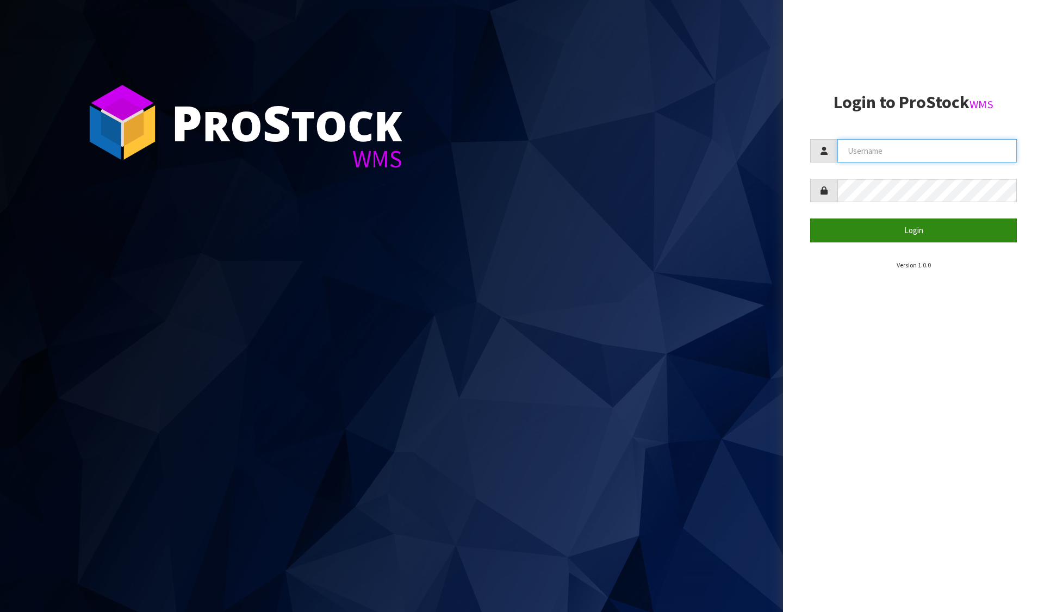
type input "[PERSON_NAME][EMAIL_ADDRESS][DOMAIN_NAME]"
click at [872, 223] on button "Login" at bounding box center [913, 230] width 207 height 23
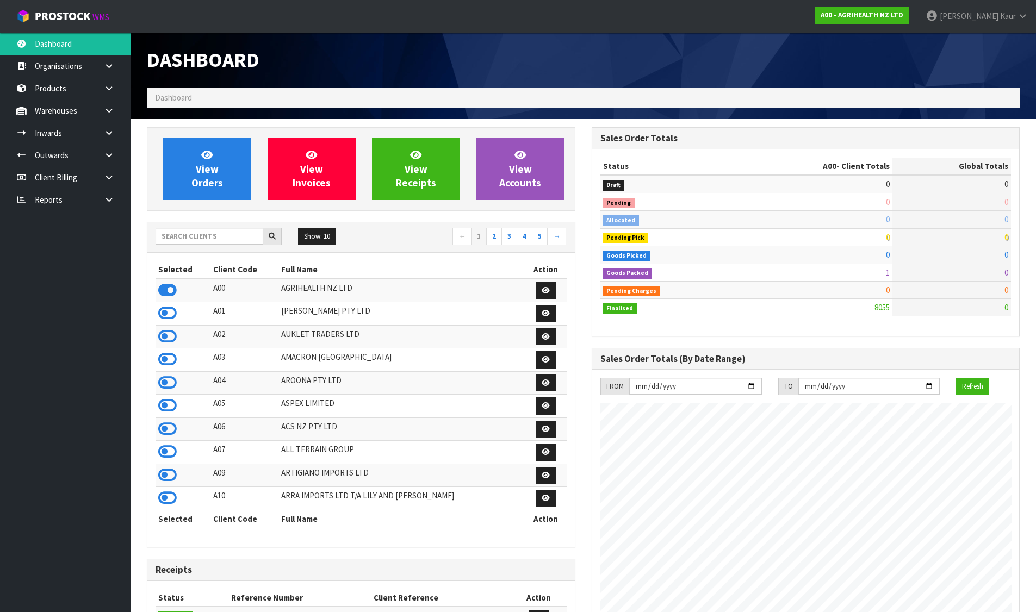
scroll to position [824, 444]
click at [193, 236] on input "text" at bounding box center [210, 236] width 108 height 17
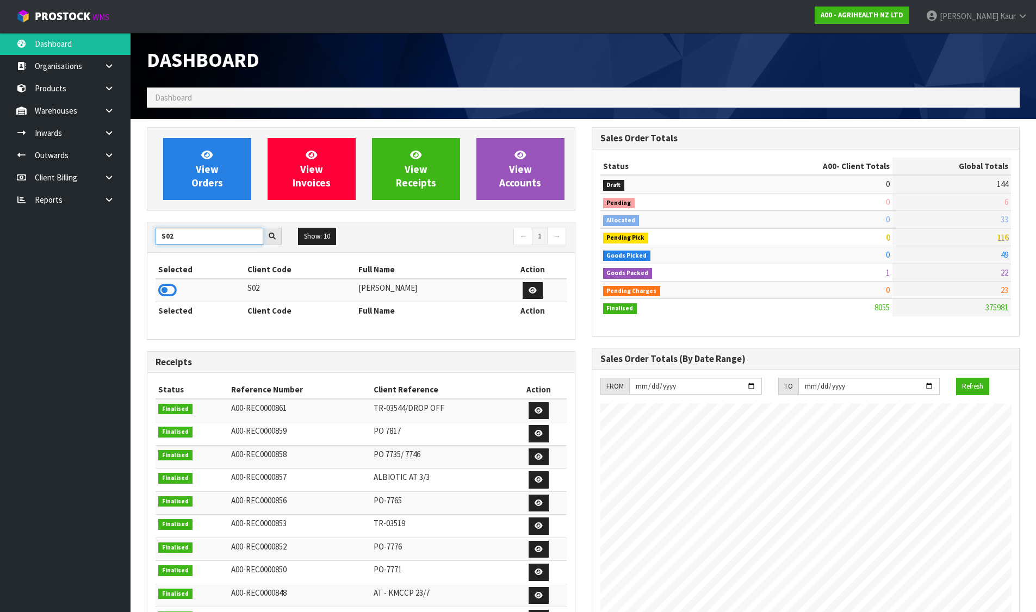
type input "S02"
click at [171, 287] on icon at bounding box center [167, 290] width 18 height 16
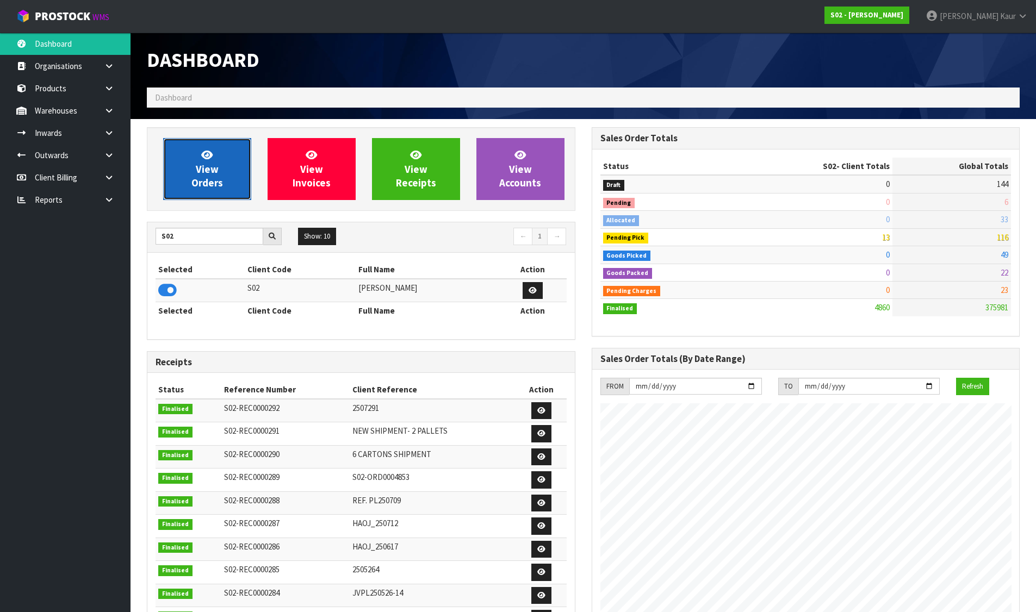
click at [222, 159] on link "View Orders" at bounding box center [207, 169] width 88 height 62
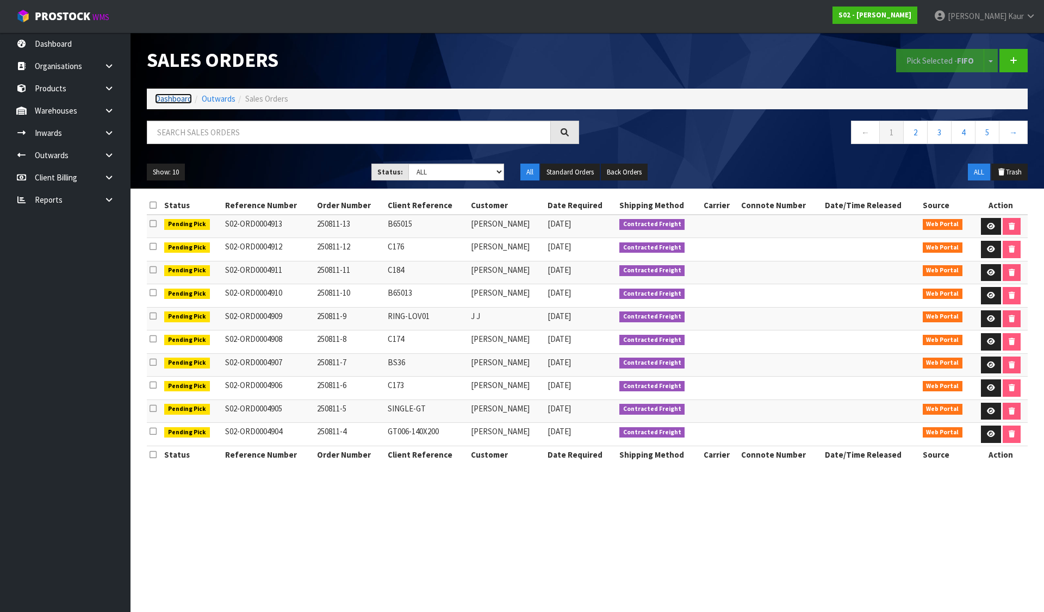
click at [170, 97] on link "Dashboard" at bounding box center [173, 99] width 37 height 10
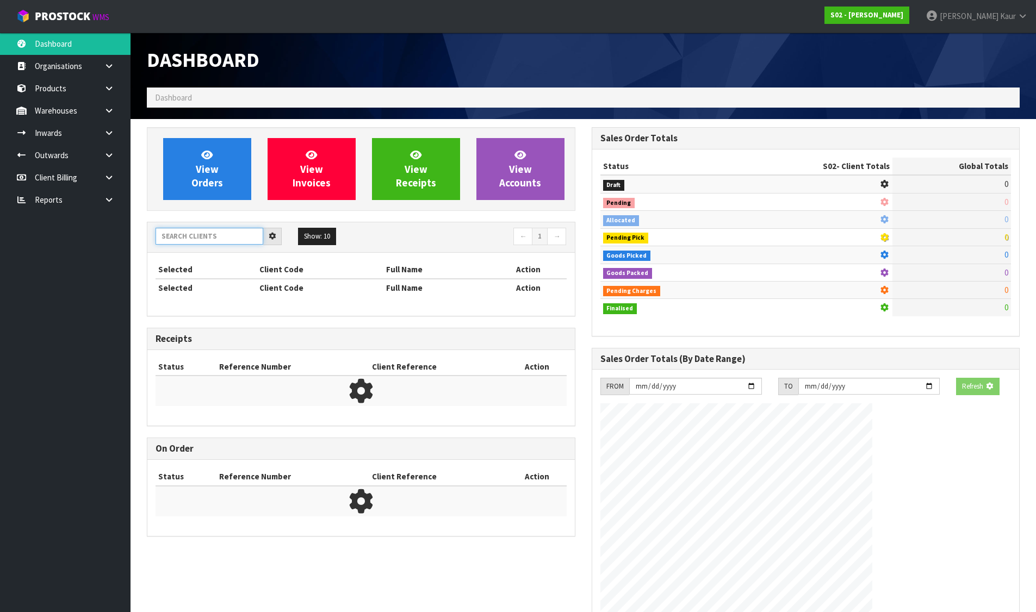
click at [217, 232] on input "text" at bounding box center [210, 236] width 108 height 17
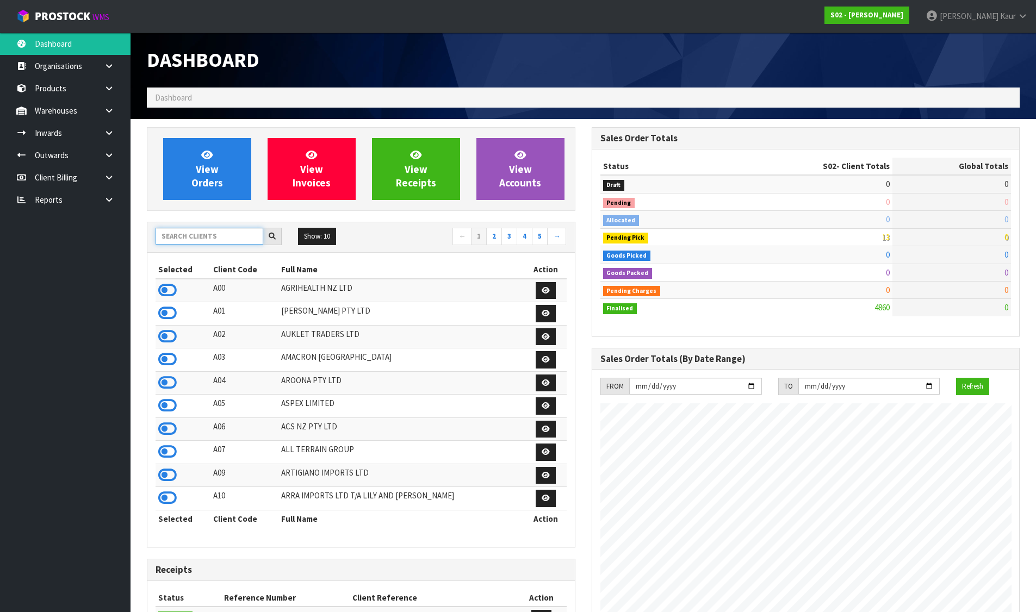
scroll to position [824, 444]
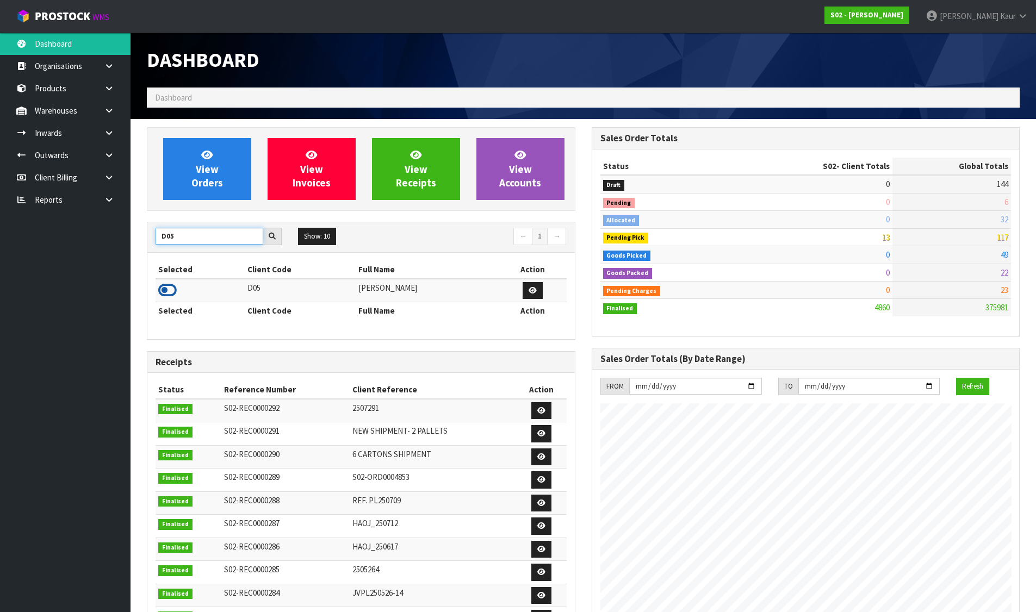
type input "D05"
drag, startPoint x: 172, startPoint y: 295, endPoint x: 213, endPoint y: 192, distance: 110.3
click at [171, 295] on icon at bounding box center [167, 290] width 18 height 16
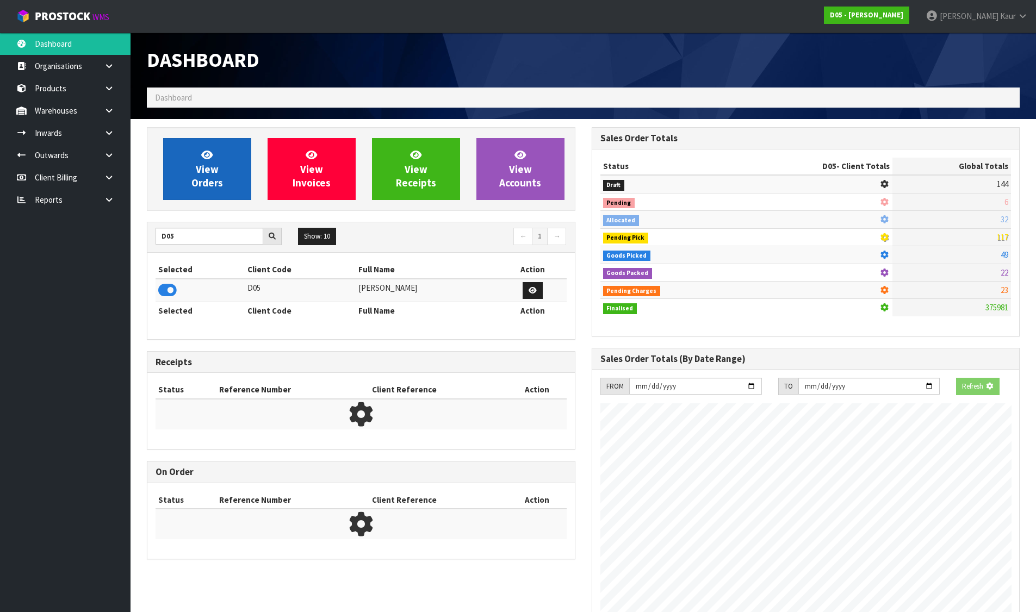
scroll to position [678, 444]
click at [232, 160] on link "View Orders" at bounding box center [207, 169] width 88 height 62
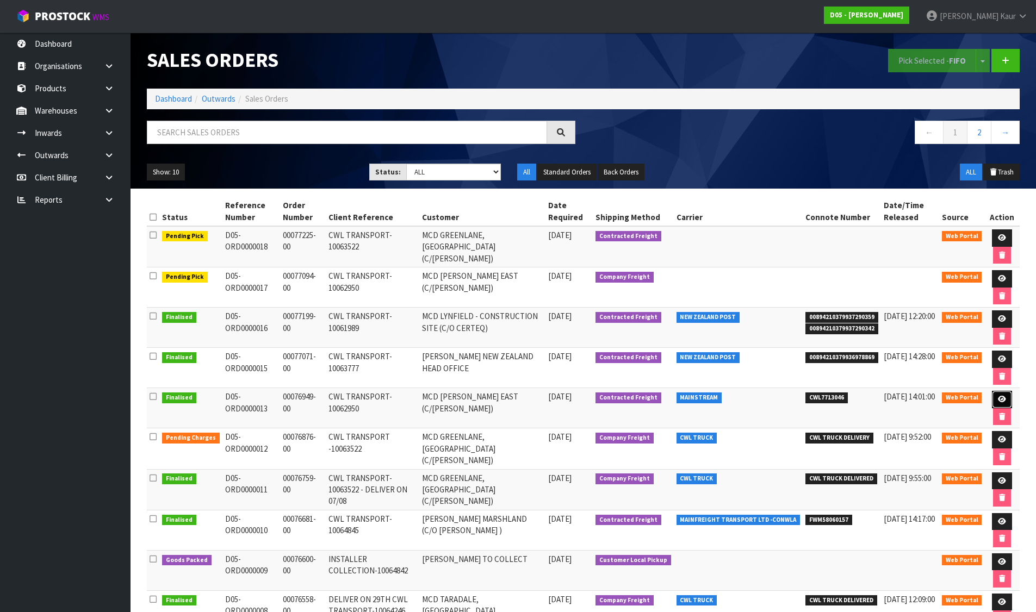
click at [1002, 393] on link at bounding box center [1002, 399] width 20 height 17
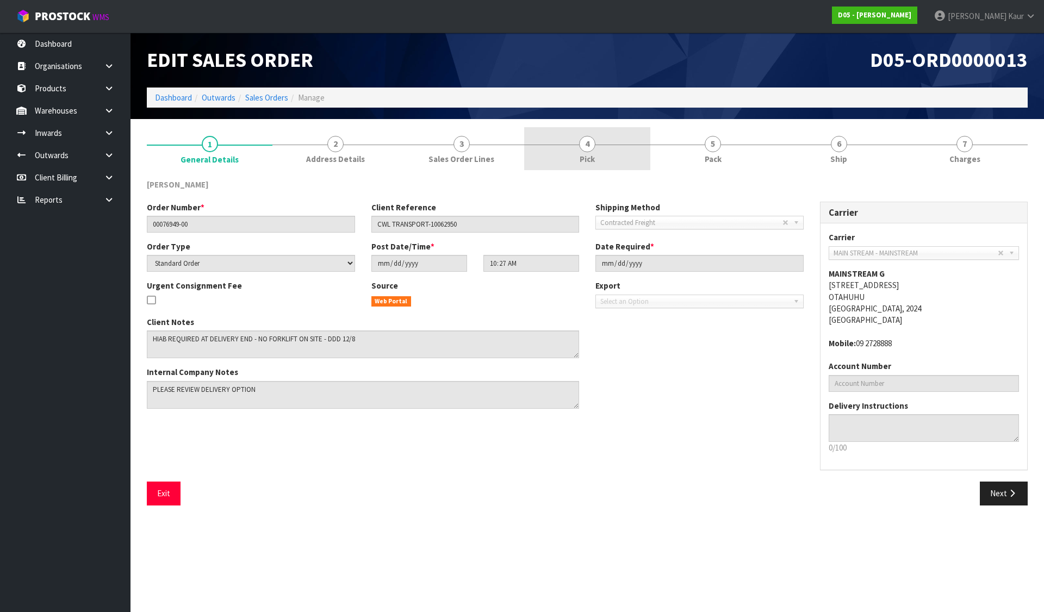
click at [641, 148] on link "4 Pick" at bounding box center [587, 148] width 126 height 43
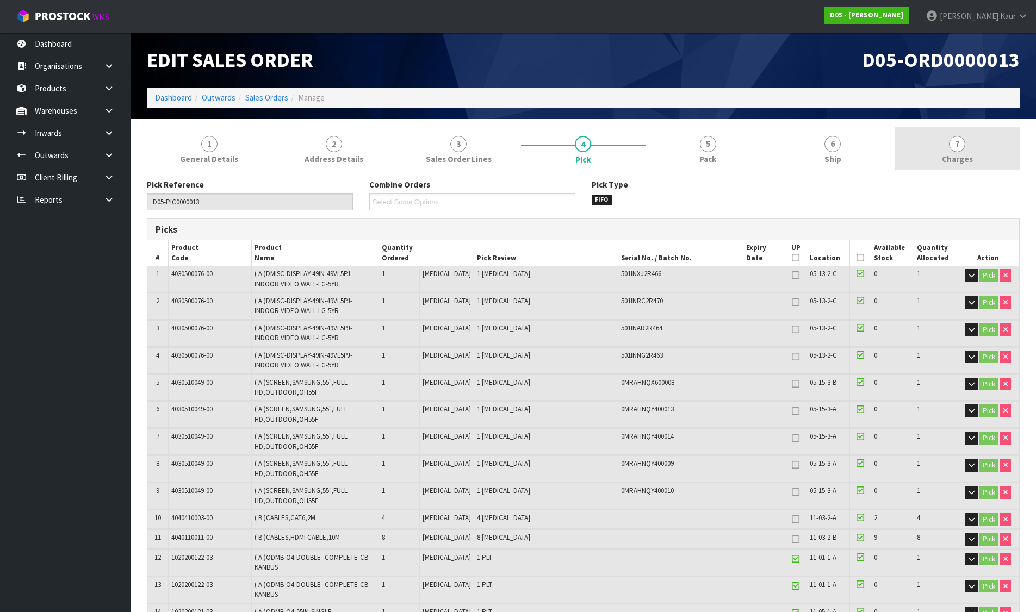
click at [950, 133] on link "7 [GEOGRAPHIC_DATA]" at bounding box center [957, 148] width 125 height 43
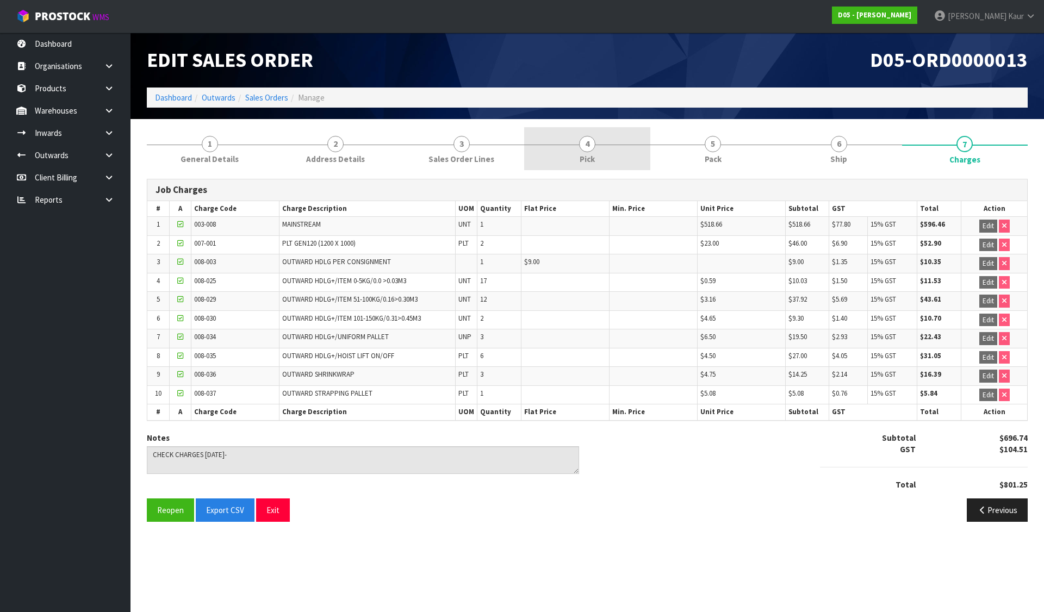
click at [605, 158] on link "4 Pick" at bounding box center [587, 148] width 126 height 43
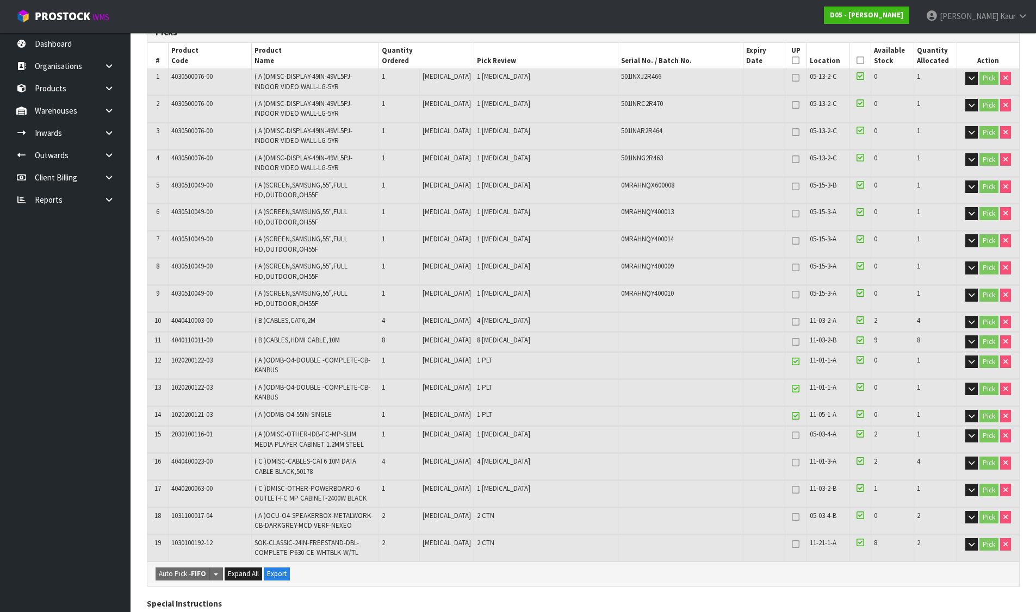
scroll to position [54, 0]
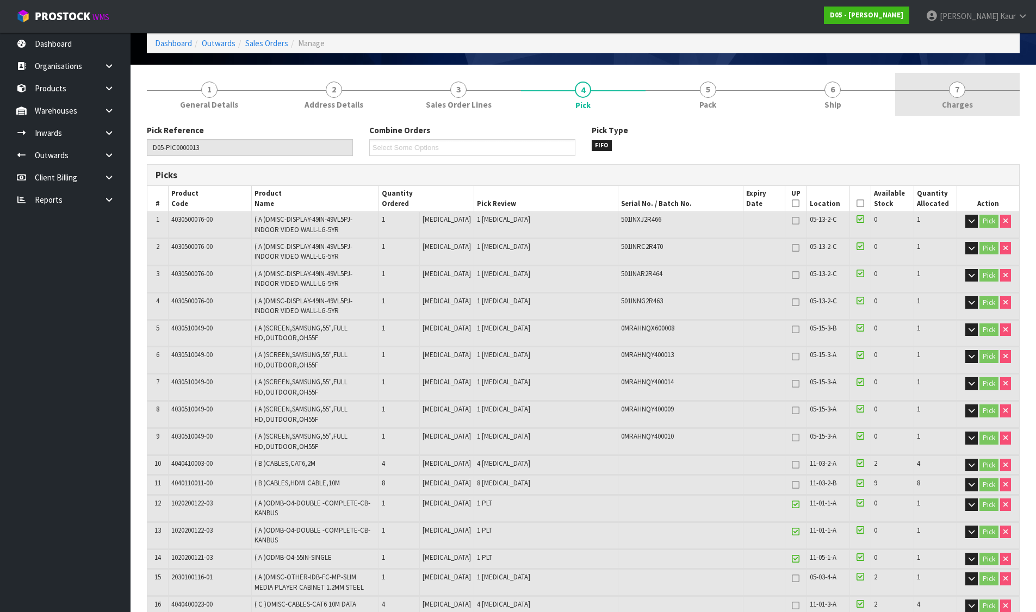
click at [936, 86] on link "7 [GEOGRAPHIC_DATA]" at bounding box center [957, 94] width 125 height 43
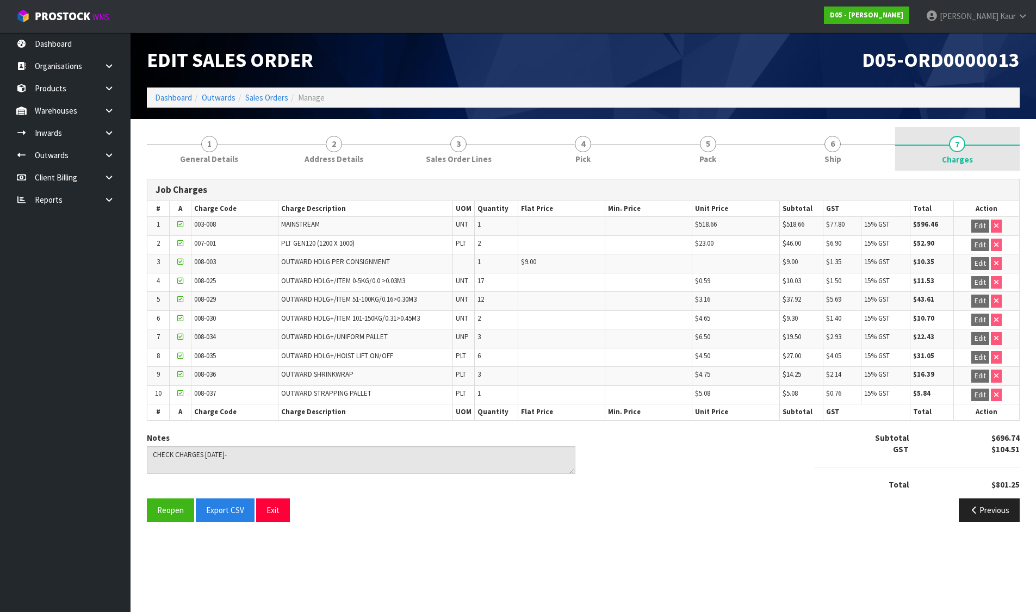
scroll to position [0, 0]
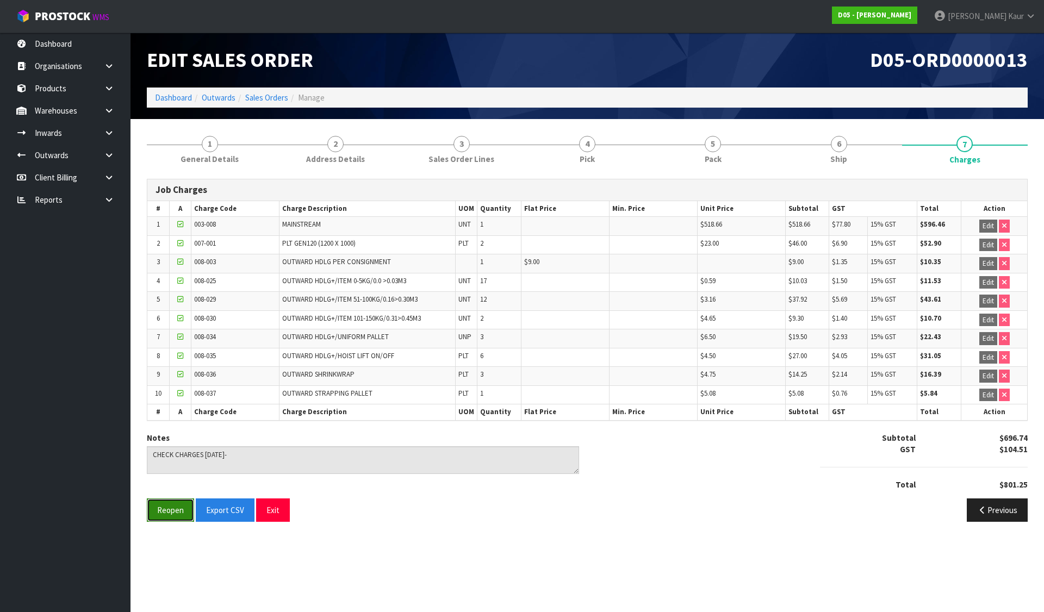
click at [171, 508] on button "Reopen" at bounding box center [170, 510] width 47 height 23
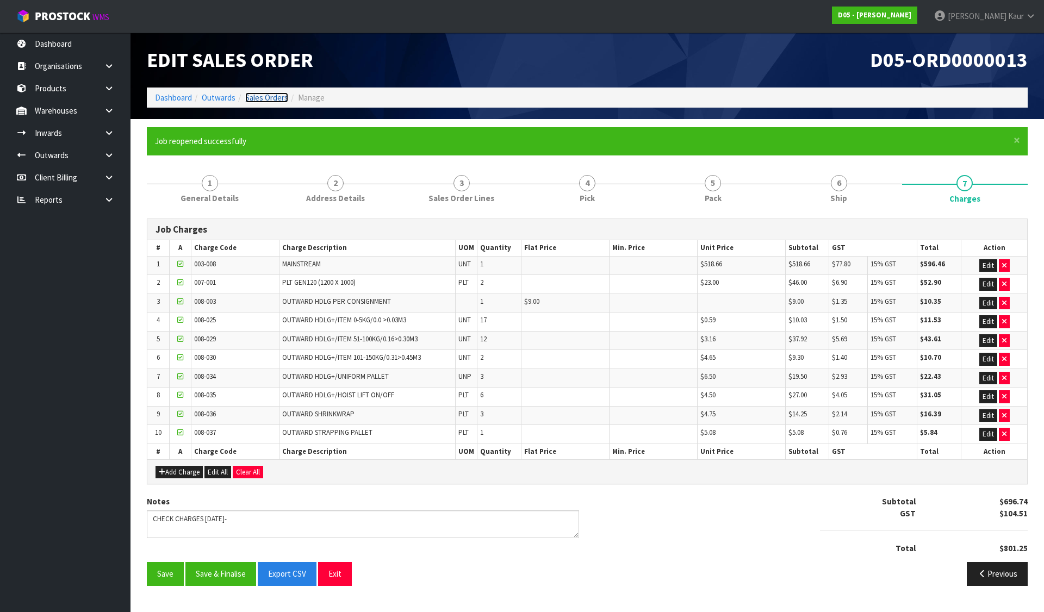
click at [263, 97] on link "Sales Orders" at bounding box center [266, 97] width 43 height 10
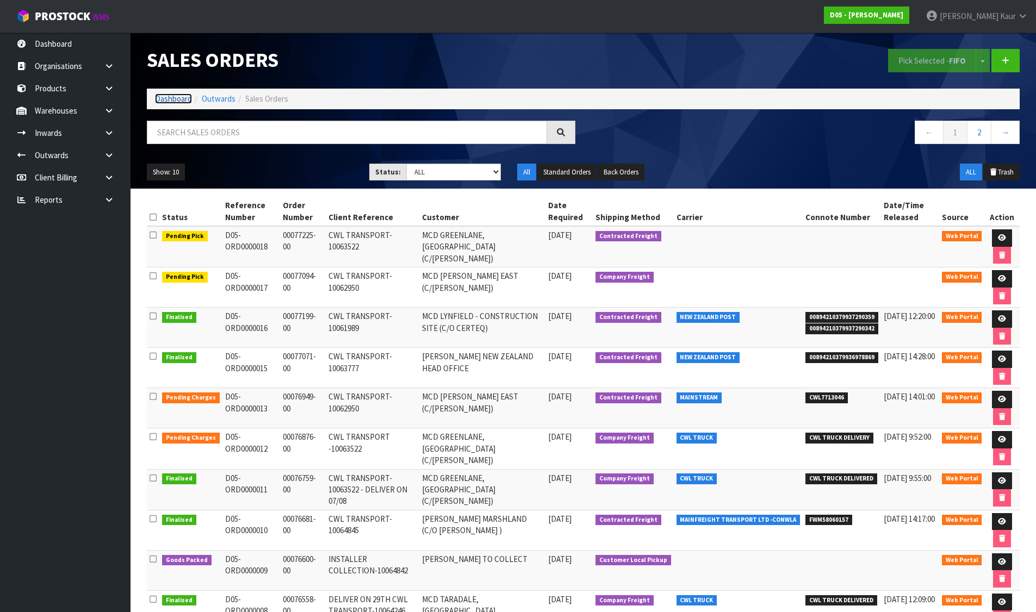
click at [164, 95] on link "Dashboard" at bounding box center [173, 99] width 37 height 10
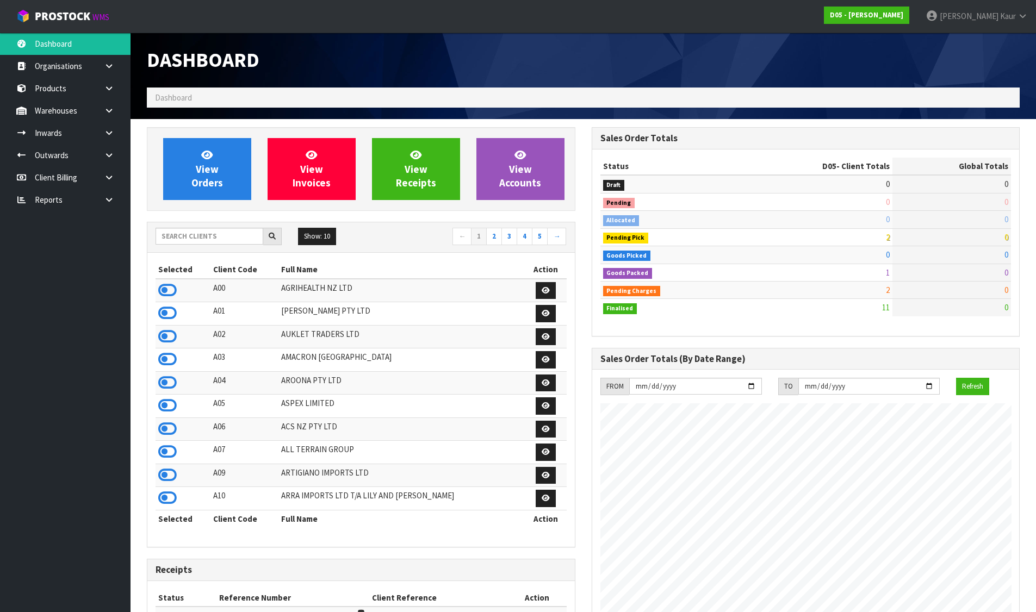
scroll to position [952, 444]
click at [169, 362] on icon at bounding box center [167, 359] width 18 height 16
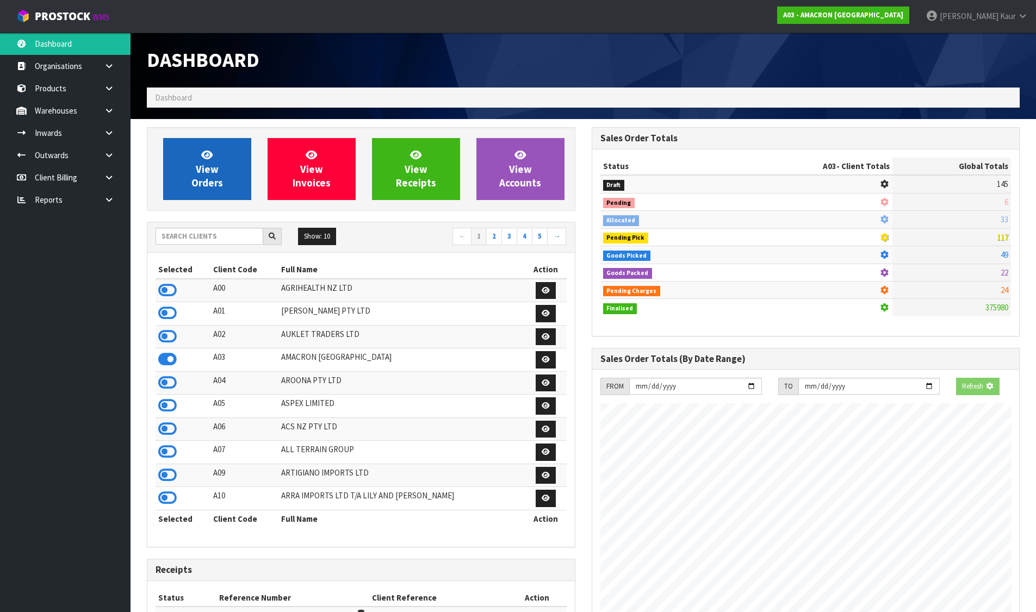
scroll to position [678, 444]
drag, startPoint x: 237, startPoint y: 176, endPoint x: 579, endPoint y: 146, distance: 343.4
click at [237, 175] on link "View Orders" at bounding box center [207, 169] width 88 height 62
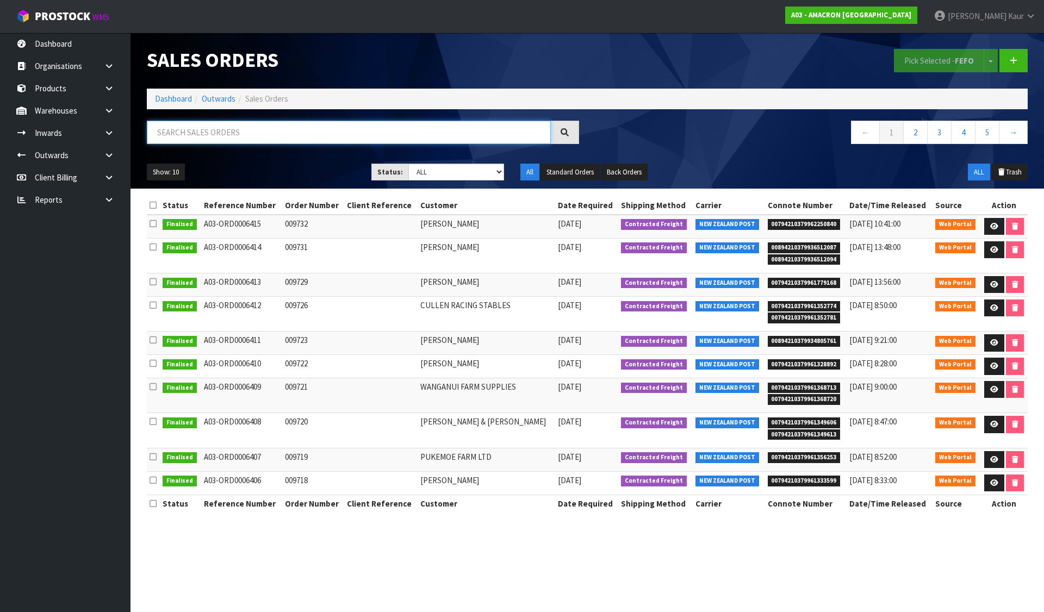
click at [299, 128] on input "text" at bounding box center [349, 132] width 404 height 23
paste input "009715"
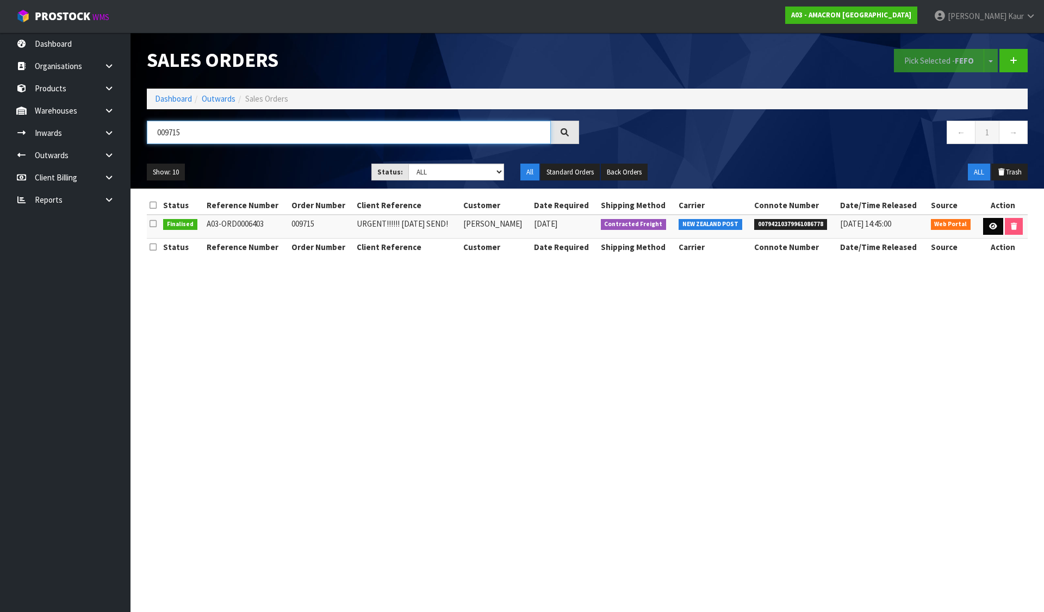
type input "009715"
click at [990, 223] on icon at bounding box center [993, 226] width 8 height 7
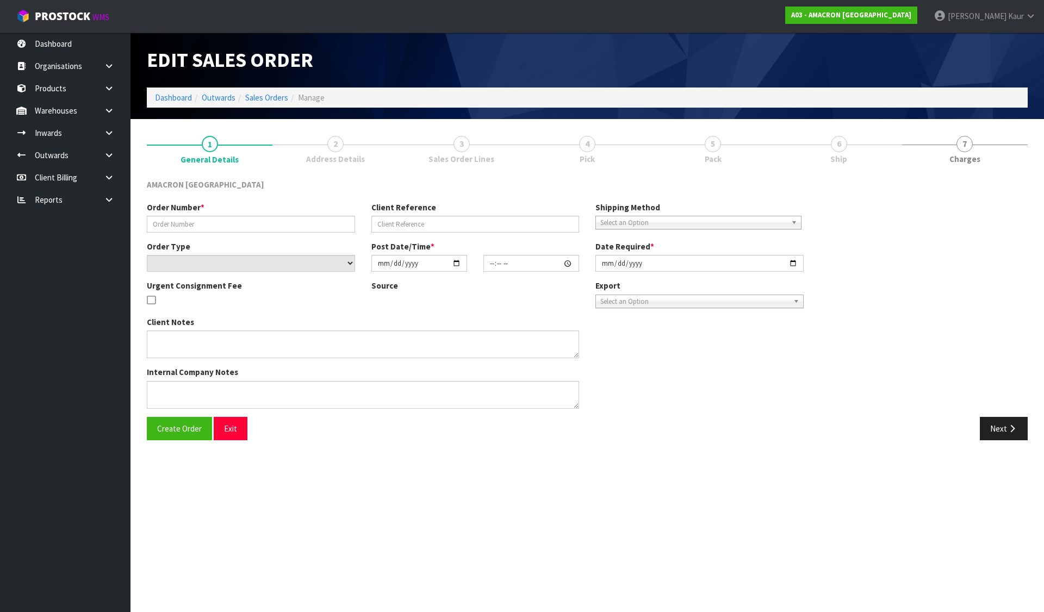
type input "009715"
type input "URGENT!!!!!! [DATE] SEND!"
select select "number:0"
type input "[DATE]"
type input "12:15:00.000"
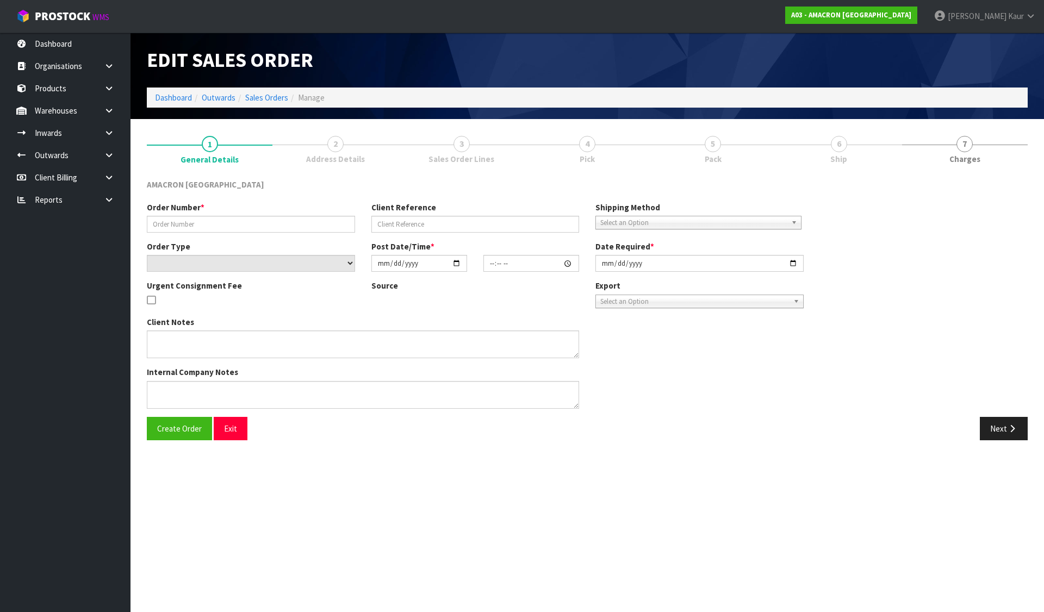
type input "[DATE]"
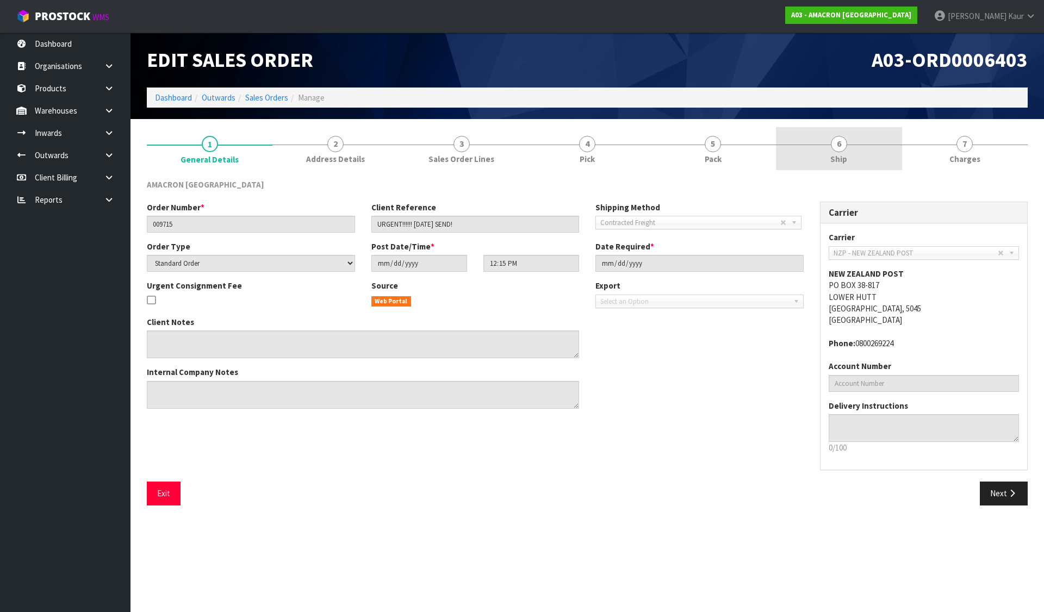
click at [833, 141] on span "6" at bounding box center [839, 144] width 16 height 16
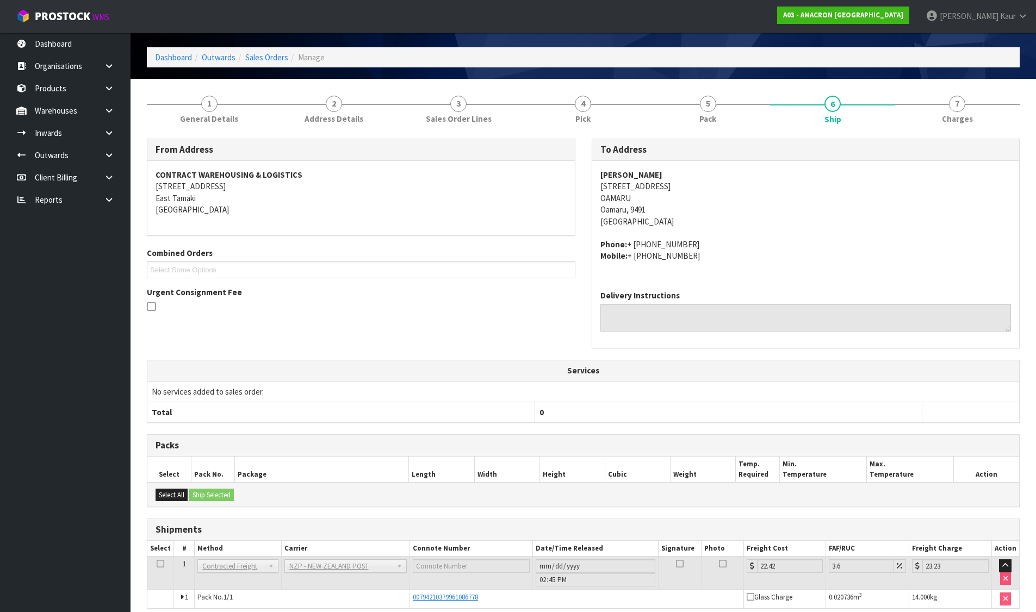
scroll to position [88, 0]
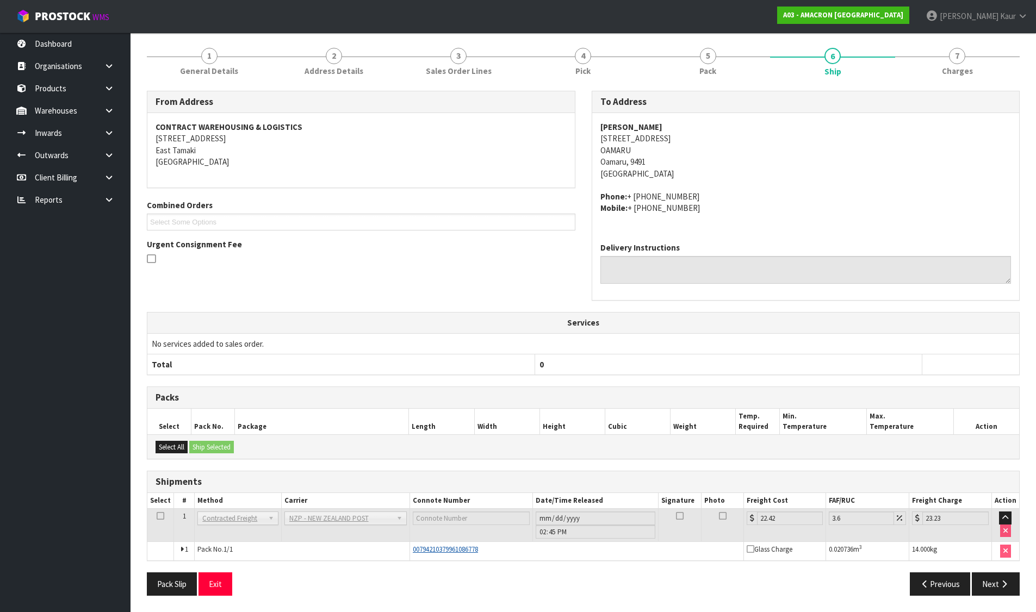
click at [444, 550] on span "00794210379961086778" at bounding box center [445, 549] width 65 height 9
copy span "00794210379961086778"
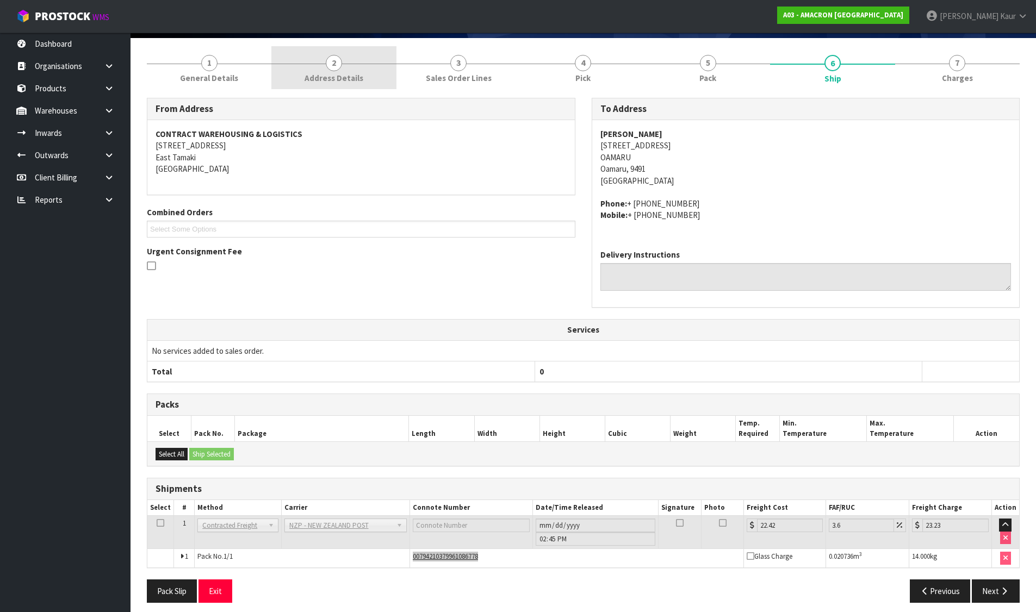
scroll to position [0, 0]
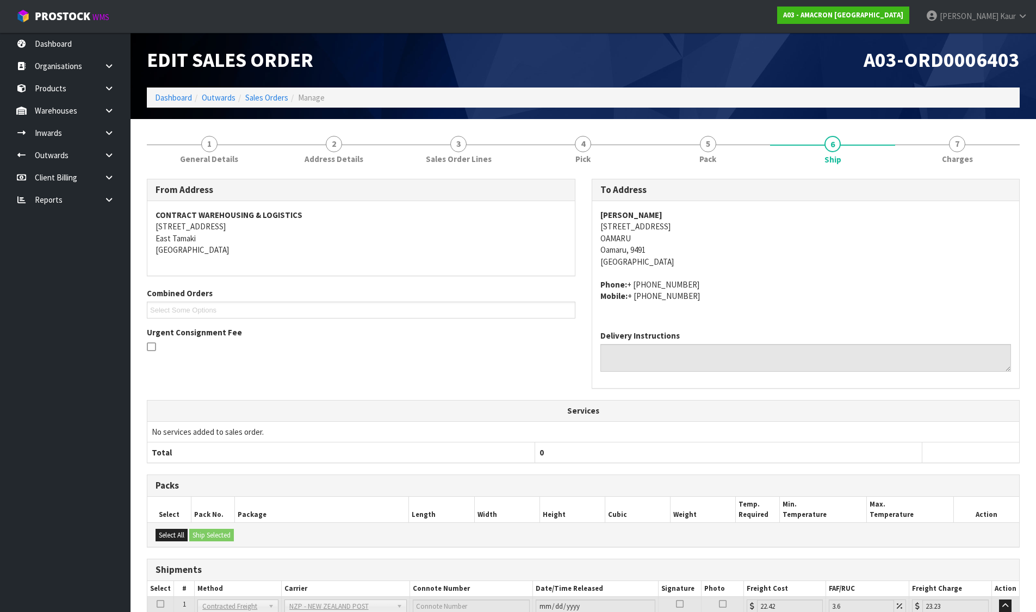
click at [966, 68] on span "A03-ORD0006403" at bounding box center [941, 60] width 156 height 26
copy span "ORD0006403"
click at [250, 96] on link "Sales Orders" at bounding box center [266, 97] width 43 height 10
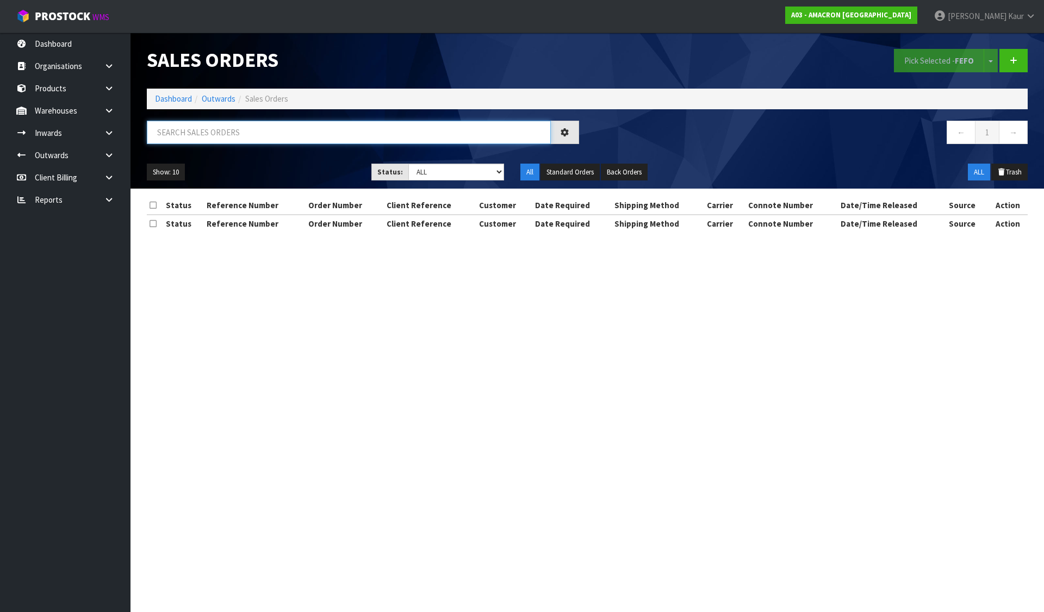
click at [255, 125] on input "text" at bounding box center [349, 132] width 404 height 23
paste input "ORD0006403"
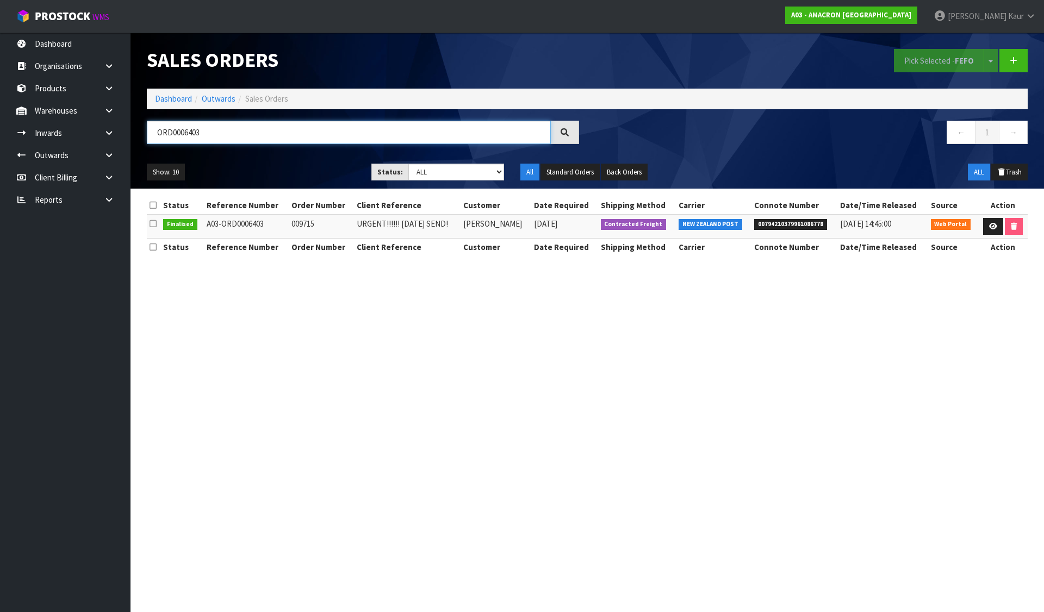
type input "ORD0006403"
click at [169, 98] on link "Dashboard" at bounding box center [173, 99] width 37 height 10
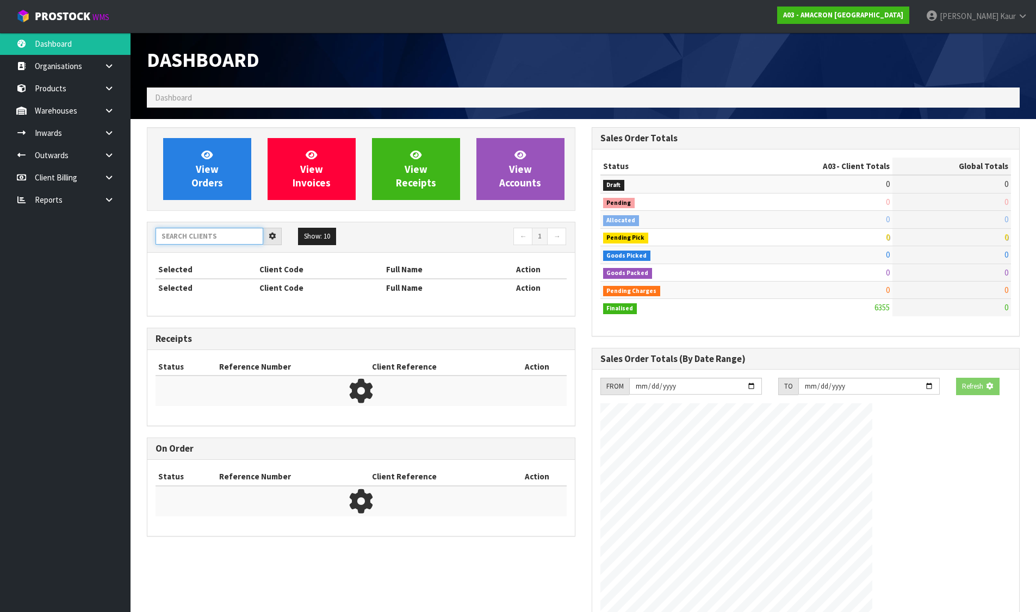
click at [239, 240] on input "text" at bounding box center [210, 236] width 108 height 17
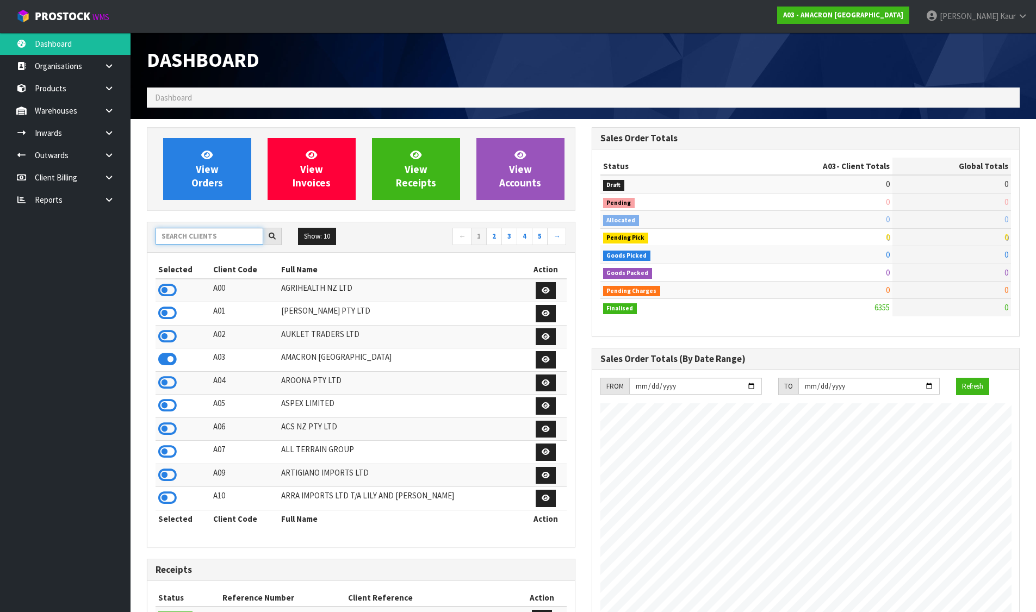
scroll to position [700, 444]
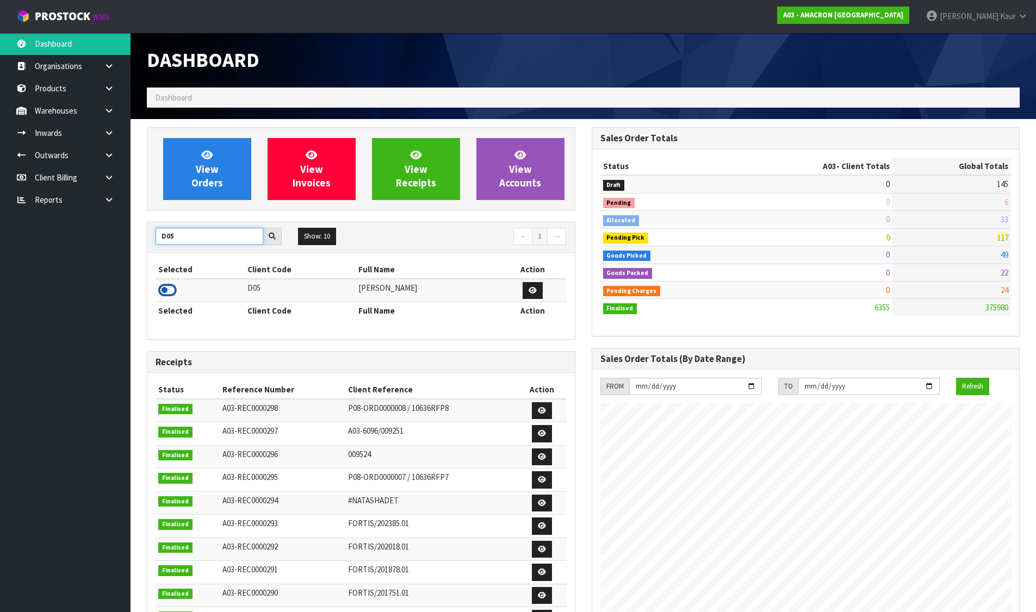
type input "D05"
click at [160, 285] on icon at bounding box center [167, 290] width 18 height 16
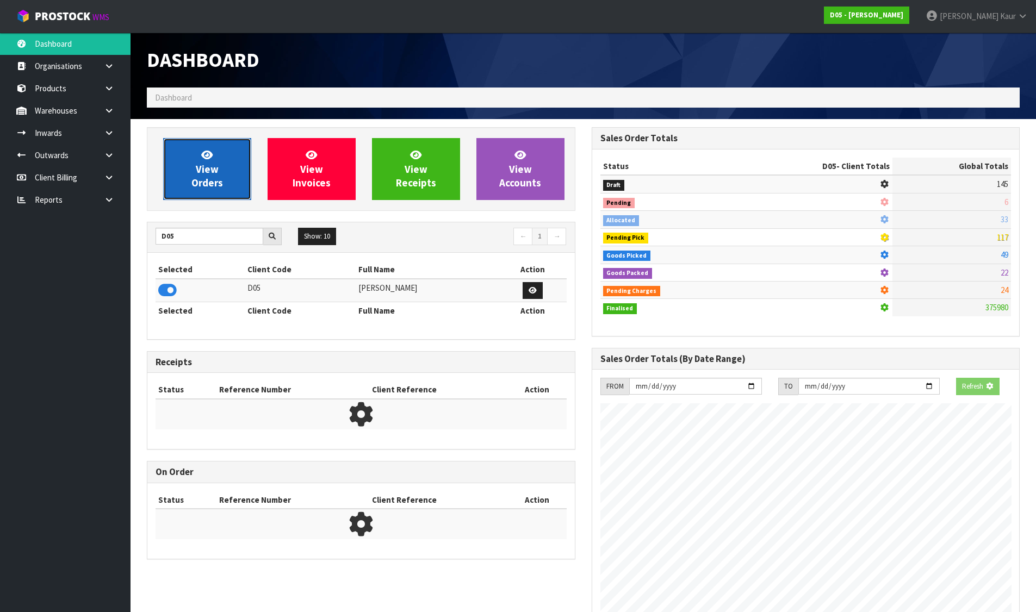
click at [189, 168] on link "View Orders" at bounding box center [207, 169] width 88 height 62
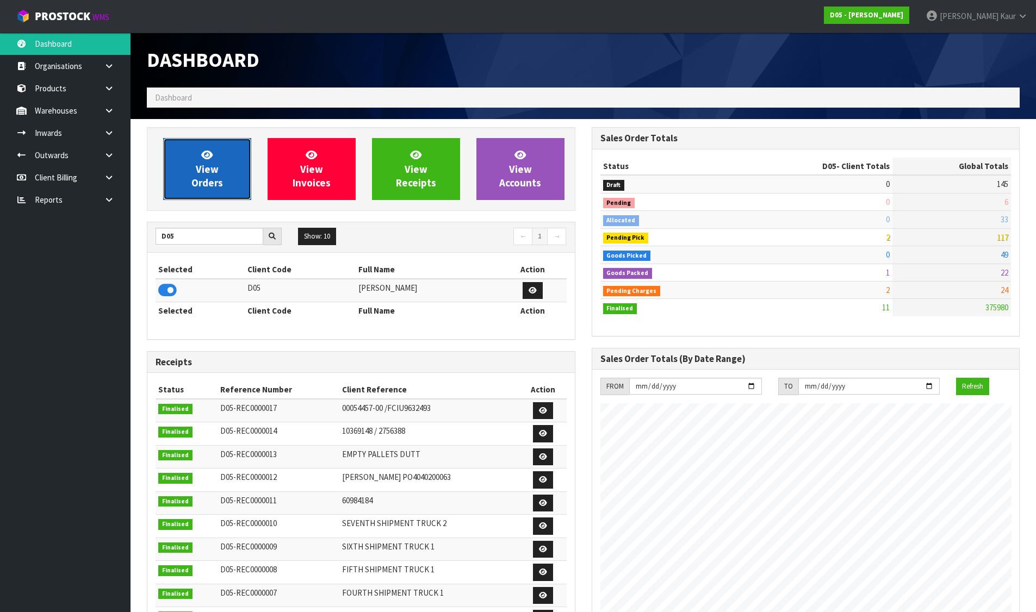
scroll to position [952, 444]
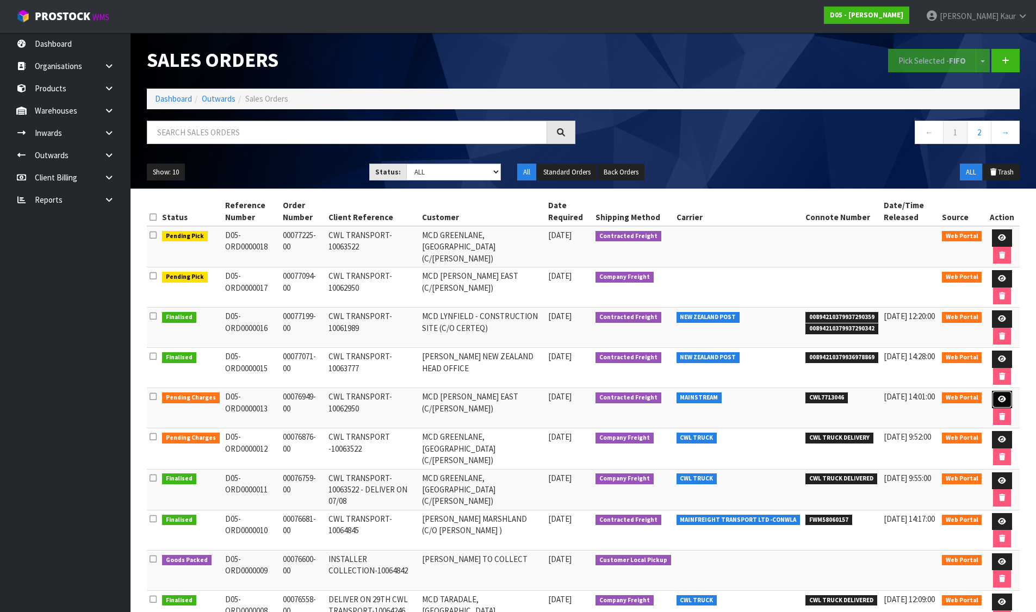
click at [999, 391] on link at bounding box center [1002, 399] width 20 height 17
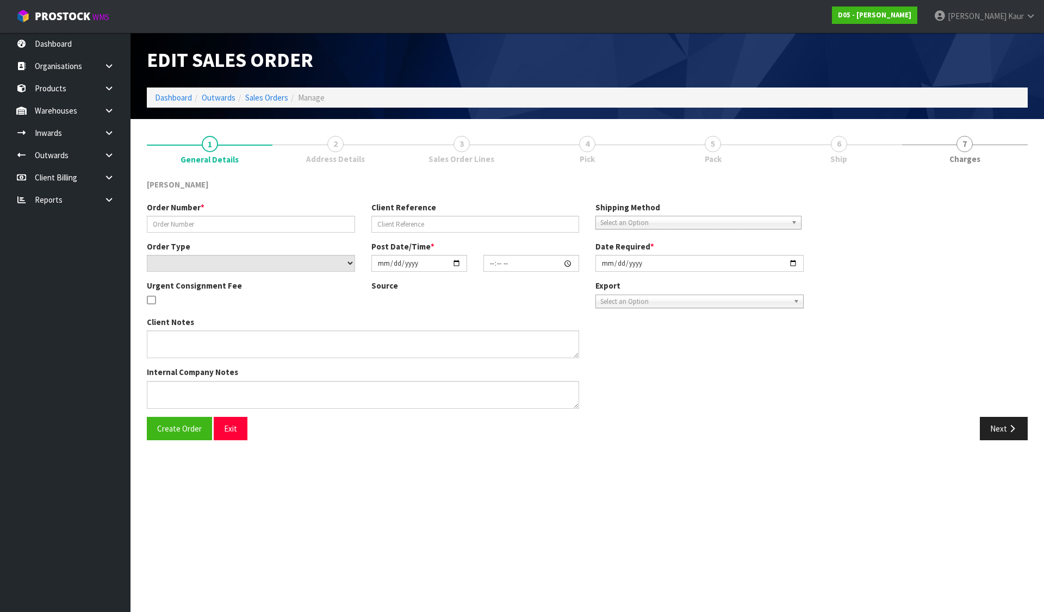
type input "00076949-00"
type input "CWL TRANSPORT-10062950"
select select "number:0"
type input "[DATE]"
type input "10:27:00.000"
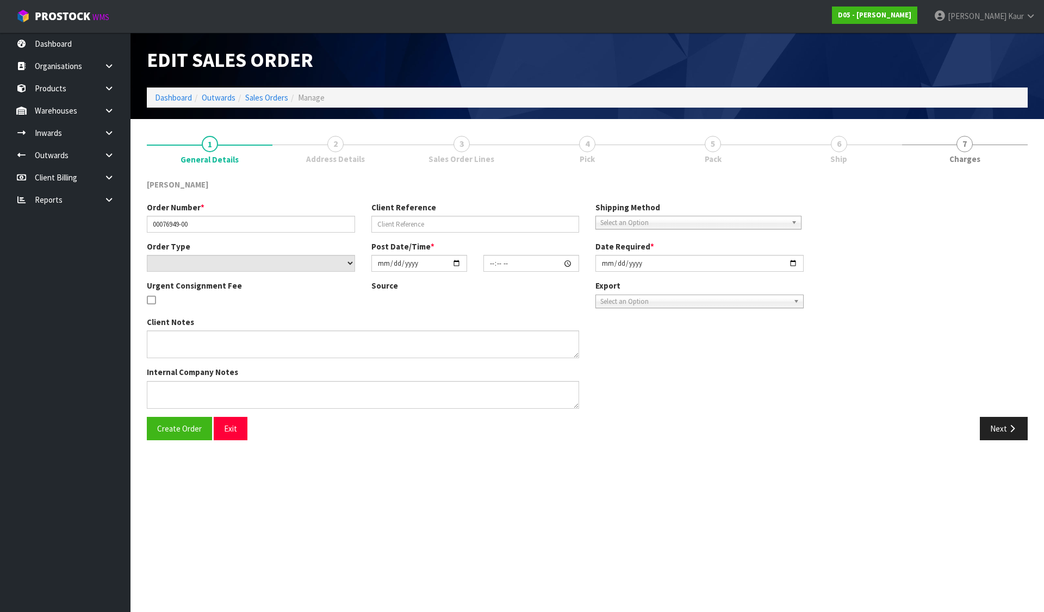
type input "[DATE]"
type textarea "HIAB REQUIRED AT DELIVERY END - NO FORKLIFT ON SITE - DDD 12/8"
type textarea "PLEASE REVIEW DELIVERY OPTION"
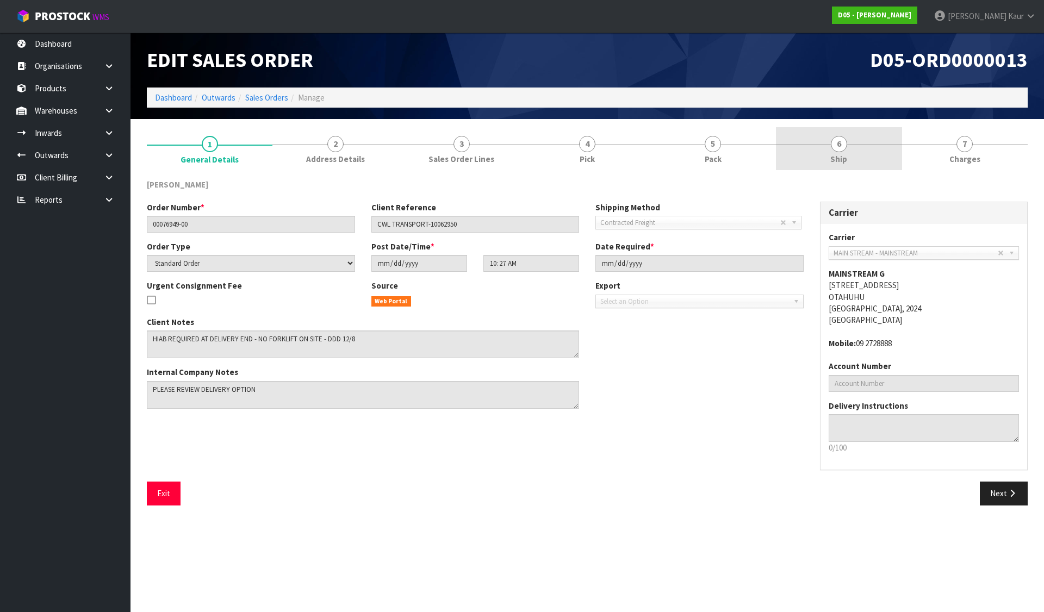
click at [873, 160] on link "6 Ship" at bounding box center [839, 148] width 126 height 43
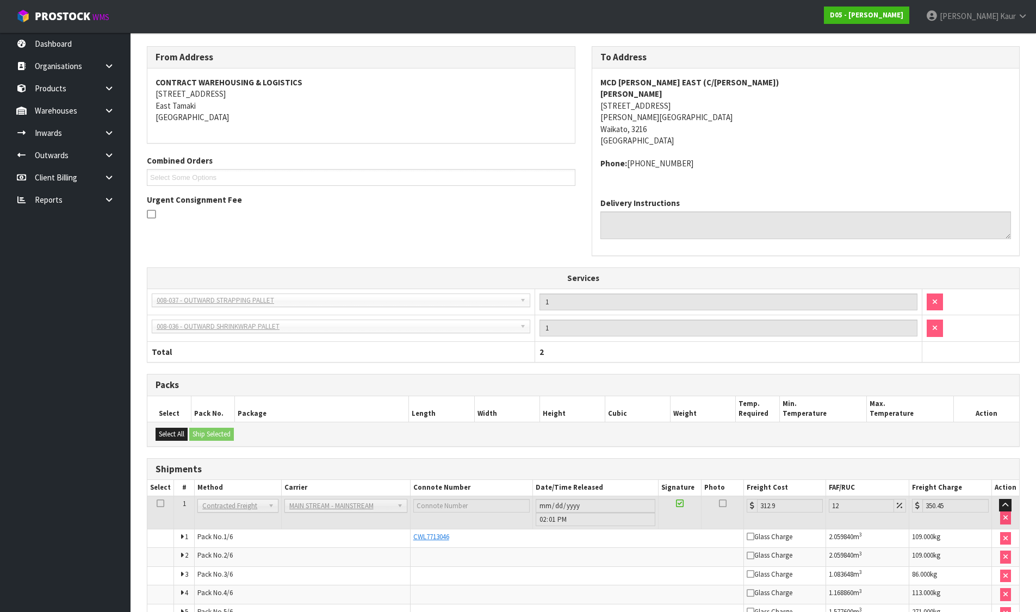
scroll to position [214, 0]
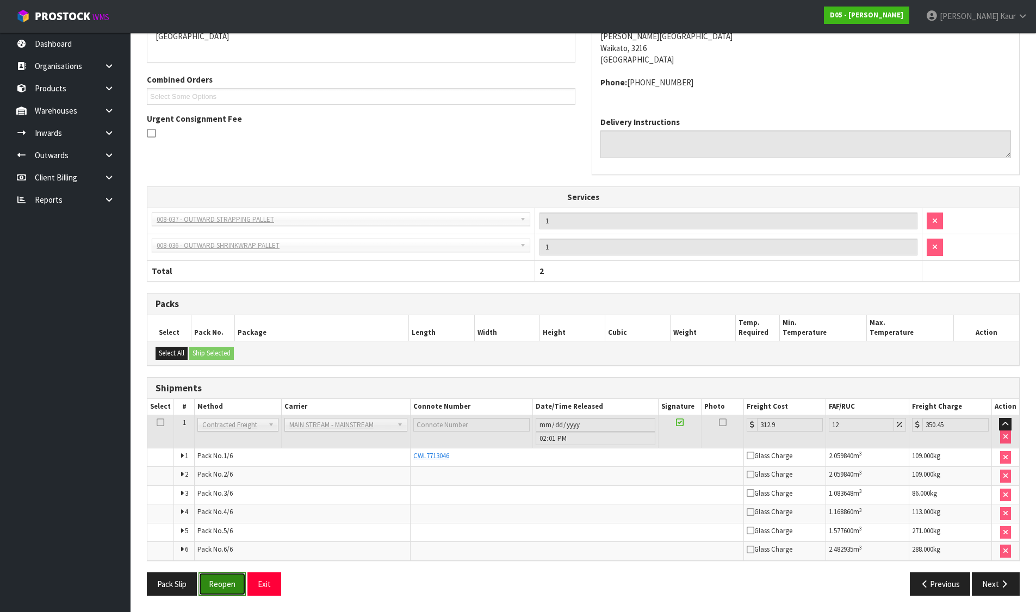
click at [234, 580] on button "Reopen" at bounding box center [221, 584] width 47 height 23
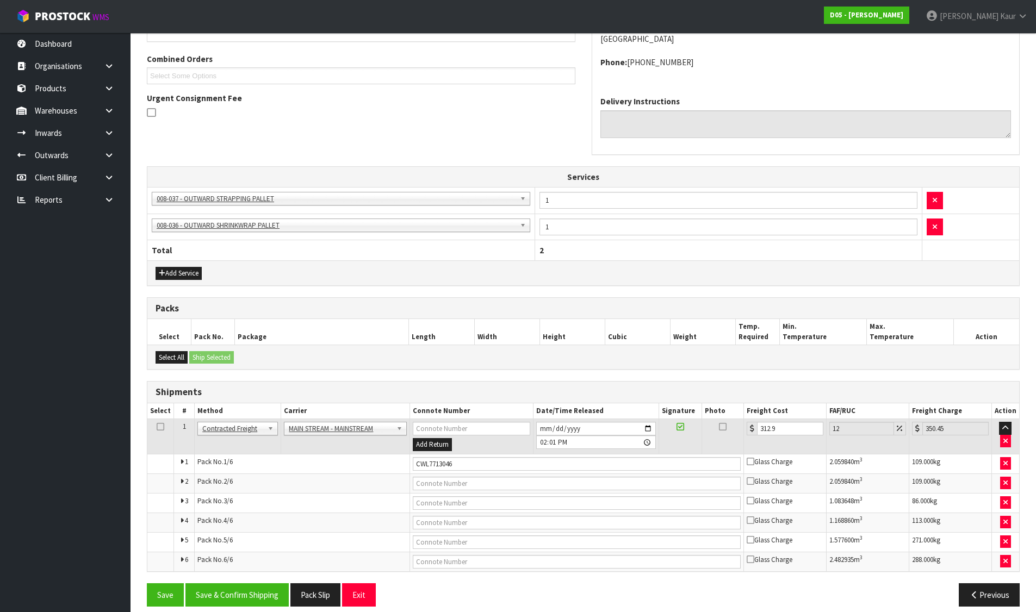
scroll to position [284, 0]
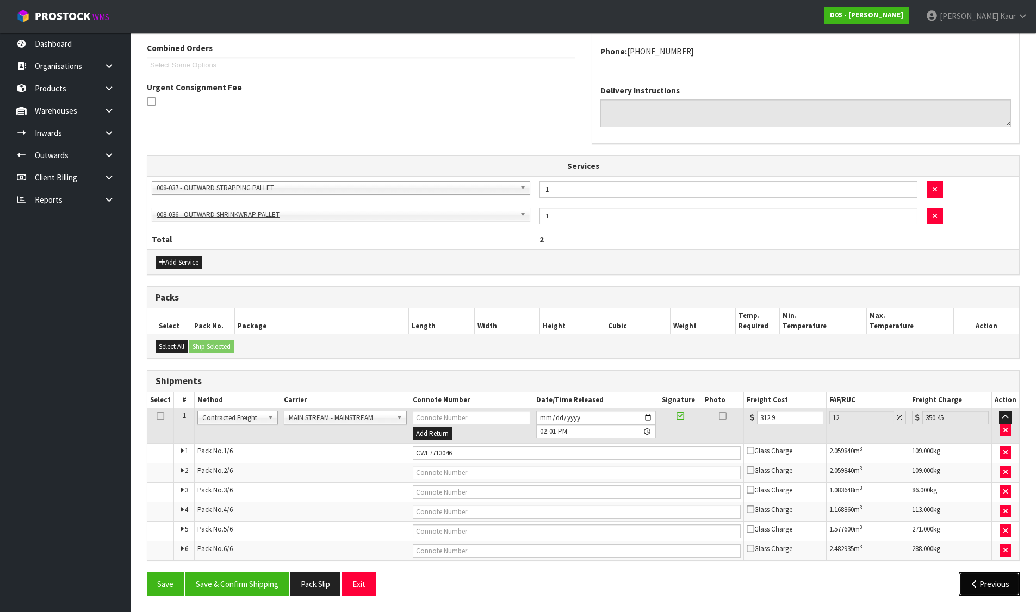
click at [979, 584] on button "Previous" at bounding box center [989, 584] width 61 height 23
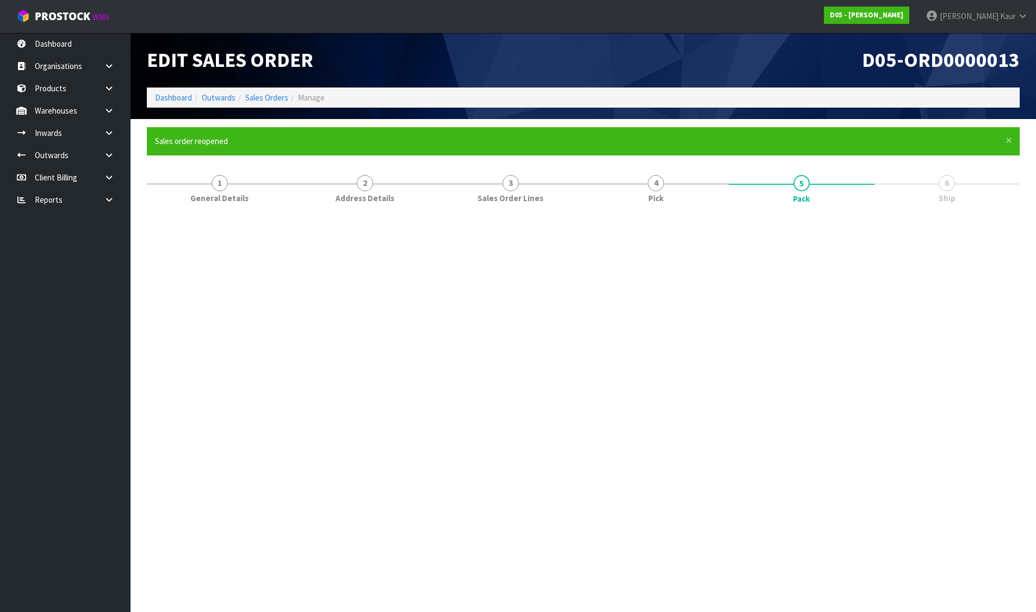
scroll to position [0, 0]
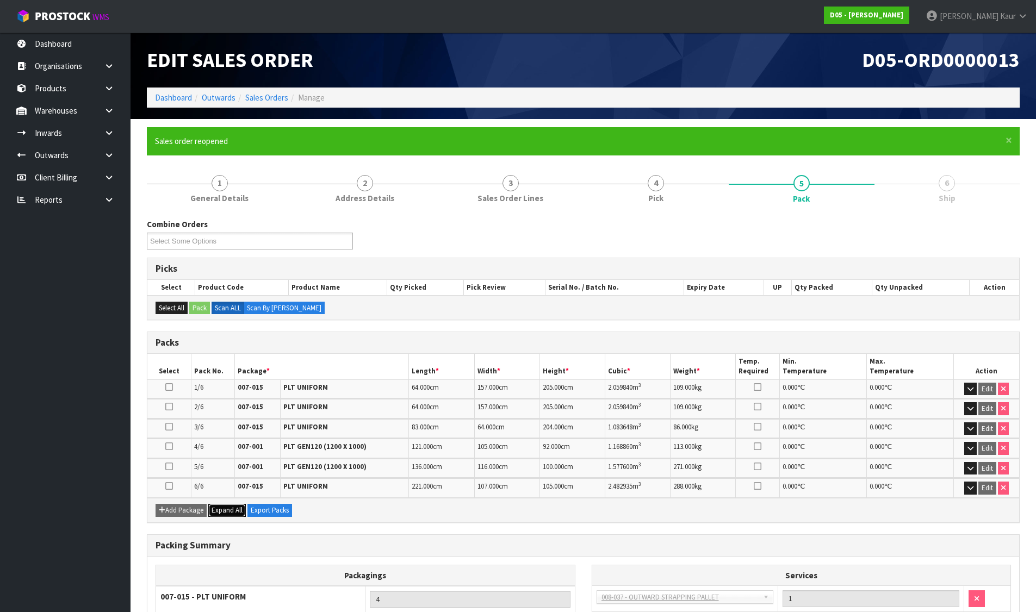
click at [221, 508] on span "Expand All" at bounding box center [227, 510] width 31 height 9
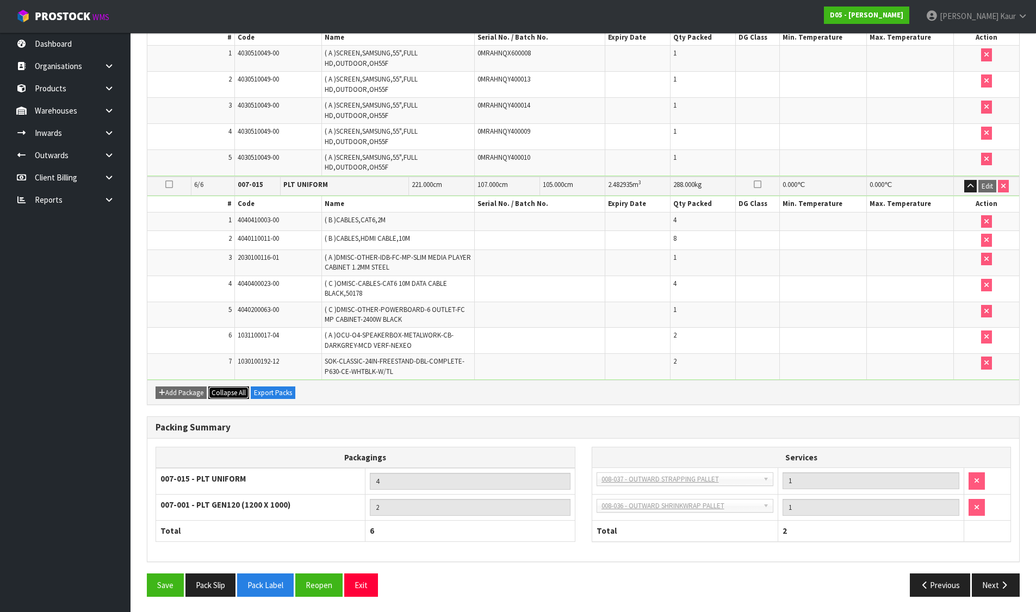
scroll to position [676, 0]
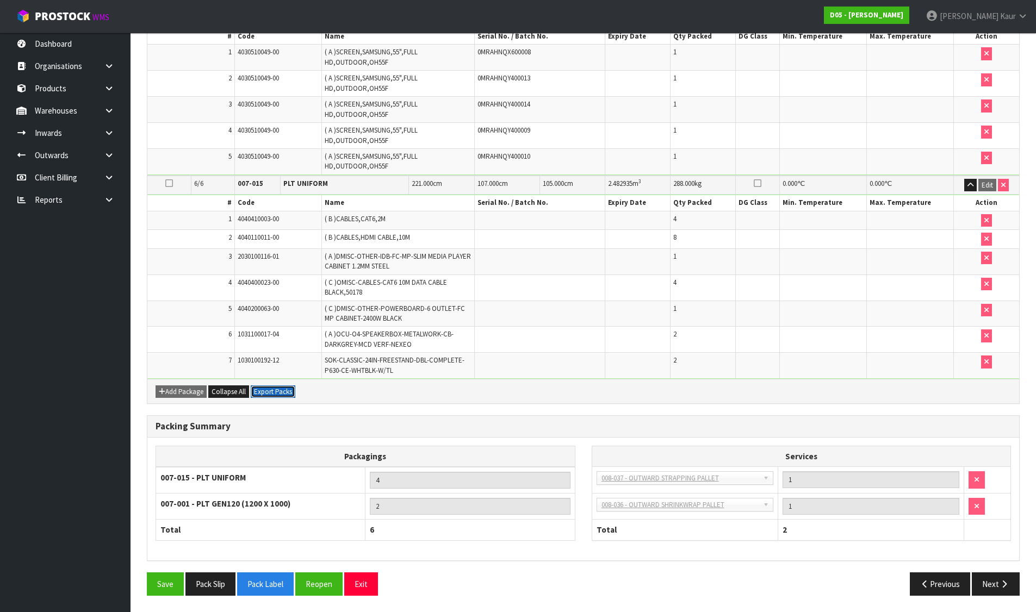
click at [269, 394] on button "Export Packs" at bounding box center [273, 392] width 45 height 13
click at [269, 393] on button "Export Packs" at bounding box center [273, 392] width 45 height 13
click at [235, 393] on span "Collapse All" at bounding box center [229, 391] width 34 height 9
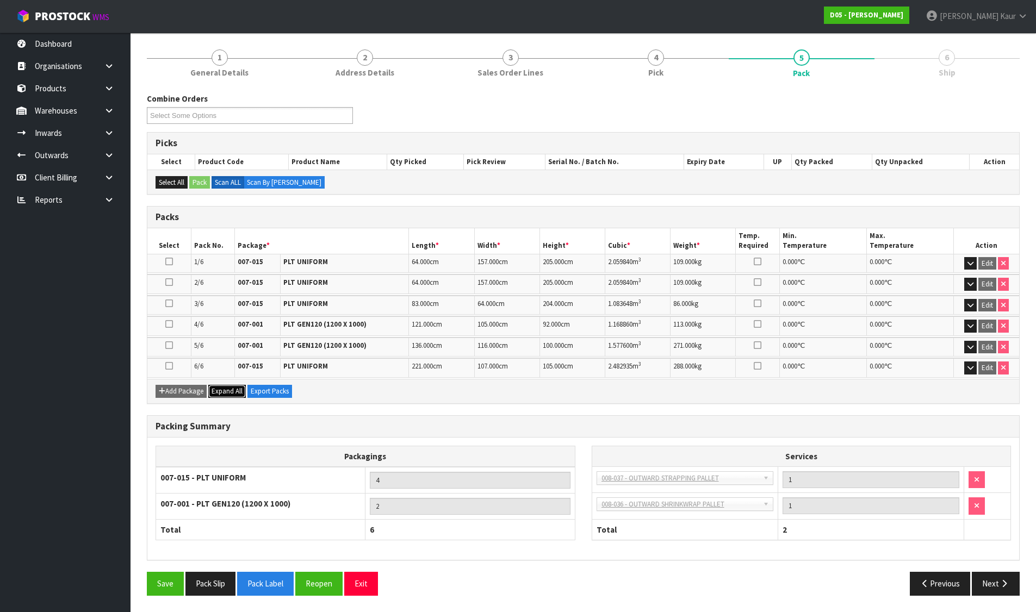
scroll to position [119, 0]
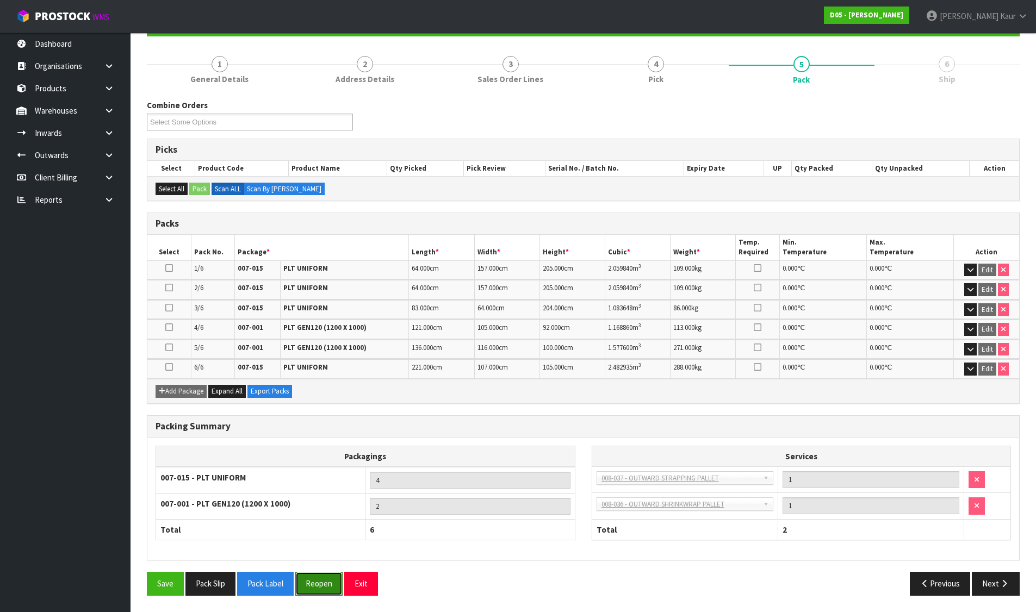
click at [319, 581] on button "Reopen" at bounding box center [318, 583] width 47 height 23
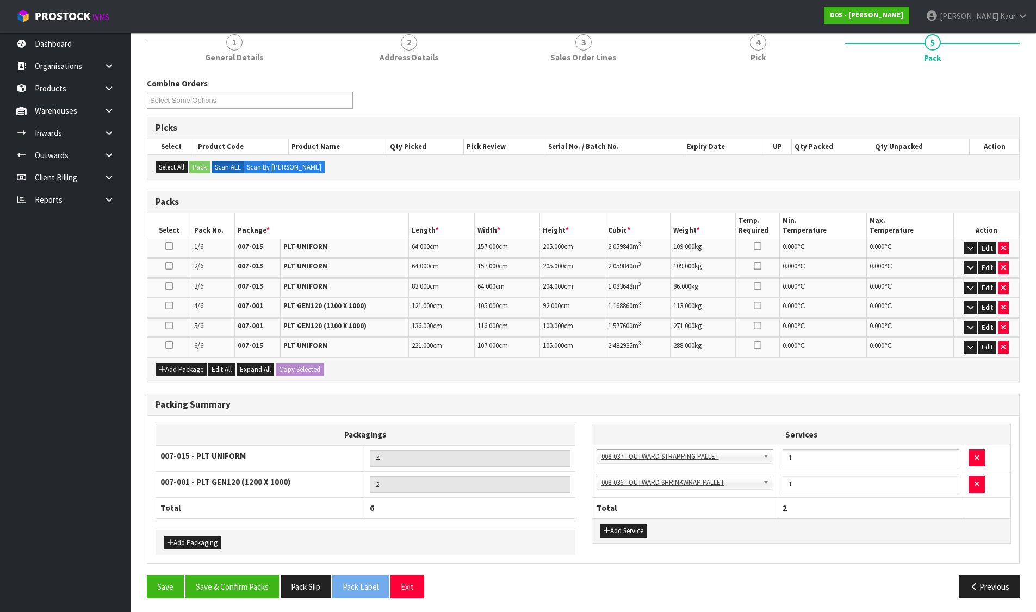
scroll to position [144, 0]
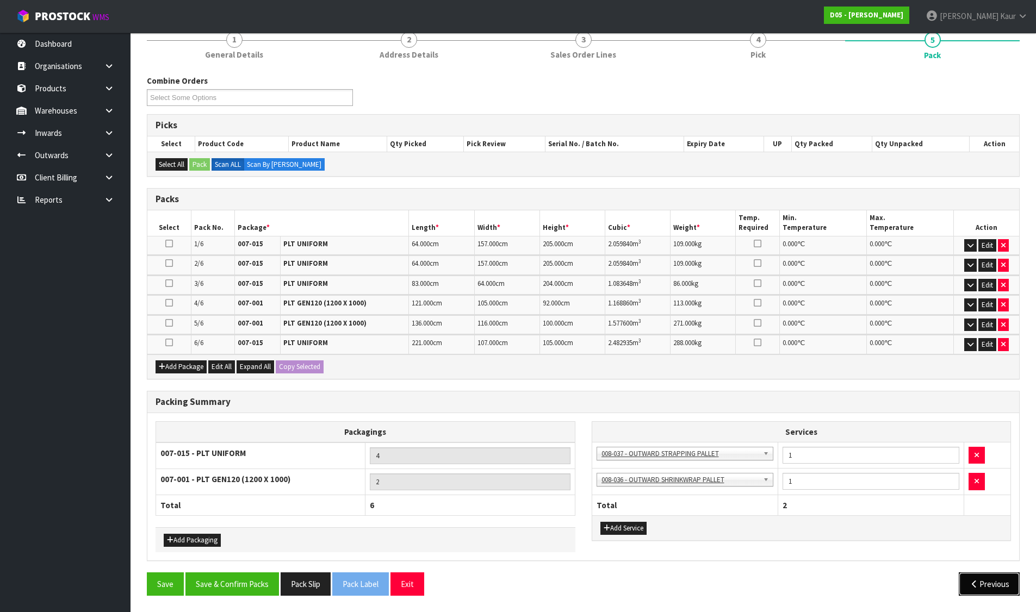
click at [981, 576] on button "Previous" at bounding box center [989, 584] width 61 height 23
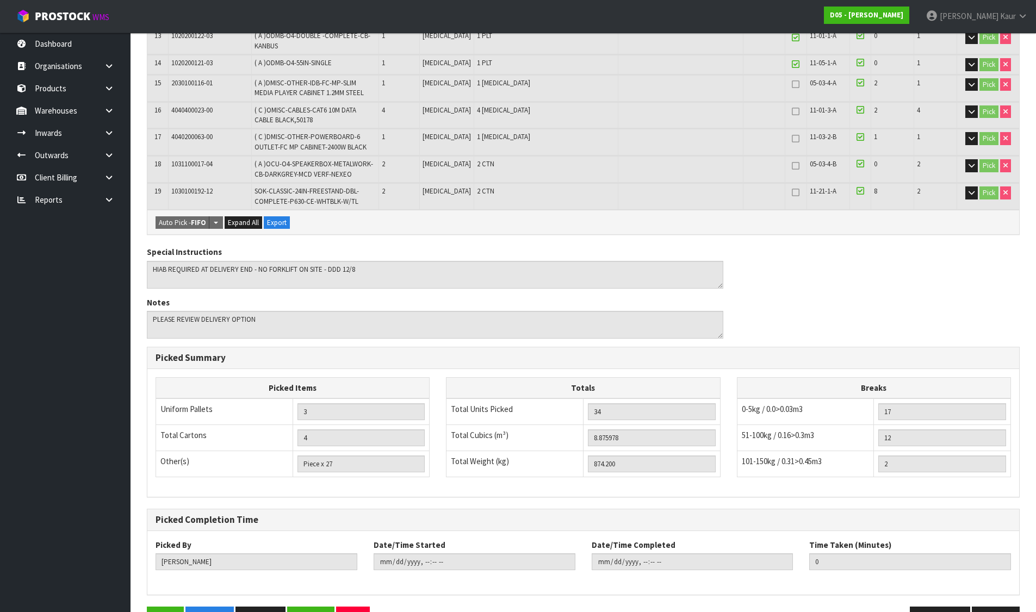
scroll to position [623, 0]
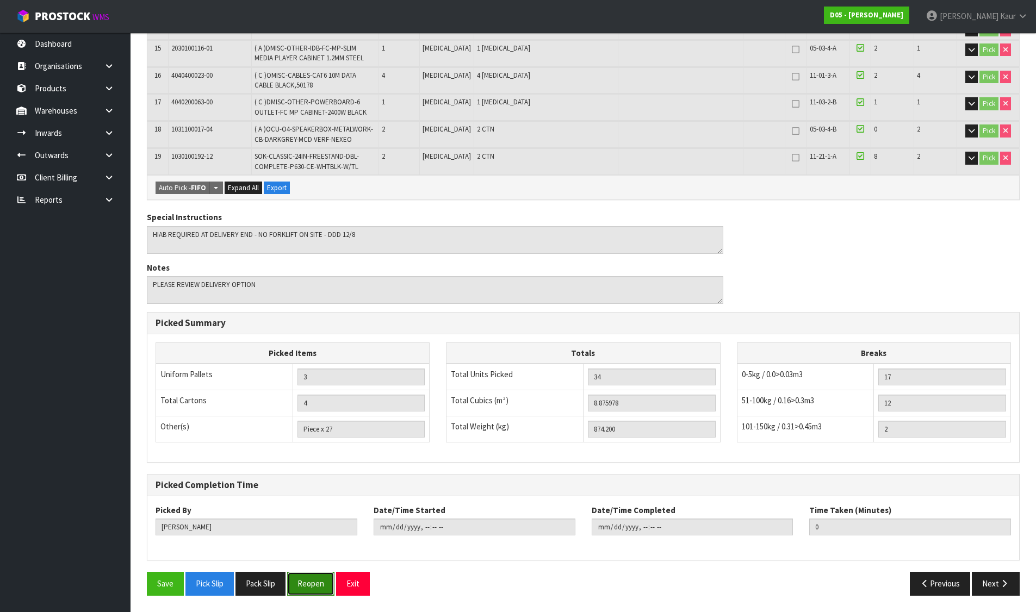
click at [314, 583] on button "Reopen" at bounding box center [310, 583] width 47 height 23
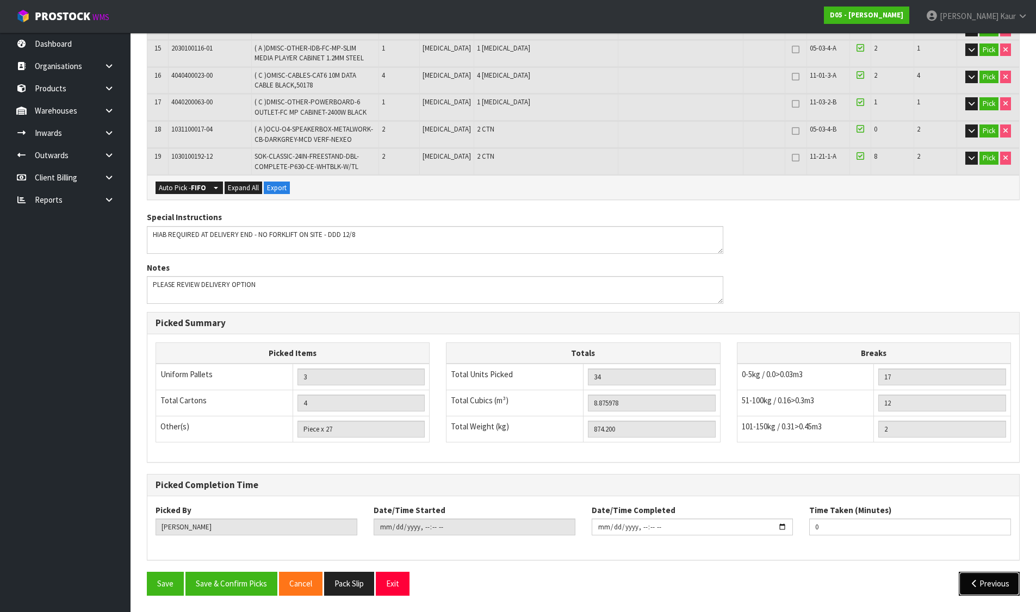
click at [1000, 587] on button "Previous" at bounding box center [989, 583] width 61 height 23
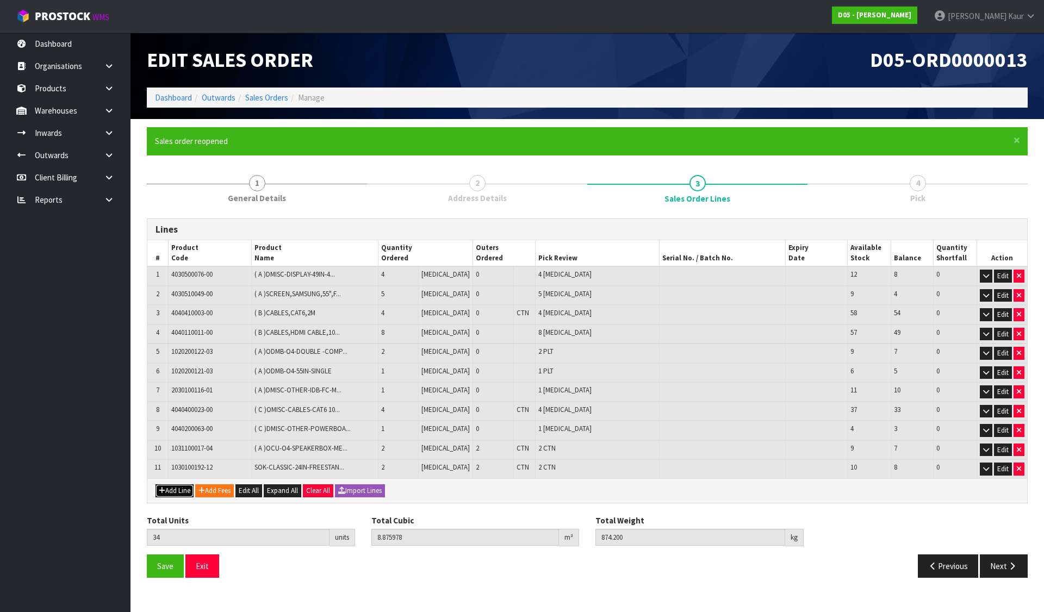
click at [183, 494] on button "Add Line" at bounding box center [175, 490] width 38 height 13
type input "0"
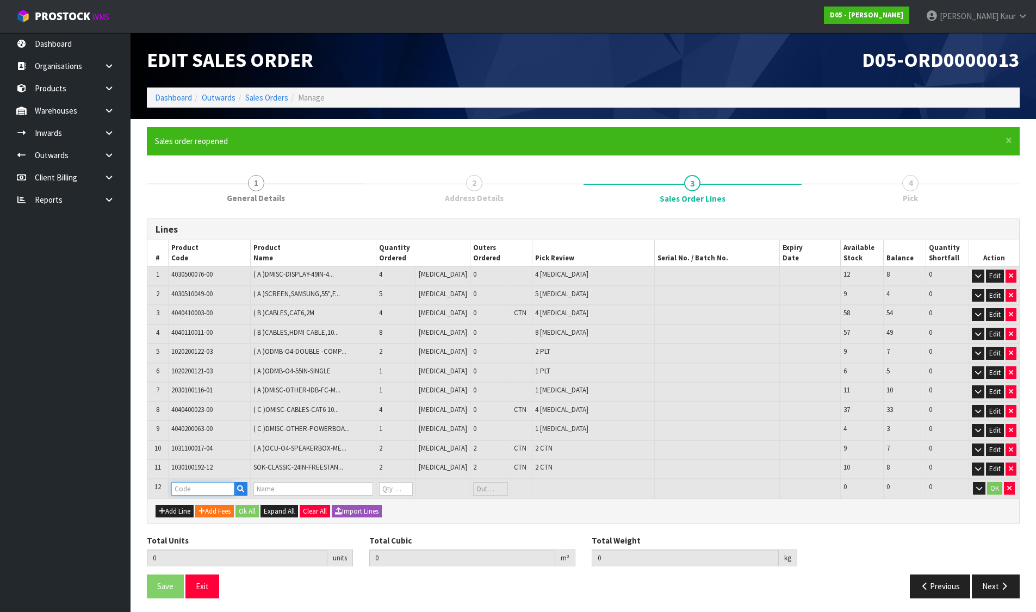
click at [211, 484] on input "text" at bounding box center [202, 489] width 63 height 14
type input "99"
click at [244, 487] on icon "button" at bounding box center [240, 489] width 7 height 7
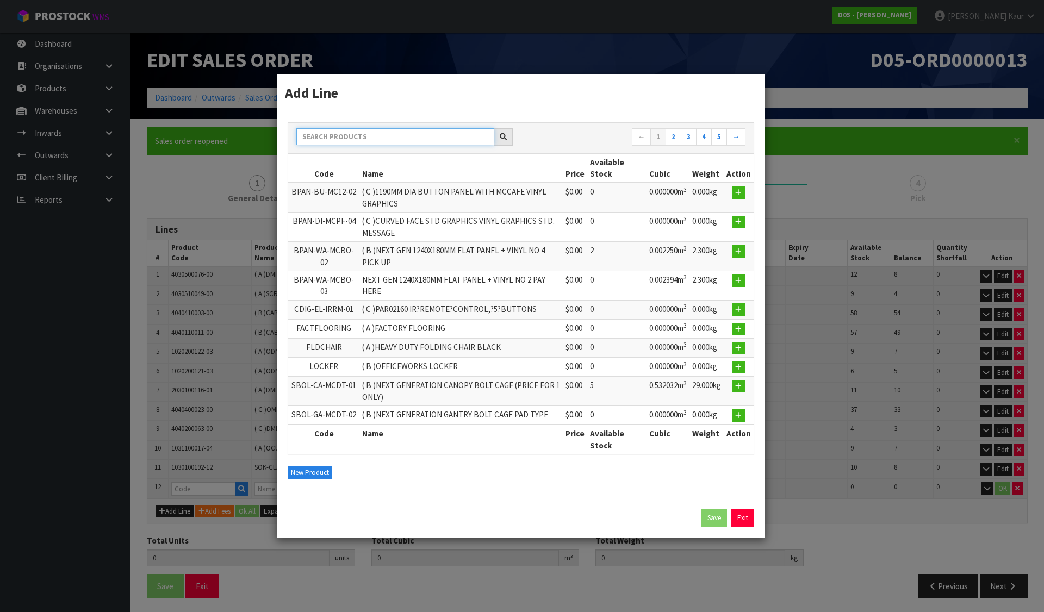
click at [373, 141] on input "text" at bounding box center [395, 136] width 198 height 17
type input "99"
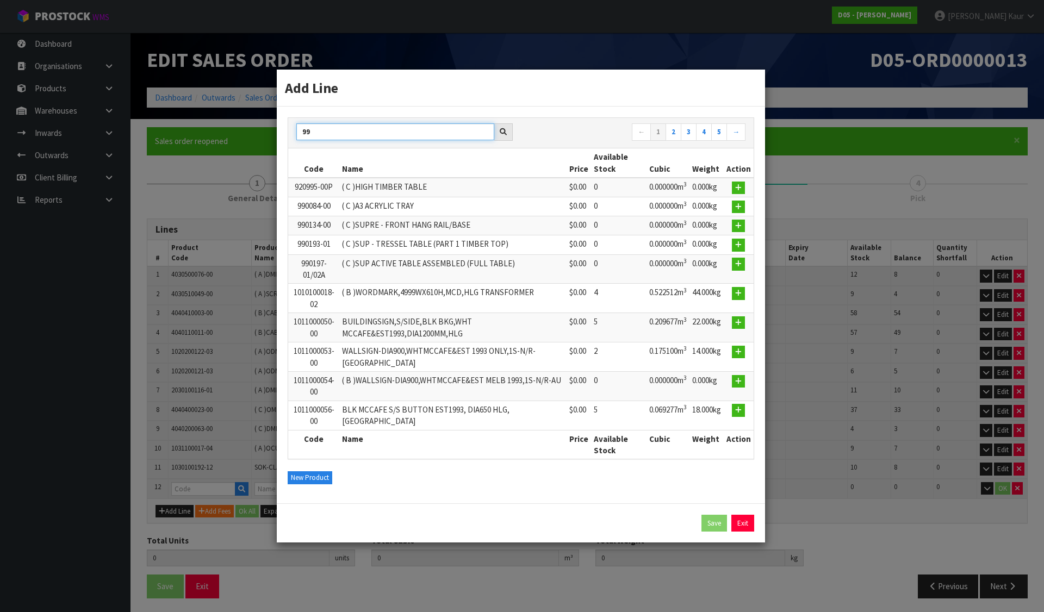
click at [275, 128] on div "Add Line 99 ← 1 2 3 4 5 → Code Name Price Available Stock Cubic Weight Action 9…" at bounding box center [522, 306] width 1044 height 612
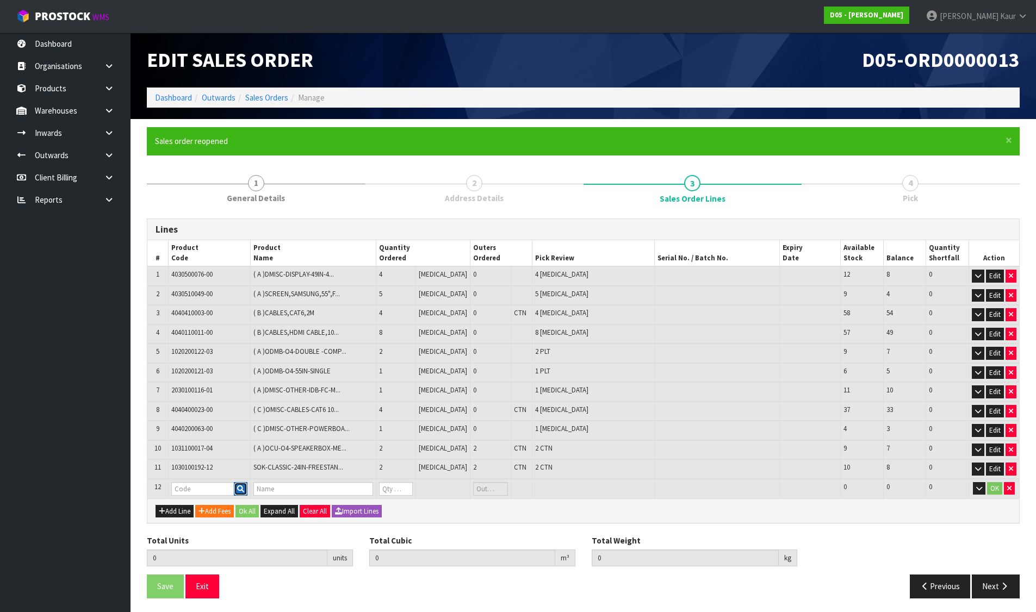
click at [240, 490] on button "button" at bounding box center [241, 489] width 14 height 14
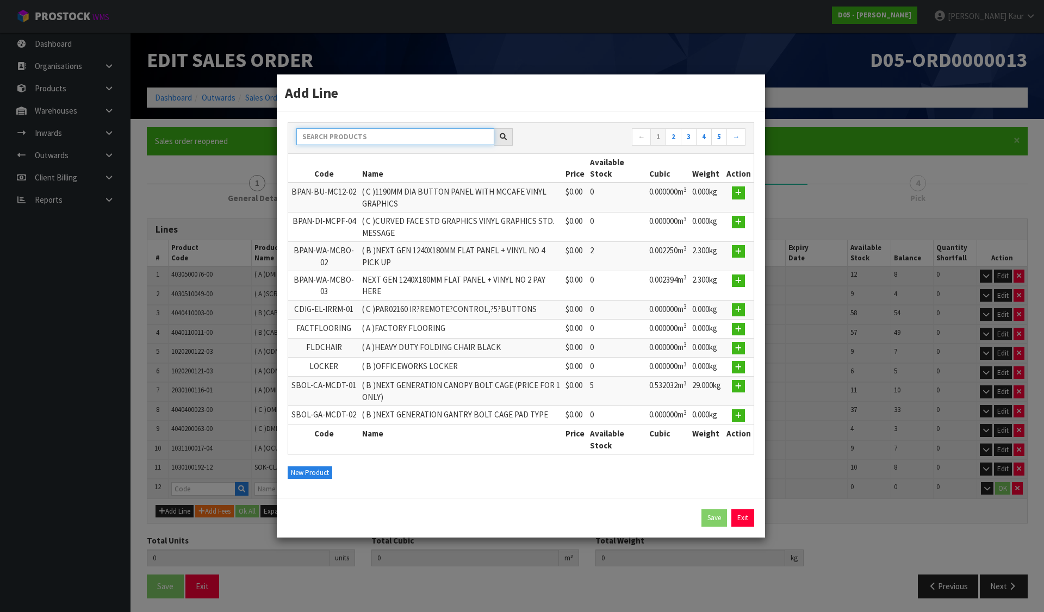
click at [338, 133] on input "text" at bounding box center [395, 136] width 198 height 17
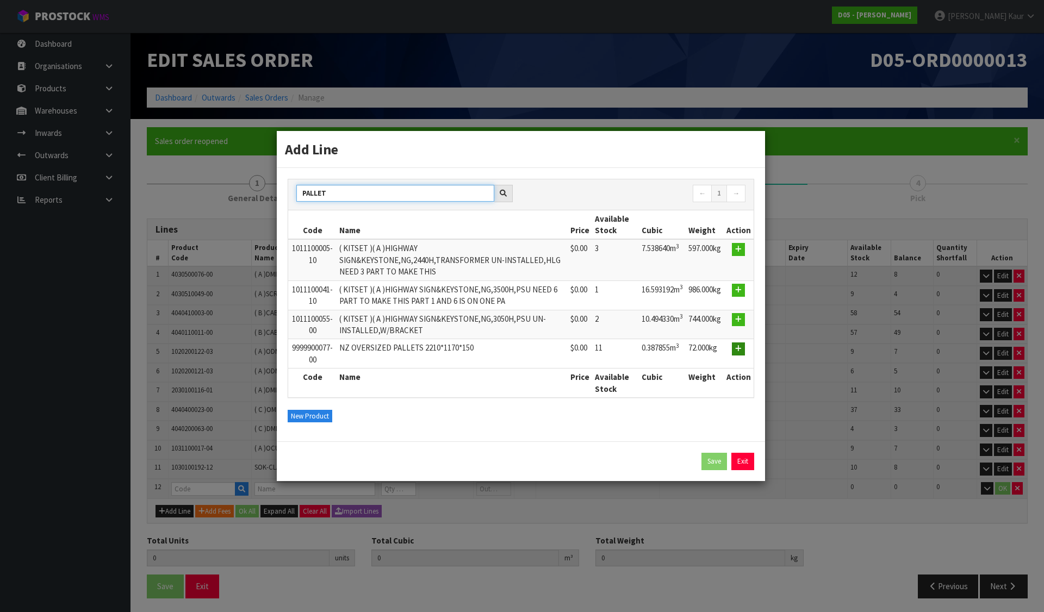
type input "PALLET"
click at [742, 349] on icon "button" at bounding box center [738, 348] width 7 height 7
type input "34"
type input "8.875978"
type input "874.2"
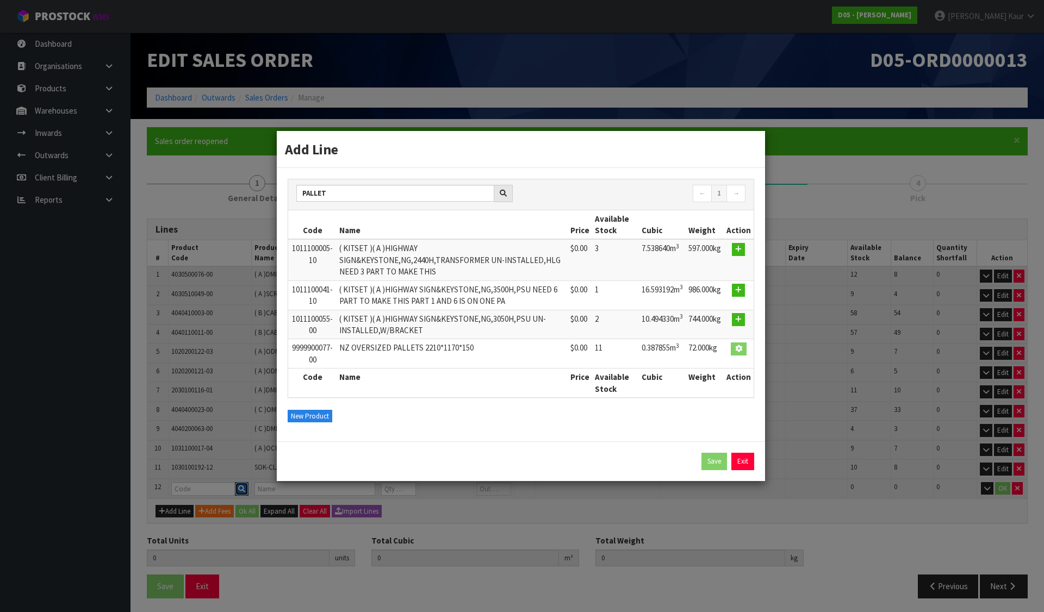
type input "9999900077-00"
type input "NZ OVERSIZED PALLETS 2210*1170*150"
type input "0"
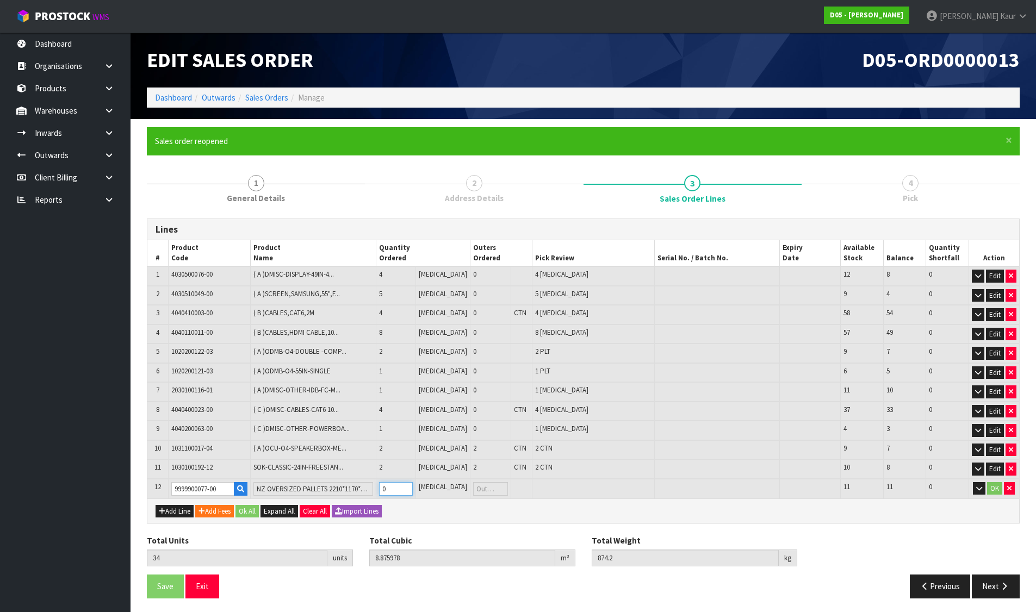
click at [399, 484] on input "0" at bounding box center [396, 489] width 34 height 14
type input "35"
type input "9.263833"
type input "946.2"
type input "1"
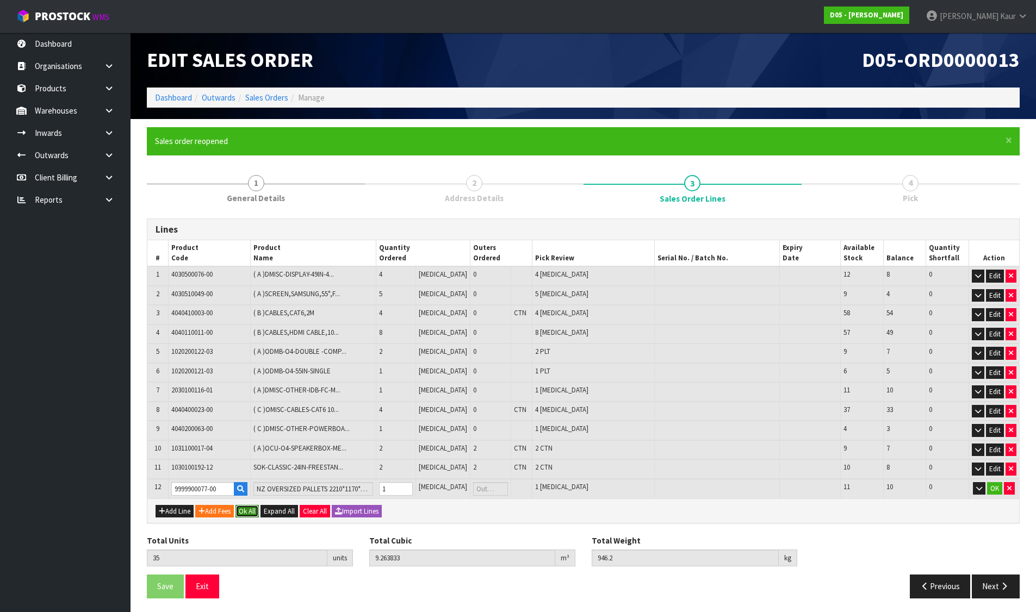
click at [248, 508] on button "Ok All" at bounding box center [246, 511] width 23 height 13
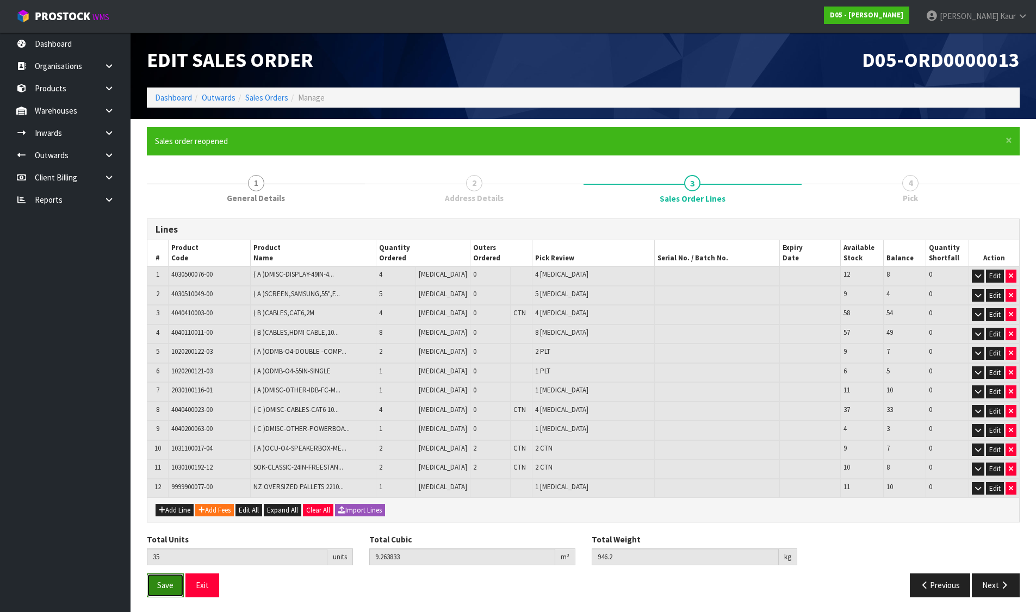
click at [167, 595] on button "Save" at bounding box center [165, 585] width 37 height 23
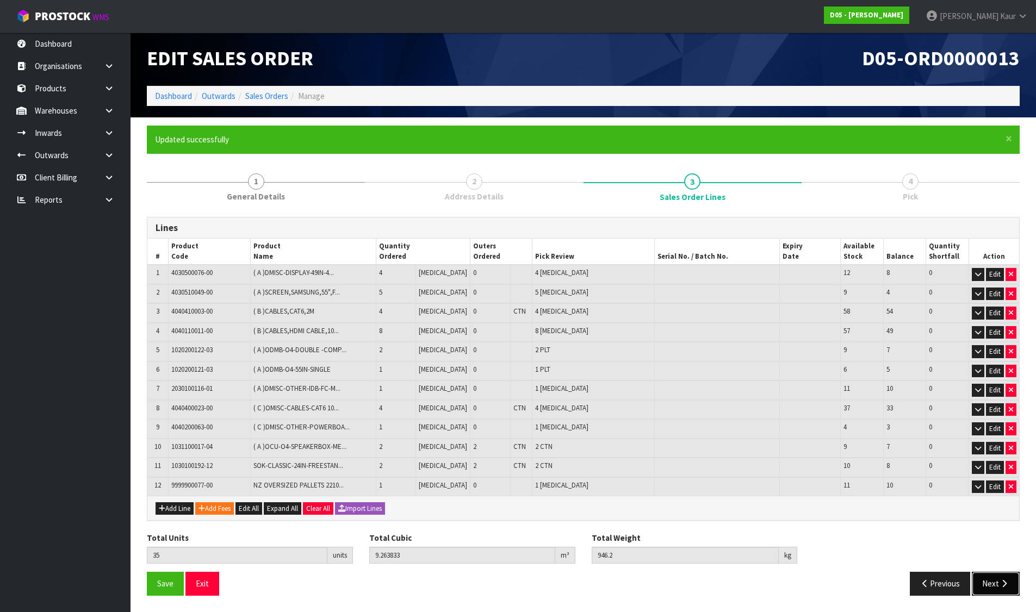
click at [1011, 578] on button "Next" at bounding box center [996, 583] width 48 height 23
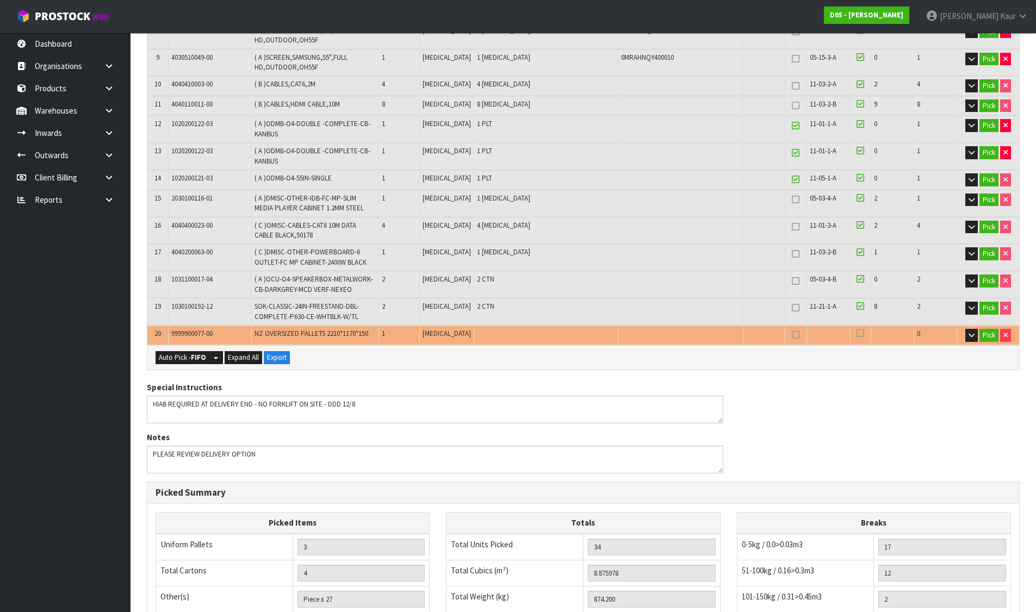
scroll to position [643, 0]
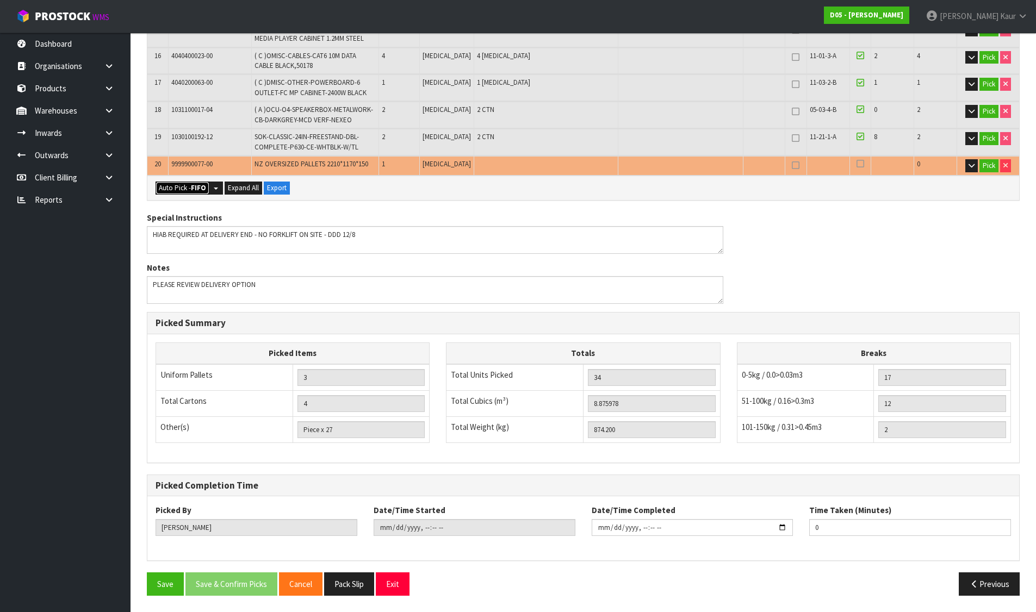
click at [186, 188] on button "Auto Pick - FIFO" at bounding box center [183, 188] width 54 height 13
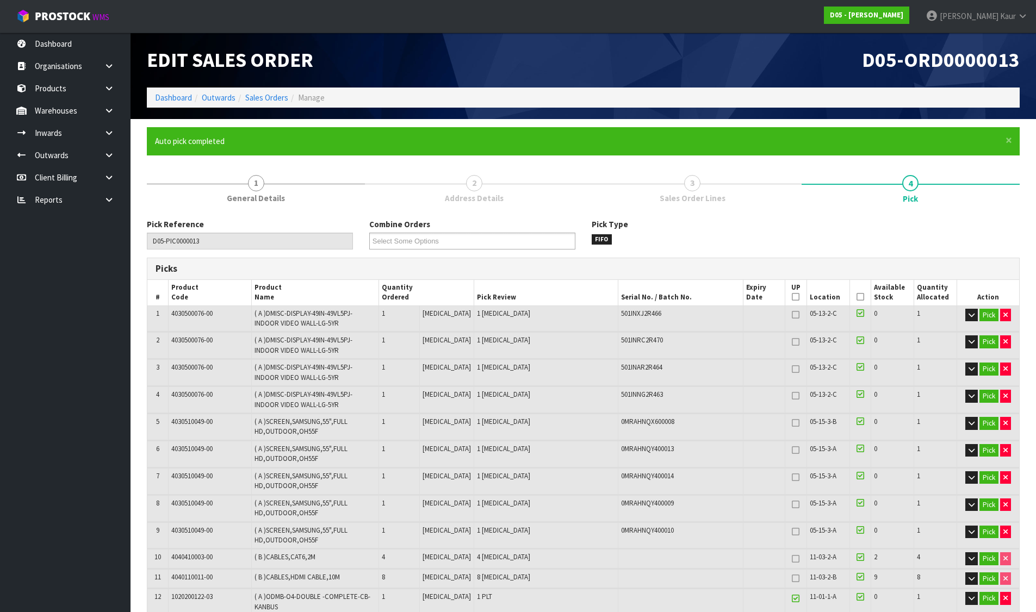
type input "Piece x 28"
type input "35"
type input "9.263833"
type input "946.200"
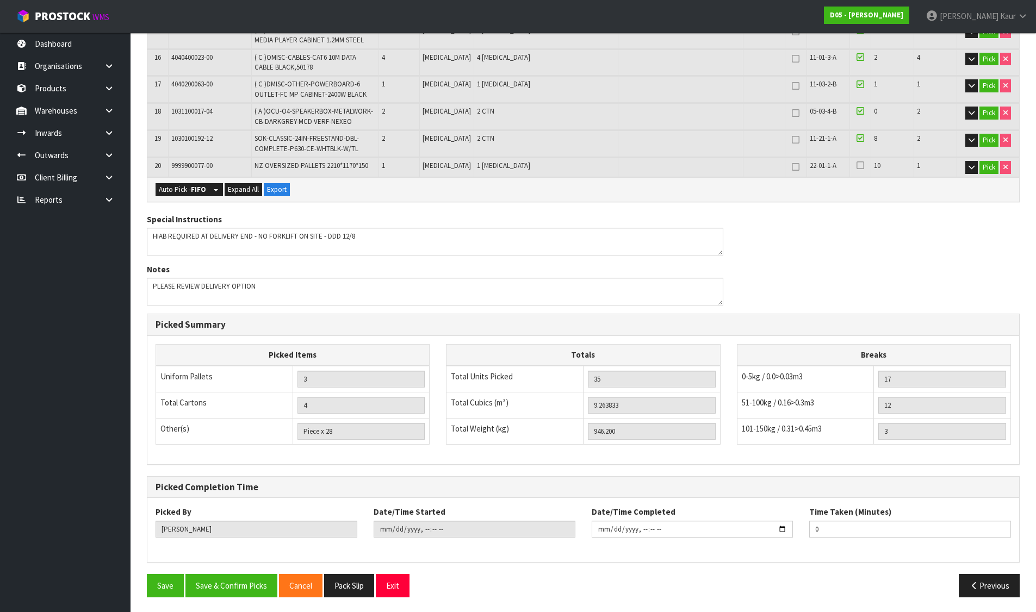
scroll to position [643, 0]
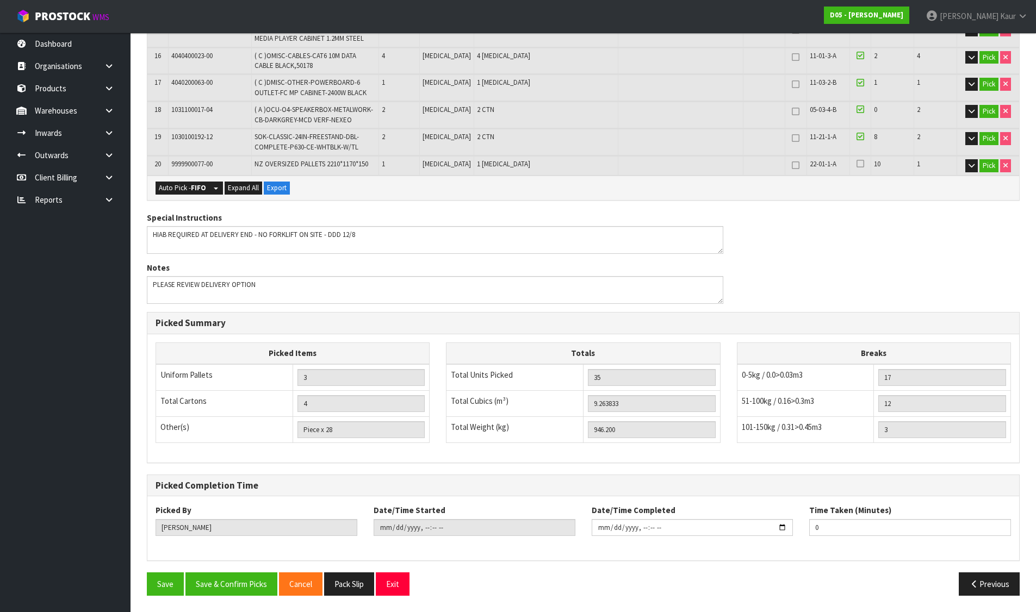
click at [792, 166] on icon at bounding box center [796, 165] width 8 height 1
type input "4"
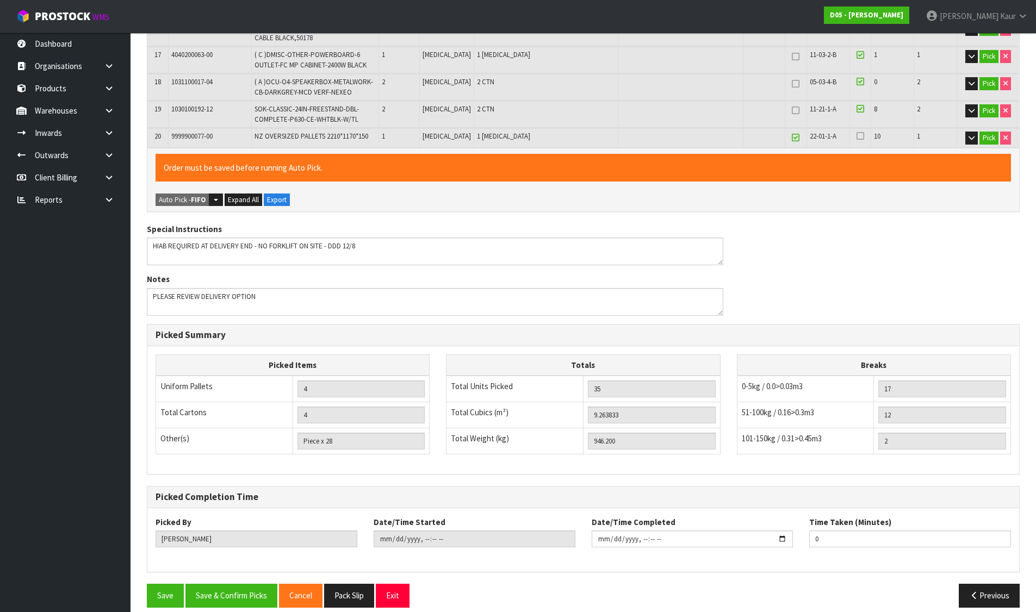
scroll to position [682, 0]
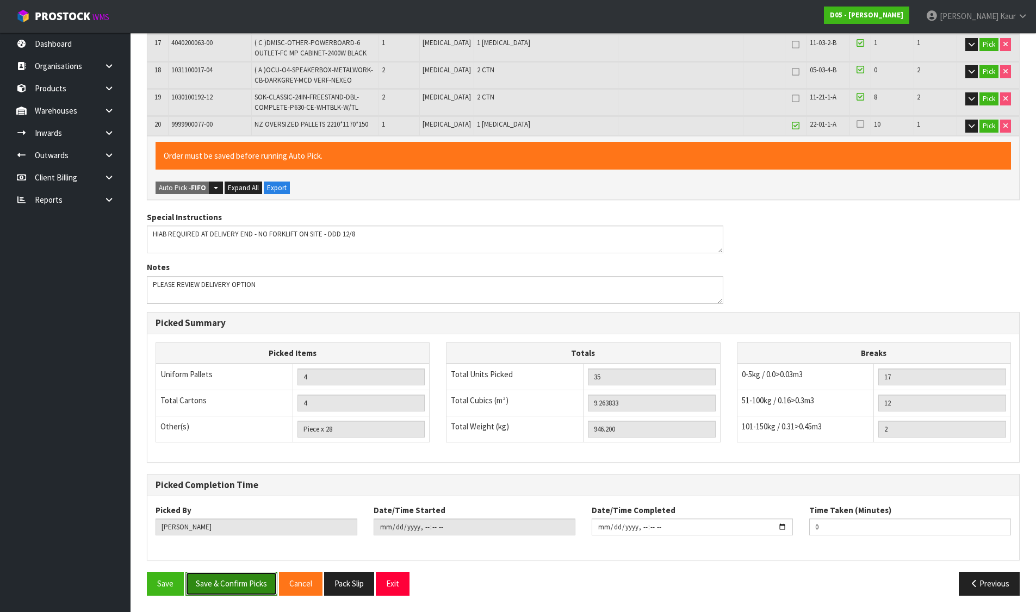
click at [225, 585] on button "Save & Confirm Picks" at bounding box center [231, 583] width 92 height 23
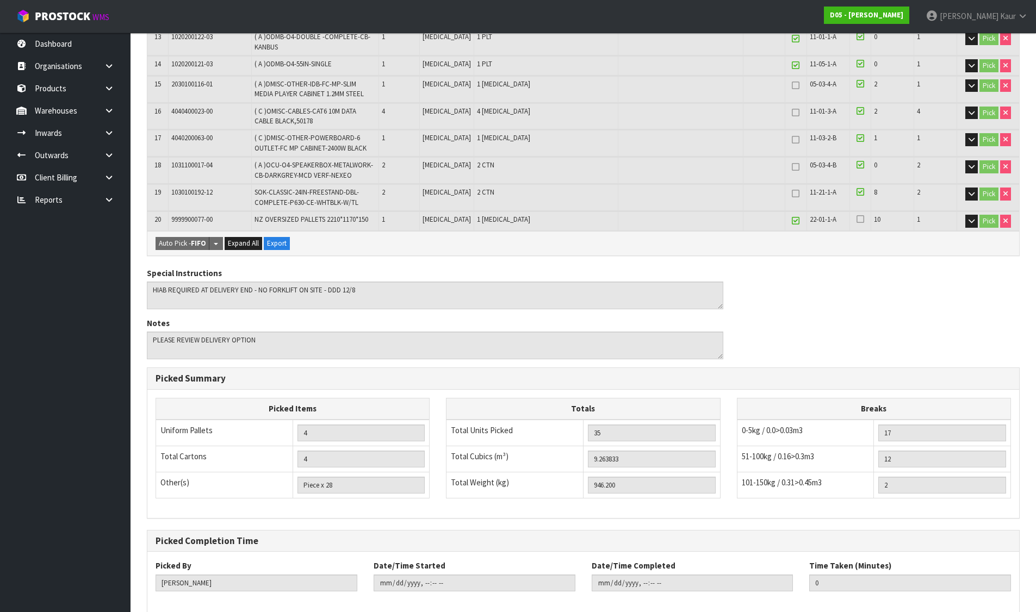
scroll to position [643, 0]
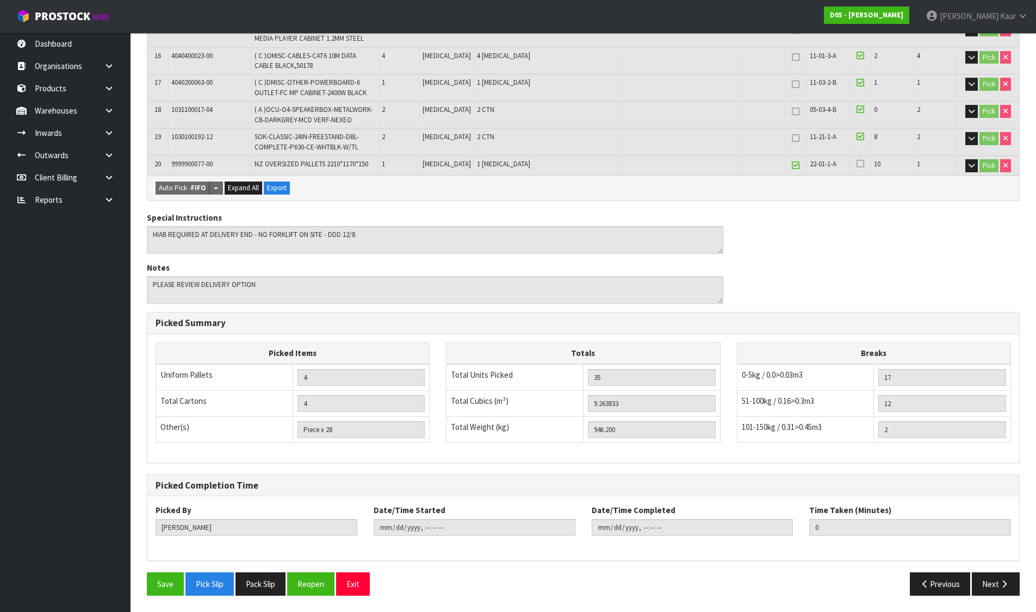
click at [856, 162] on icon at bounding box center [860, 163] width 8 height 9
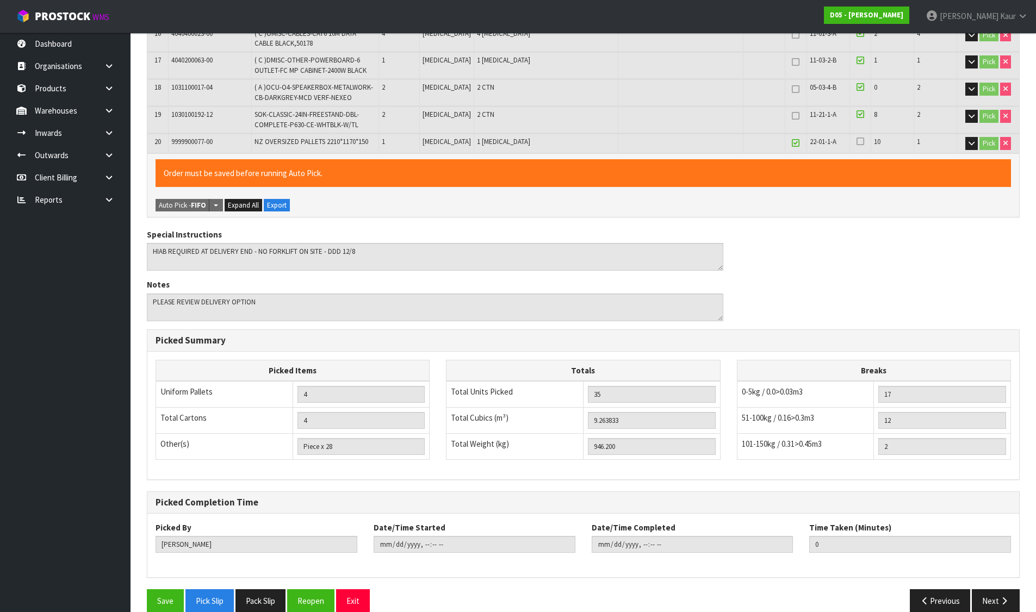
scroll to position [682, 0]
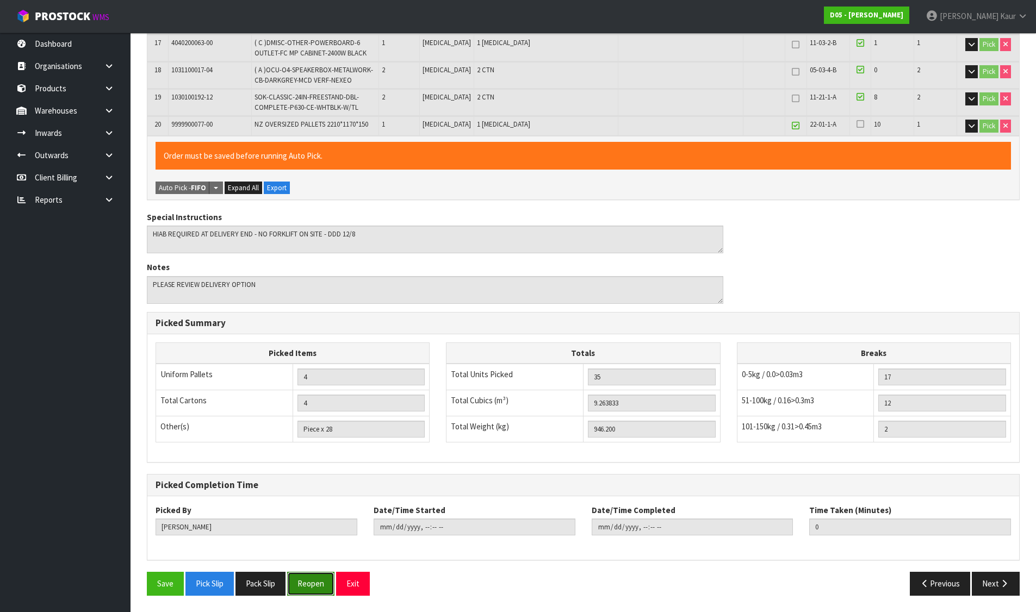
click at [317, 581] on button "Reopen" at bounding box center [310, 583] width 47 height 23
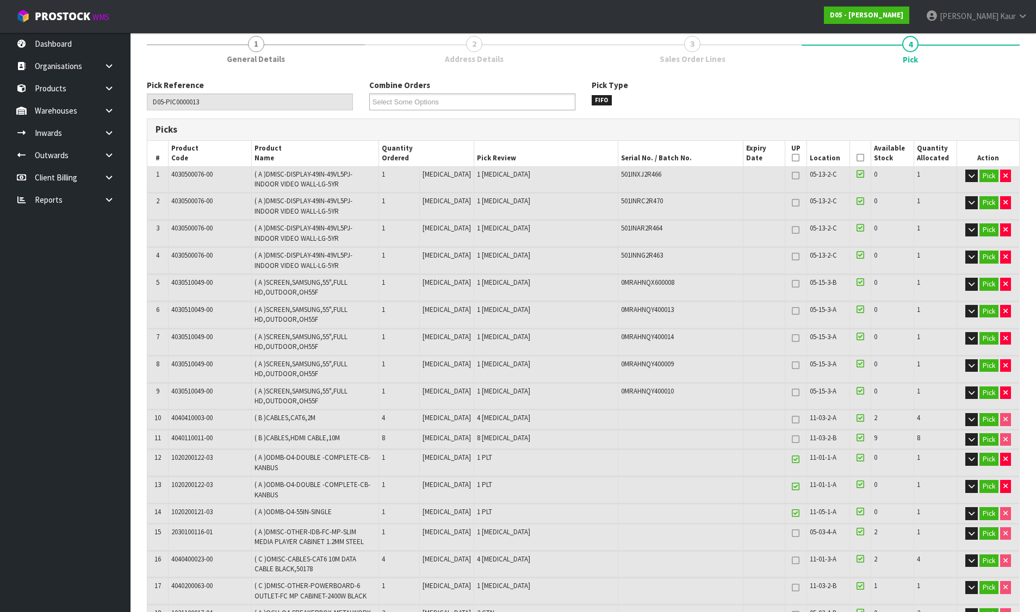
scroll to position [381, 0]
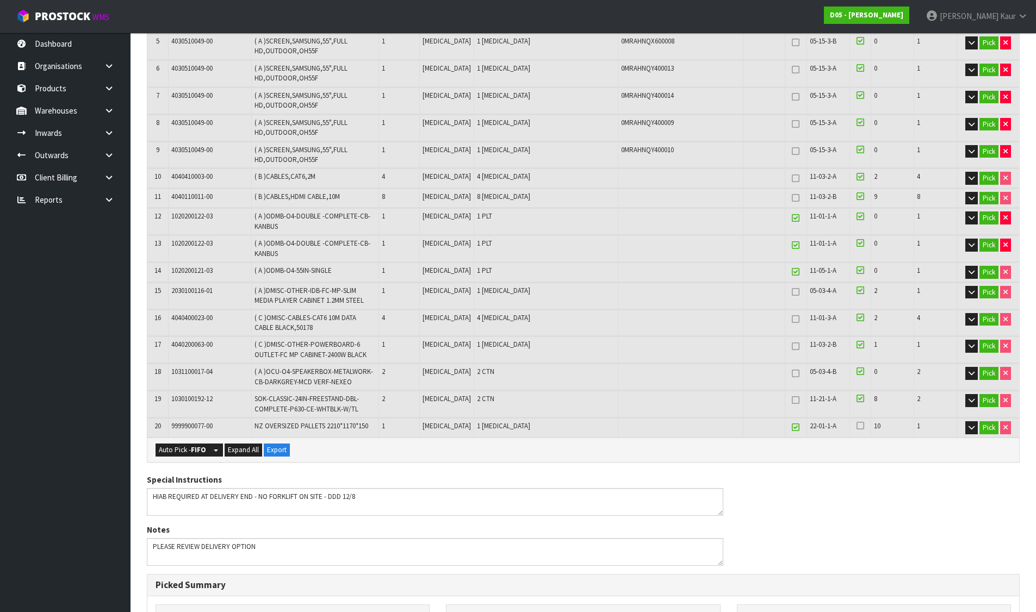
click at [856, 427] on icon at bounding box center [860, 425] width 8 height 9
click at [0, 0] on input "checkbox" at bounding box center [0, 0] width 0 height 0
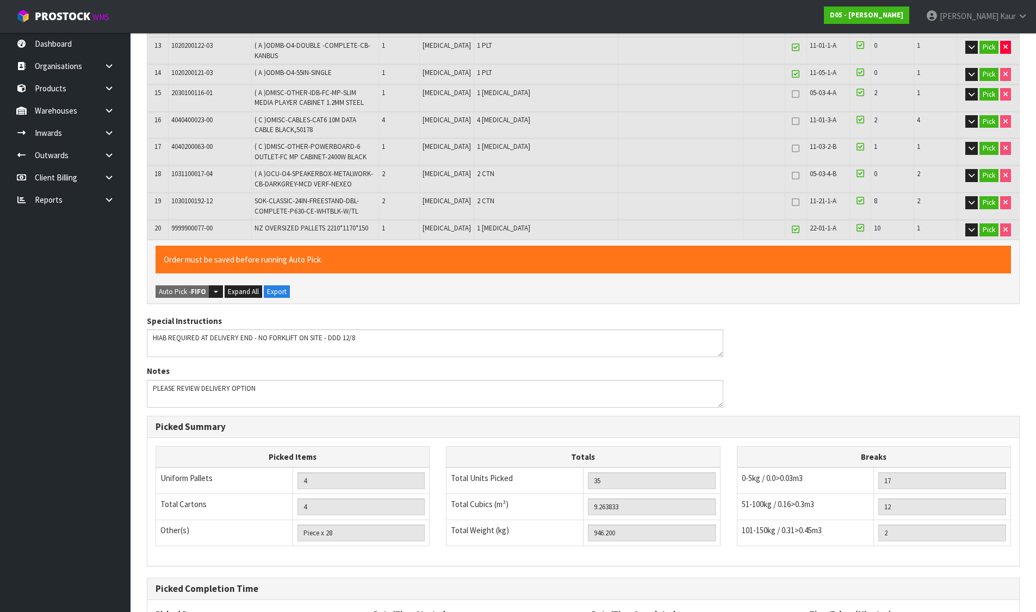
scroll to position [682, 0]
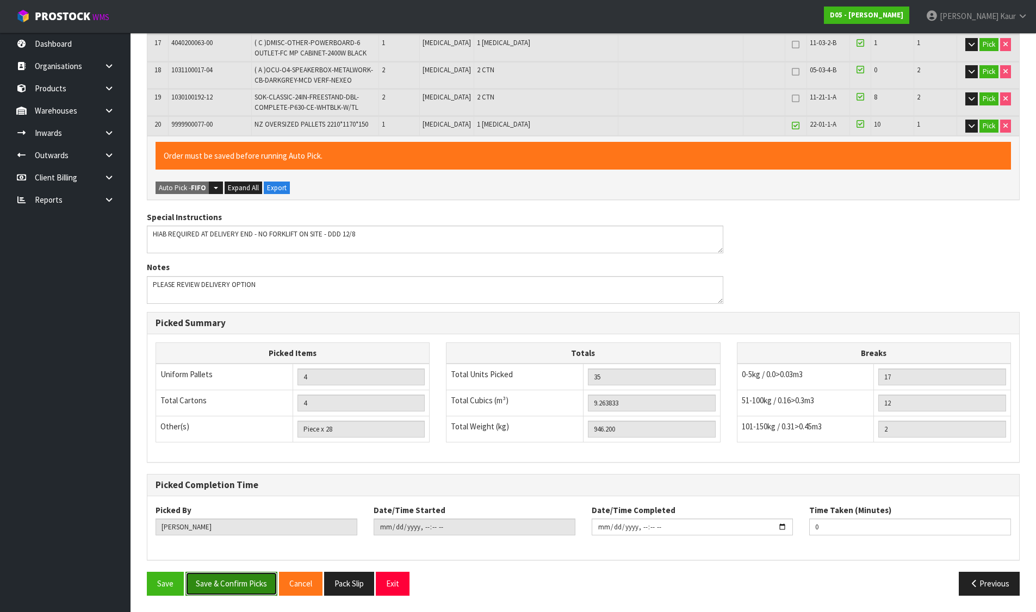
click at [221, 580] on button "Save & Confirm Picks" at bounding box center [231, 583] width 92 height 23
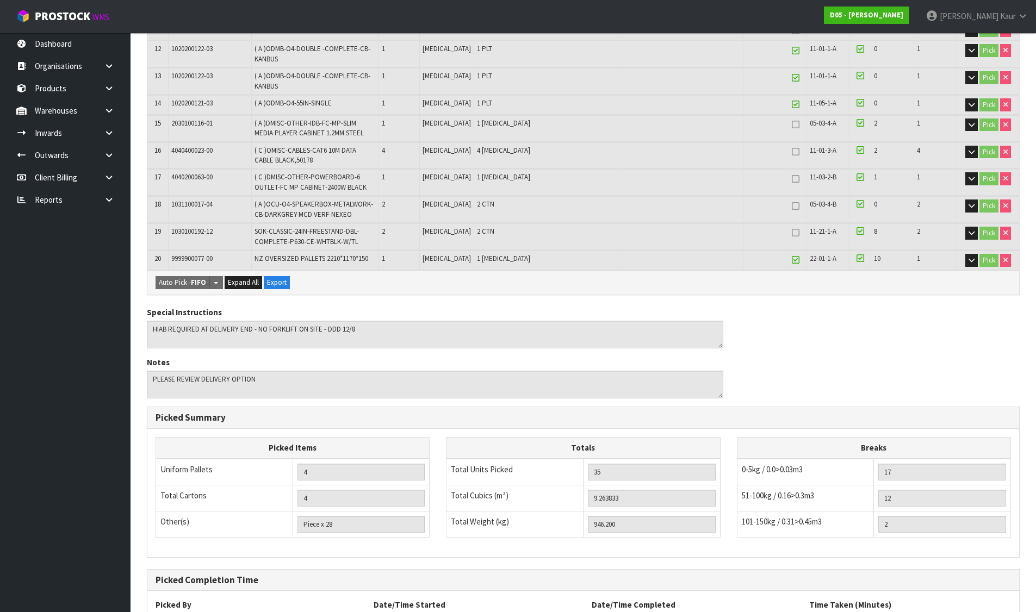
scroll to position [643, 0]
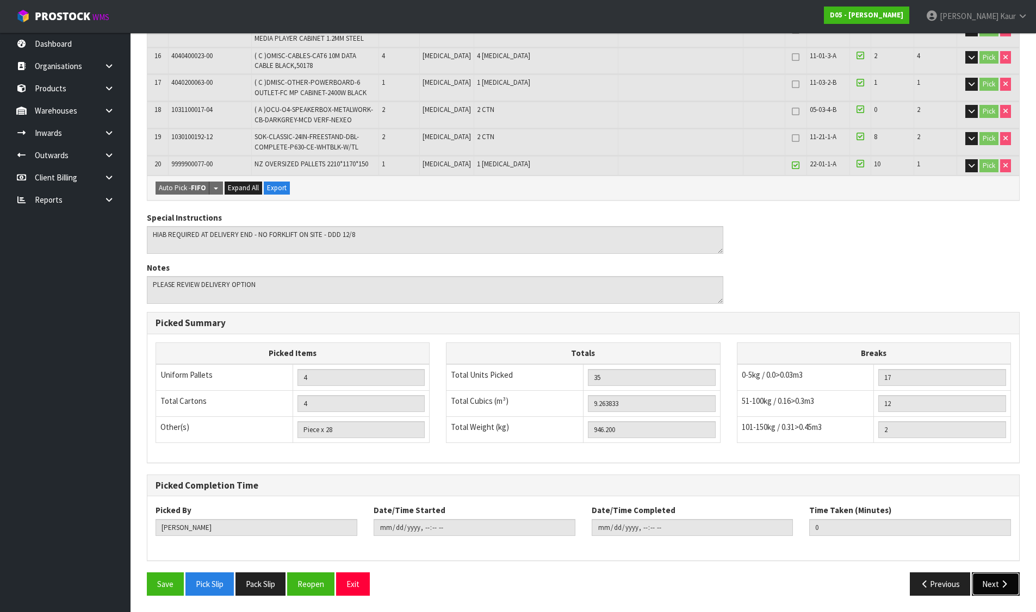
drag, startPoint x: 998, startPoint y: 579, endPoint x: 996, endPoint y: 570, distance: 8.6
click at [998, 579] on button "Next" at bounding box center [996, 584] width 48 height 23
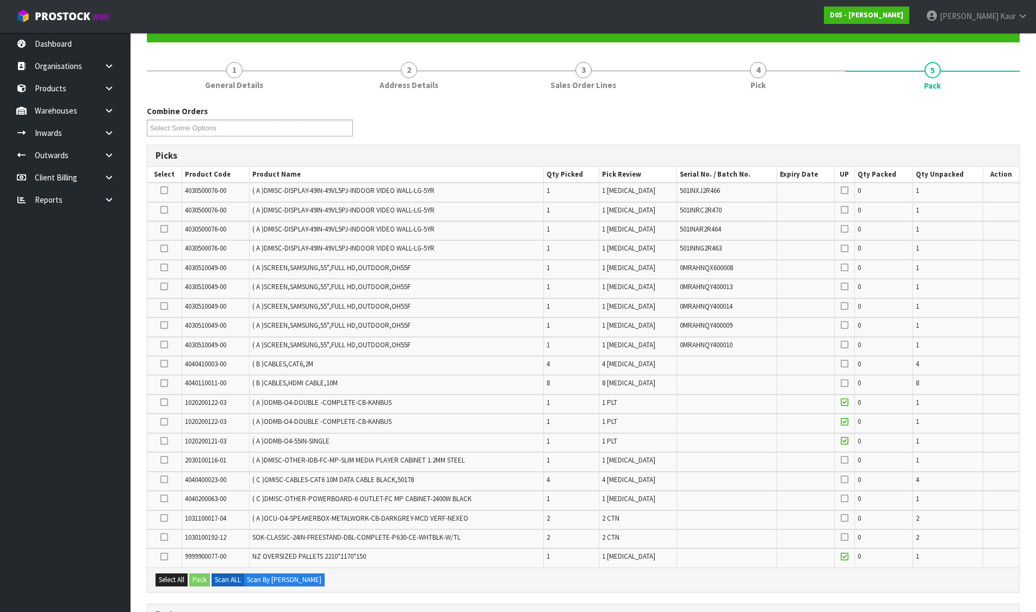
scroll to position [54, 0]
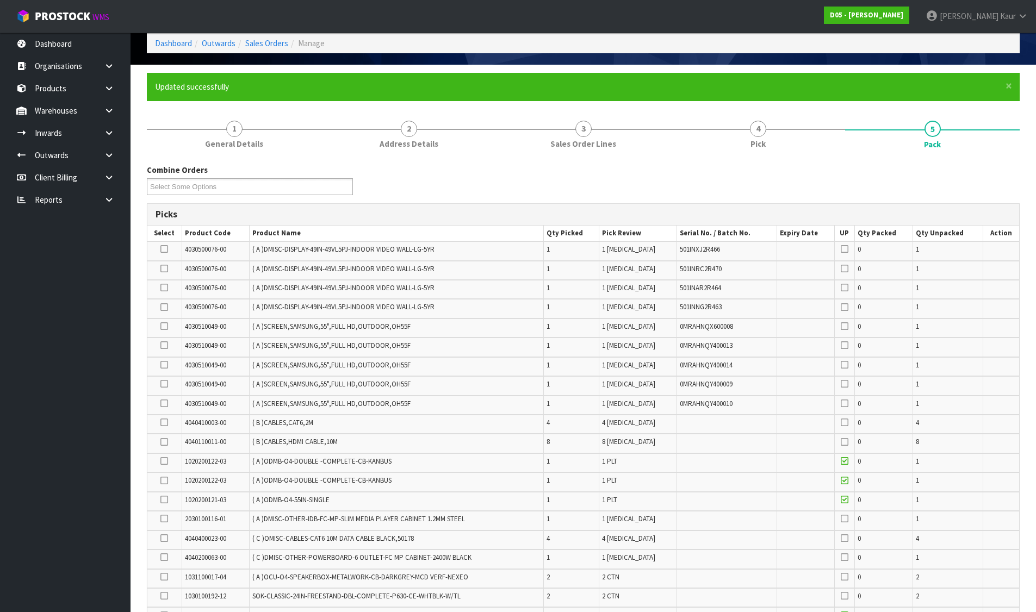
click at [586, 14] on nav "Toggle navigation ProStock WMS D05 - [PERSON_NAME] [PERSON_NAME] Logout" at bounding box center [518, 16] width 1036 height 33
click at [167, 462] on icon at bounding box center [164, 461] width 8 height 1
click at [0, 0] on input "checkbox" at bounding box center [0, 0] width 0 height 0
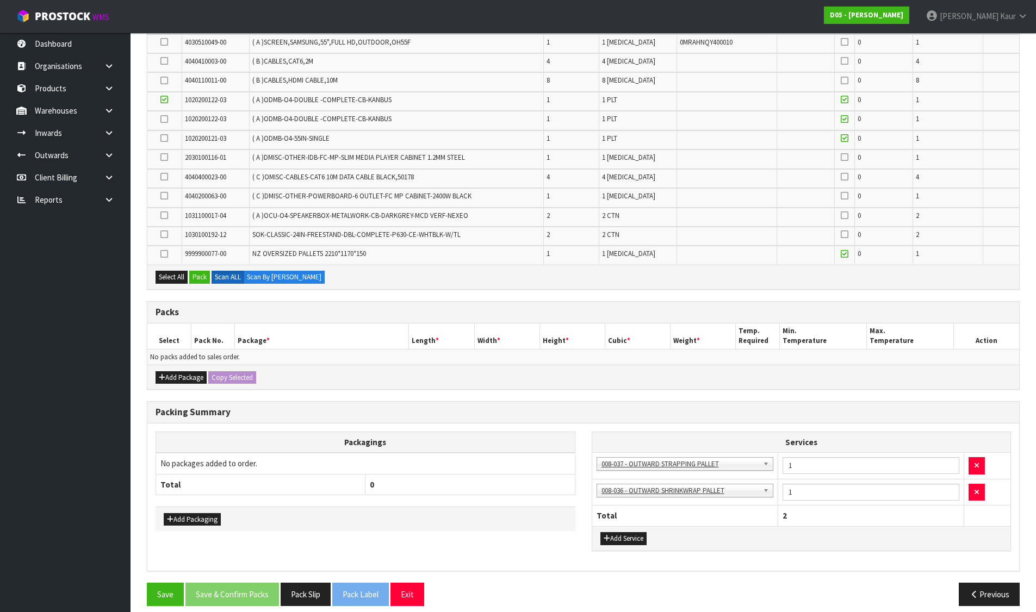
scroll to position [426, 0]
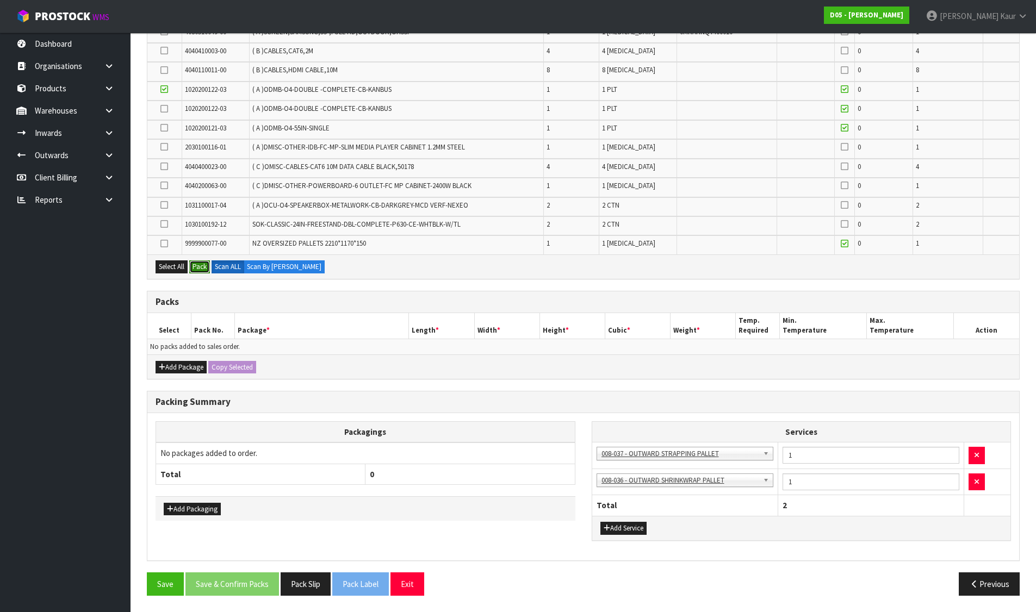
click at [207, 266] on button "Pack" at bounding box center [199, 266] width 21 height 13
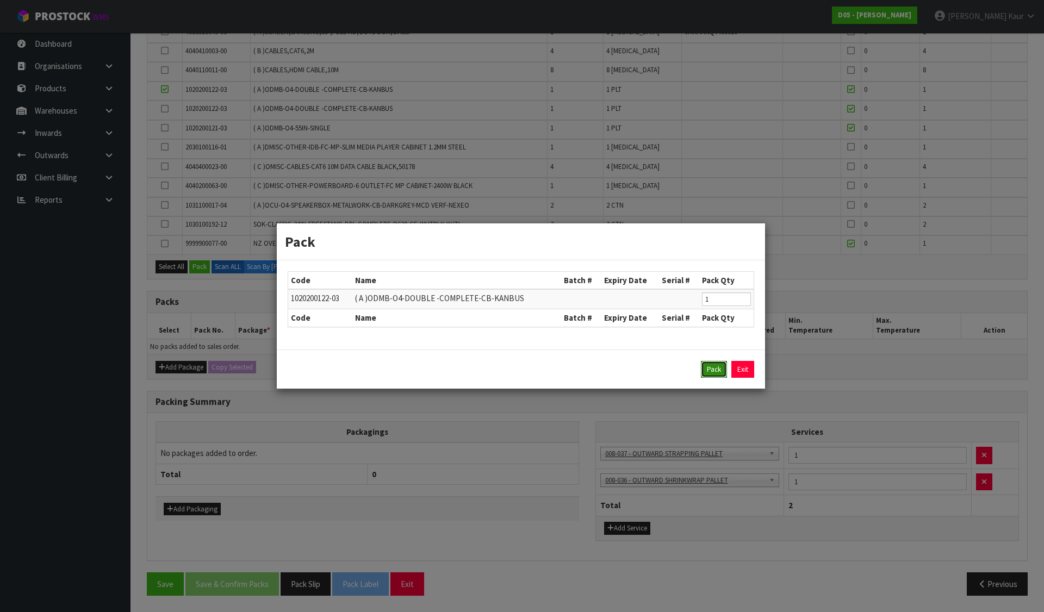
click at [713, 369] on button "Pack" at bounding box center [714, 369] width 26 height 17
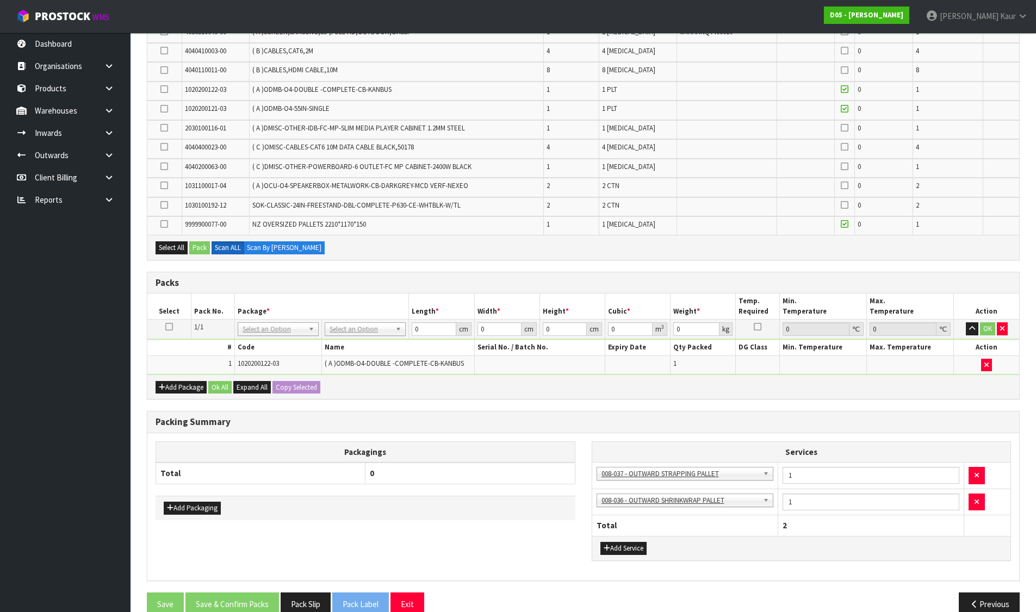
click at [163, 90] on icon at bounding box center [164, 89] width 8 height 1
click at [0, 0] on input "checkbox" at bounding box center [0, 0] width 0 height 0
click at [205, 245] on button "Pack" at bounding box center [199, 247] width 21 height 13
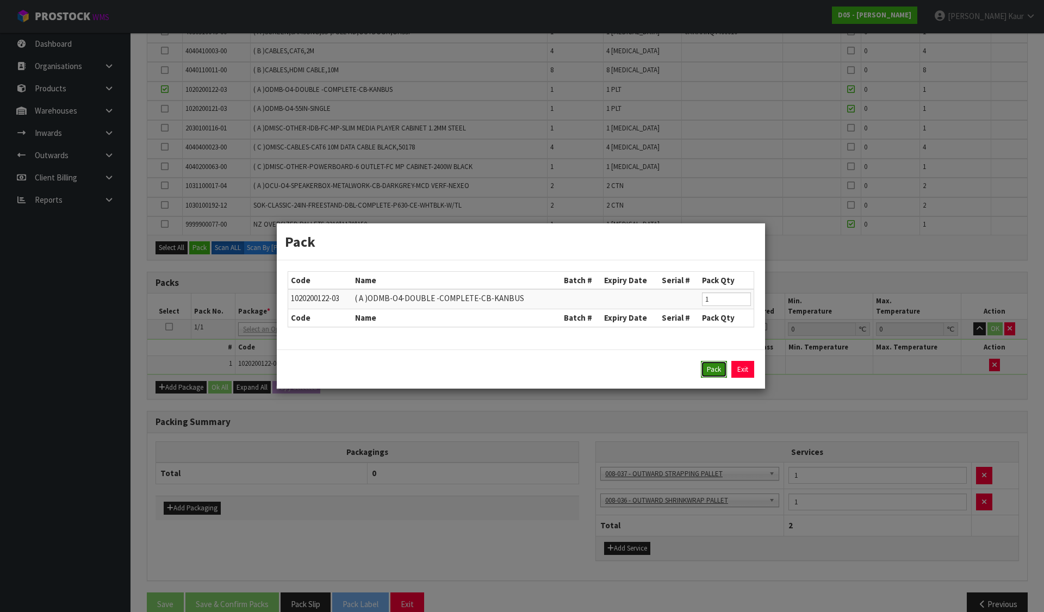
click at [709, 367] on button "Pack" at bounding box center [714, 369] width 26 height 17
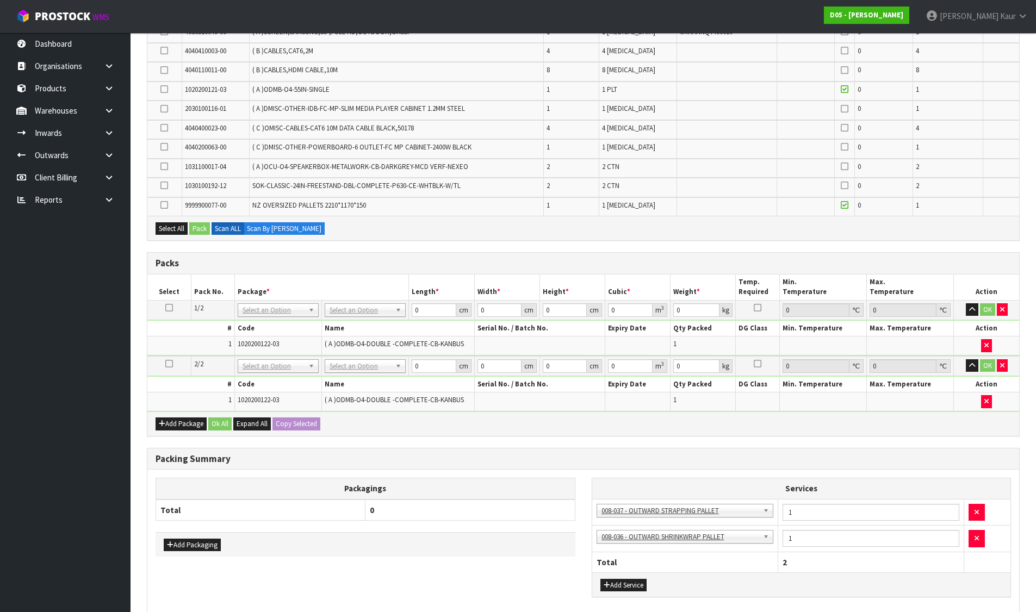
click at [168, 89] on icon at bounding box center [164, 89] width 8 height 1
click at [0, 0] on input "checkbox" at bounding box center [0, 0] width 0 height 0
click at [206, 226] on button "Pack" at bounding box center [199, 228] width 21 height 13
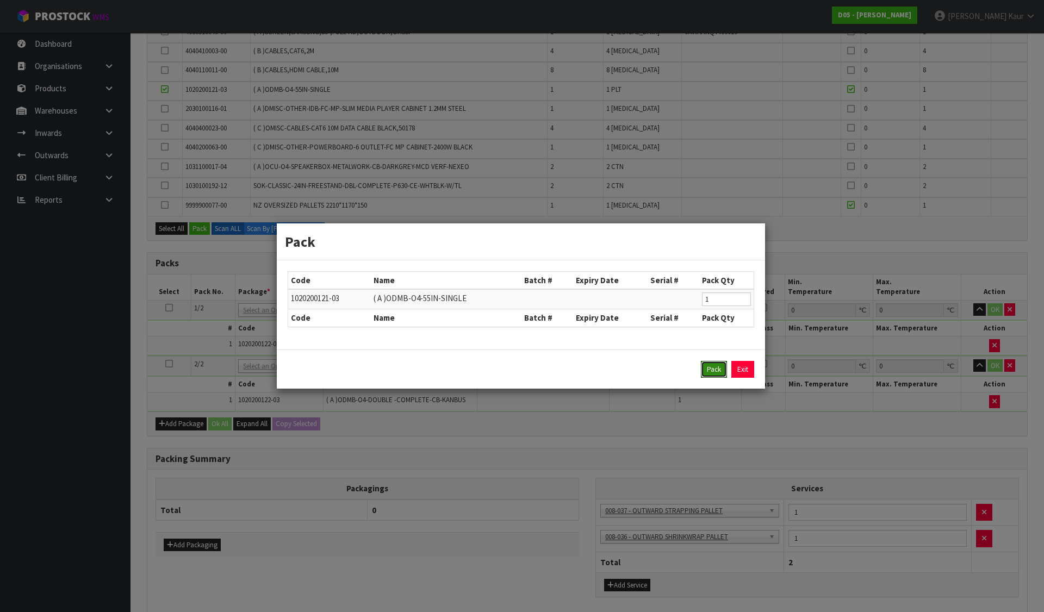
click at [713, 371] on button "Pack" at bounding box center [714, 369] width 26 height 17
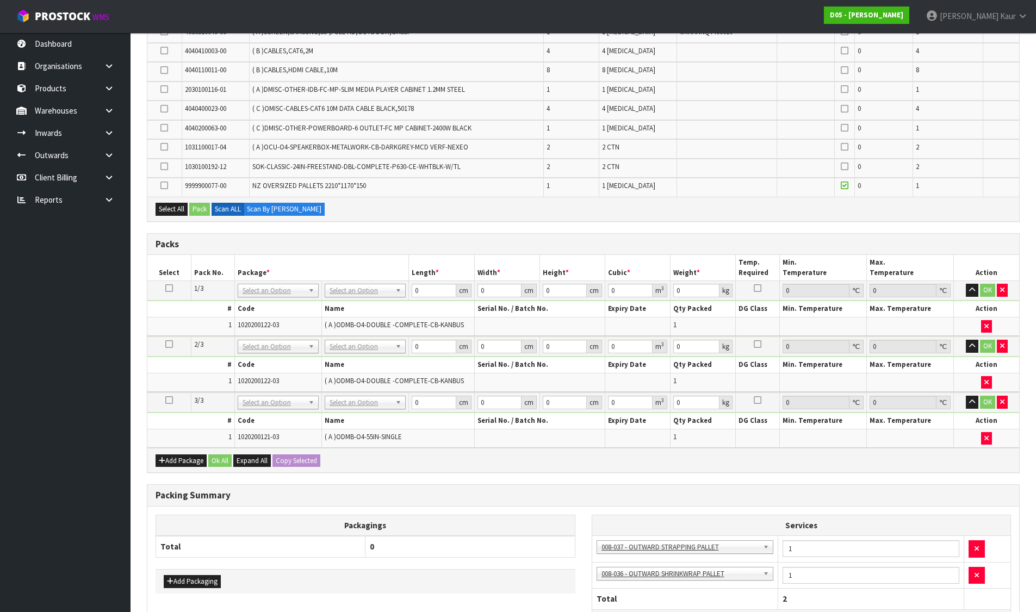
scroll to position [0, 0]
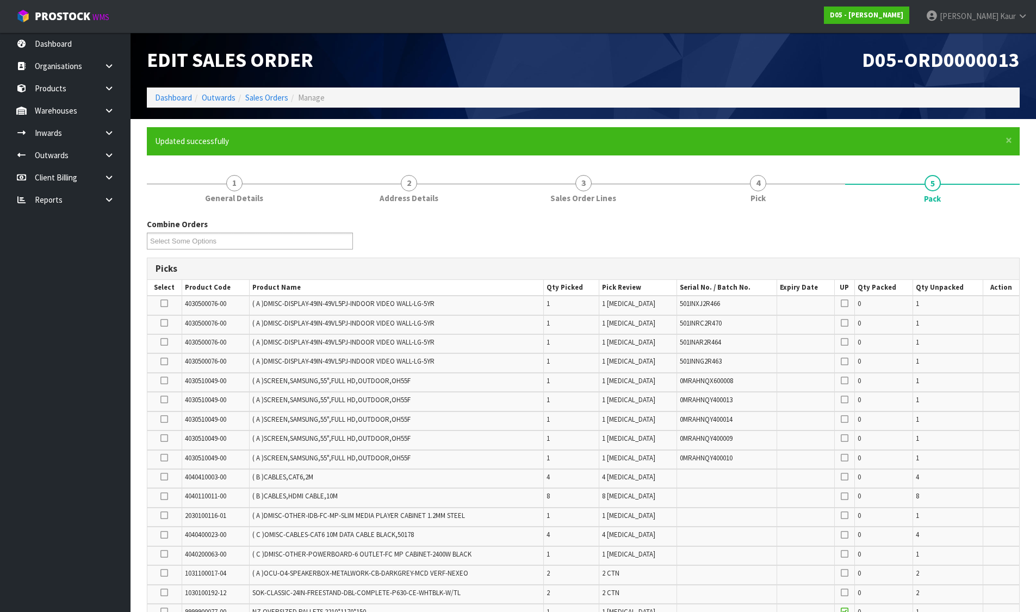
click at [164, 304] on icon at bounding box center [164, 303] width 8 height 1
click at [0, 0] on input "checkbox" at bounding box center [0, 0] width 0 height 0
drag, startPoint x: 168, startPoint y: 323, endPoint x: 165, endPoint y: 332, distance: 9.1
click at [168, 323] on icon at bounding box center [164, 323] width 8 height 1
click at [0, 0] on input "checkbox" at bounding box center [0, 0] width 0 height 0
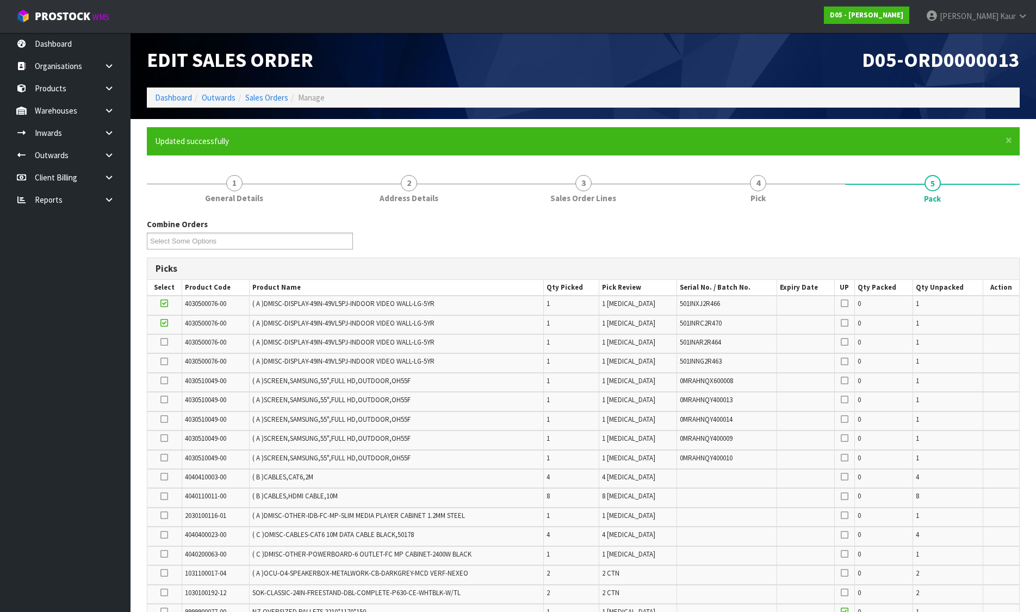
drag, startPoint x: 165, startPoint y: 341, endPoint x: 165, endPoint y: 350, distance: 8.2
click at [165, 343] on icon at bounding box center [164, 342] width 8 height 1
click at [0, 0] on input "checkbox" at bounding box center [0, 0] width 0 height 0
click at [165, 362] on icon at bounding box center [164, 362] width 8 height 1
click at [0, 0] on input "checkbox" at bounding box center [0, 0] width 0 height 0
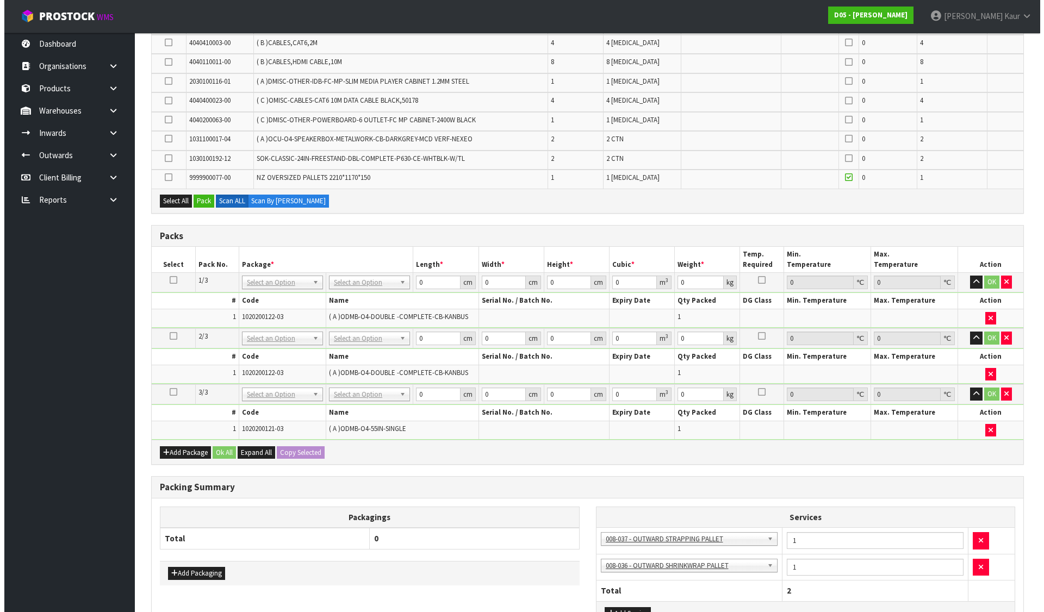
scroll to position [435, 0]
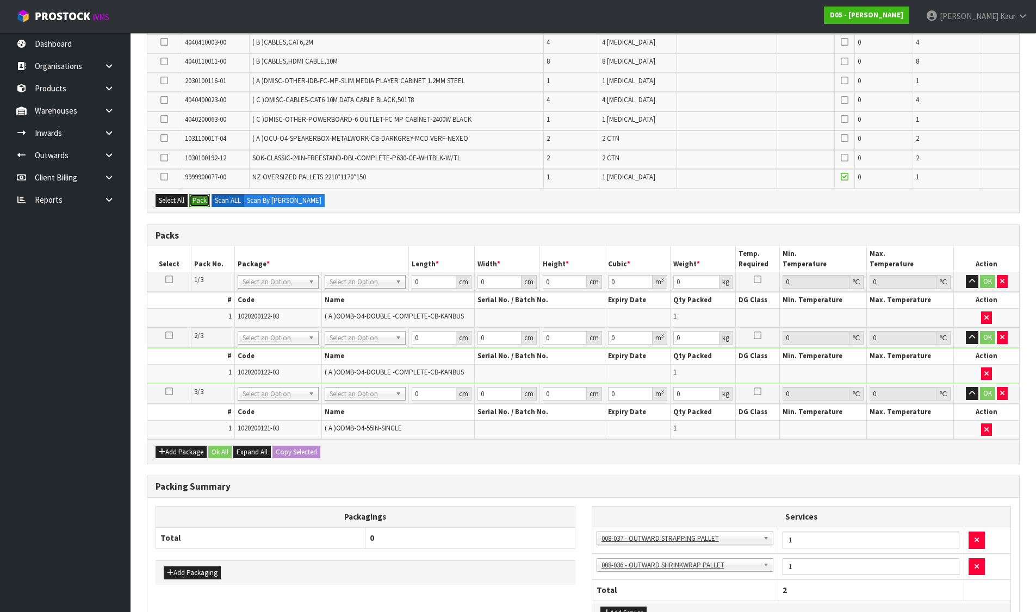
click at [200, 204] on button "Pack" at bounding box center [199, 200] width 21 height 13
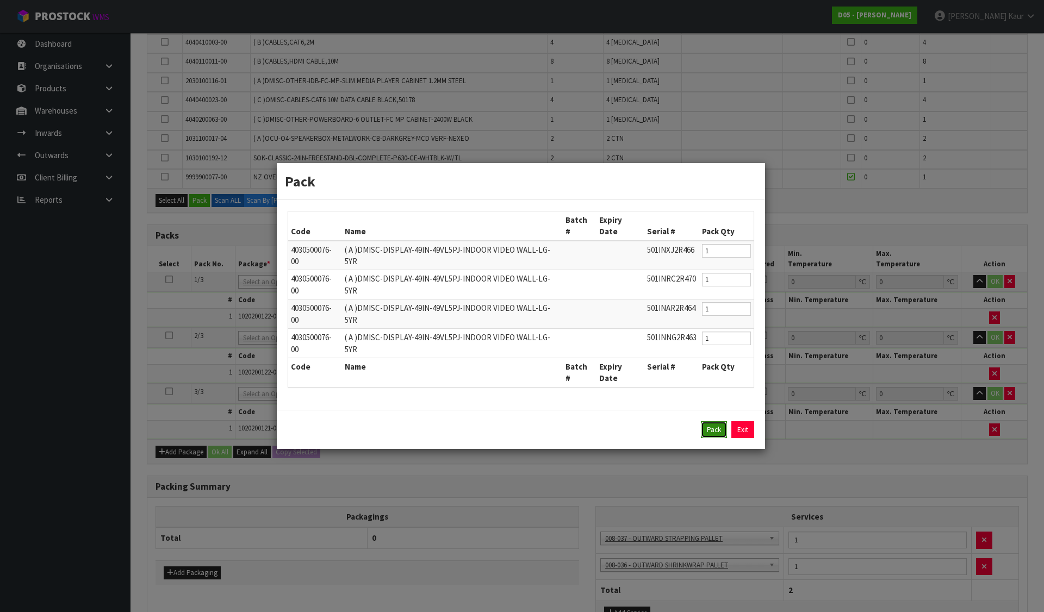
click at [716, 421] on button "Pack" at bounding box center [714, 429] width 26 height 17
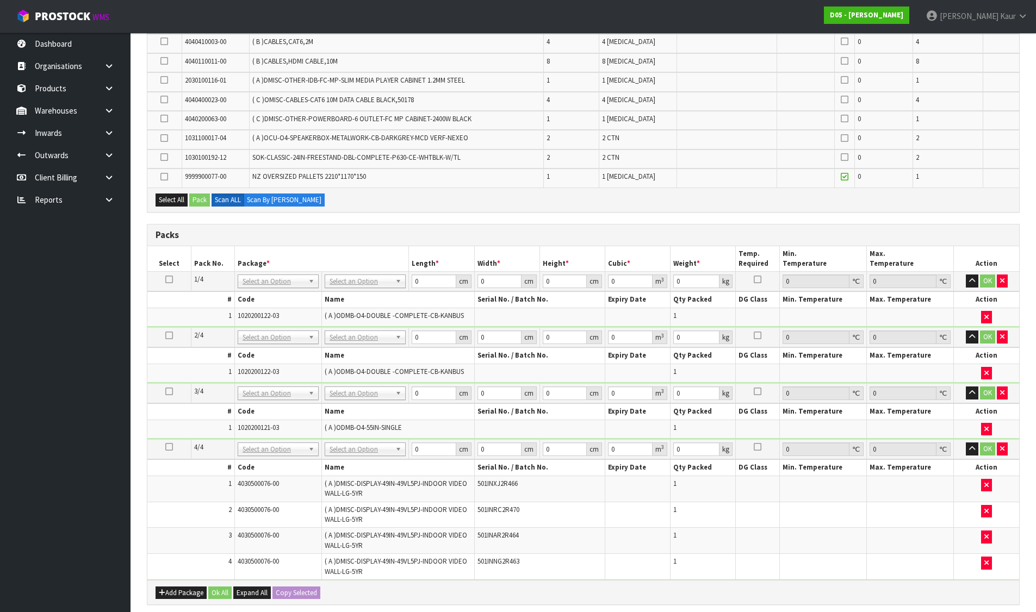
scroll to position [0, 0]
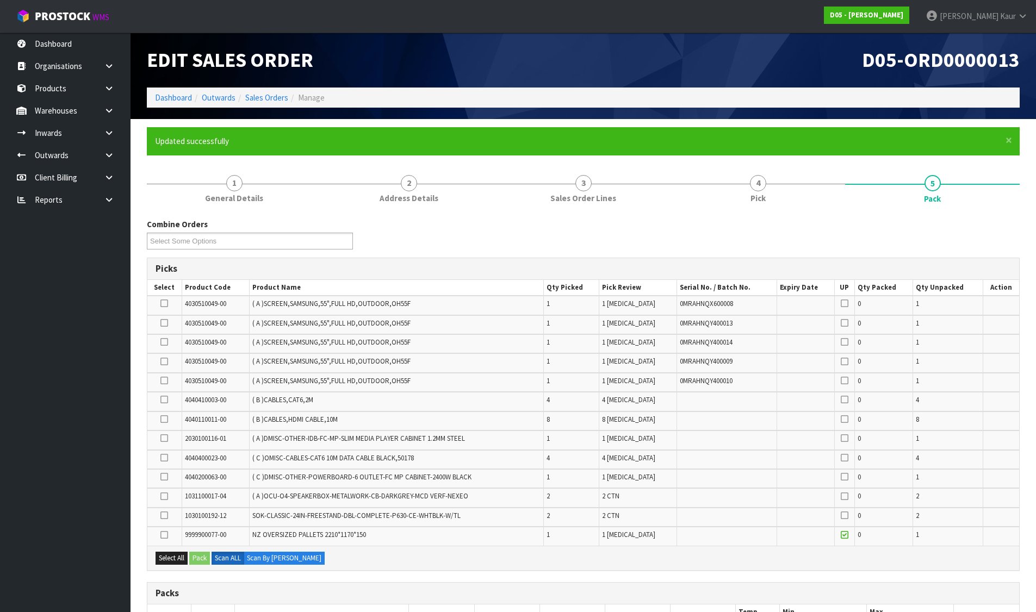
click at [165, 303] on icon at bounding box center [164, 303] width 8 height 1
click at [0, 0] on input "checkbox" at bounding box center [0, 0] width 0 height 0
click at [167, 323] on icon at bounding box center [164, 323] width 8 height 1
click at [0, 0] on input "checkbox" at bounding box center [0, 0] width 0 height 0
click at [166, 342] on icon at bounding box center [164, 342] width 8 height 1
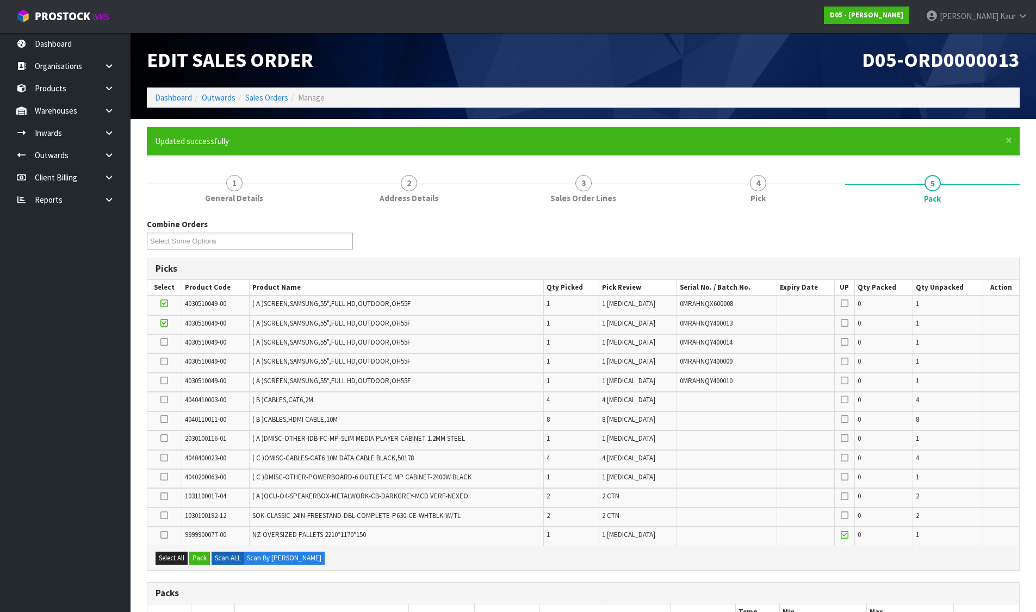
click at [0, 0] on input "checkbox" at bounding box center [0, 0] width 0 height 0
click at [166, 362] on icon at bounding box center [164, 362] width 8 height 1
click at [0, 0] on input "checkbox" at bounding box center [0, 0] width 0 height 0
click at [166, 381] on icon at bounding box center [164, 381] width 8 height 1
click at [0, 0] on input "checkbox" at bounding box center [0, 0] width 0 height 0
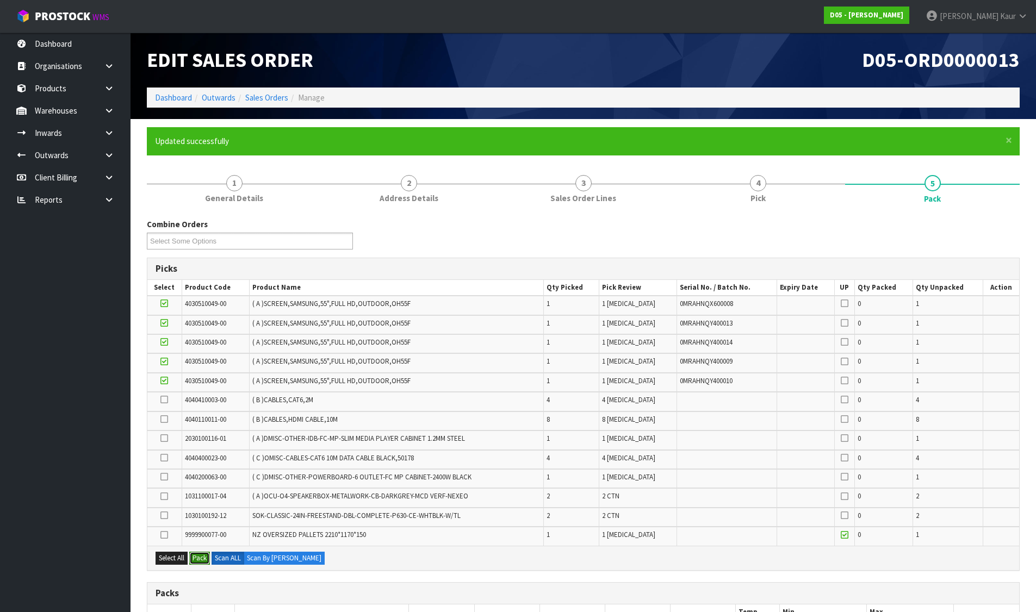
click at [196, 555] on button "Pack" at bounding box center [199, 558] width 21 height 13
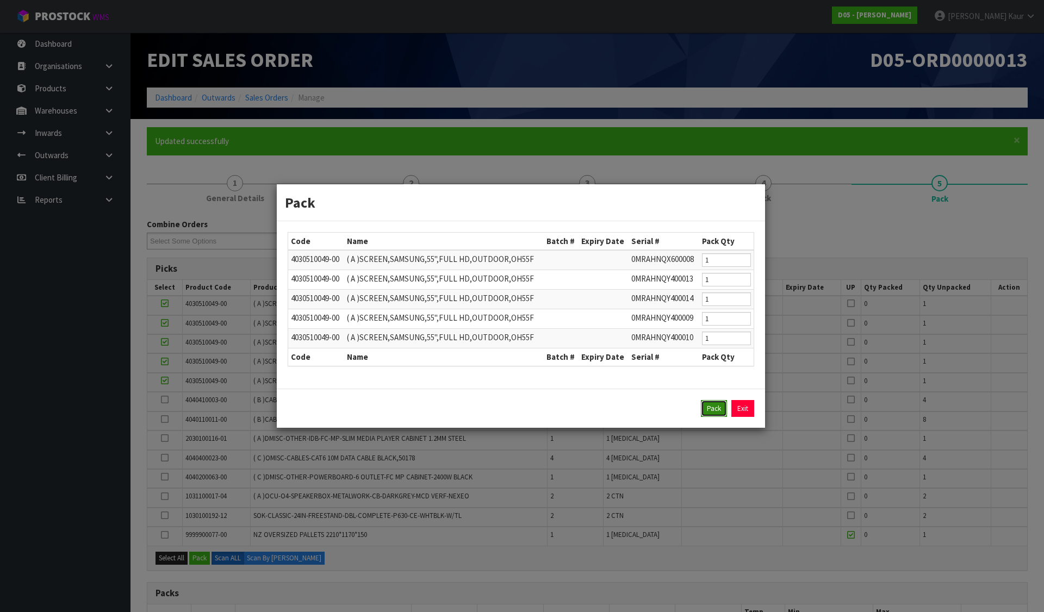
click at [717, 403] on button "Pack" at bounding box center [714, 408] width 26 height 17
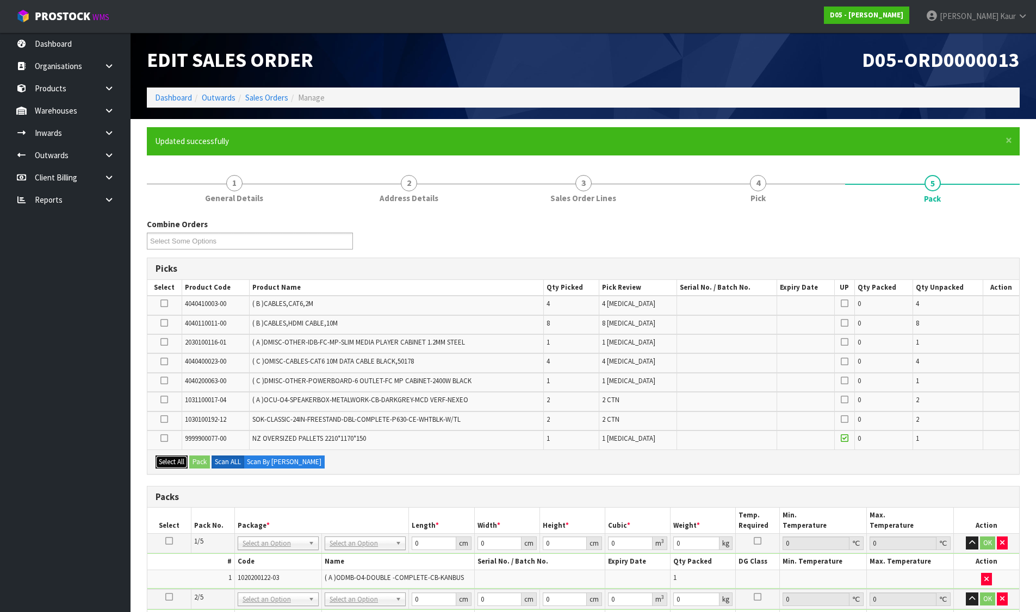
click at [164, 464] on button "Select All" at bounding box center [172, 462] width 32 height 13
click at [205, 458] on button "Pack" at bounding box center [199, 462] width 21 height 13
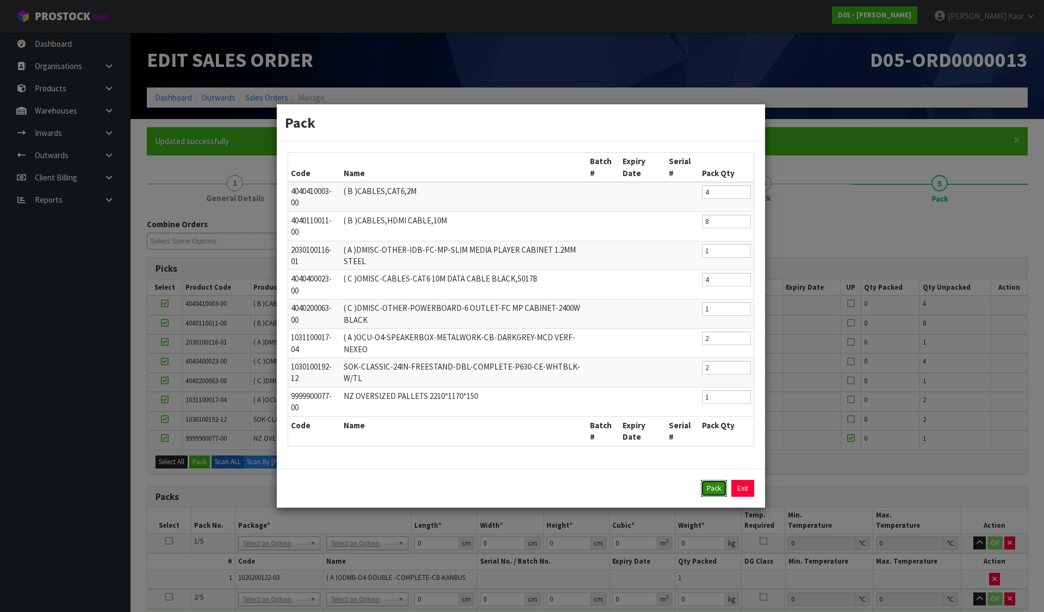
click at [720, 489] on button "Pack" at bounding box center [714, 488] width 26 height 17
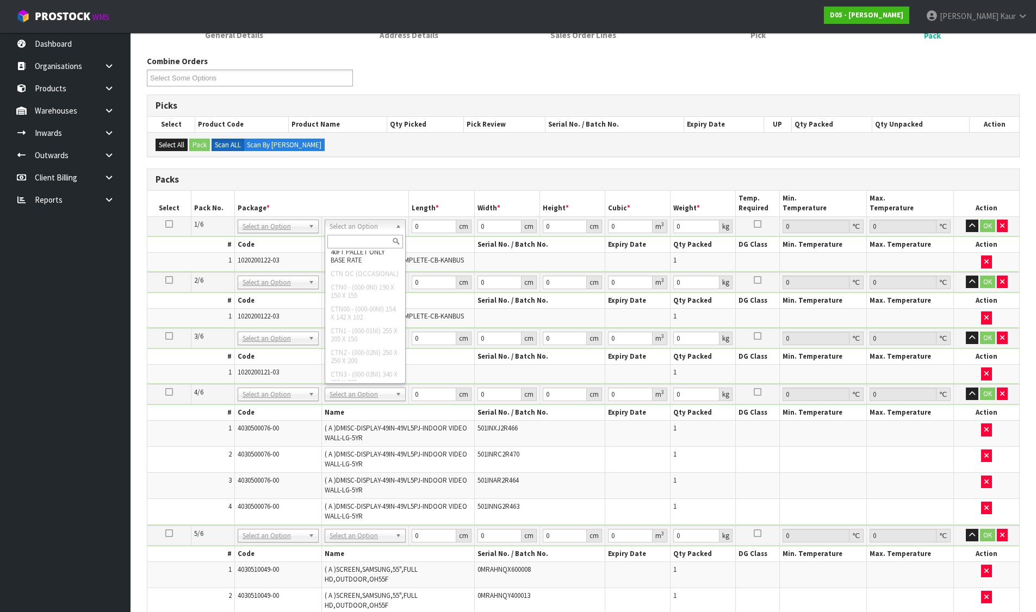
scroll to position [378, 0]
click at [354, 238] on input "text" at bounding box center [365, 242] width 76 height 14
type input "uni"
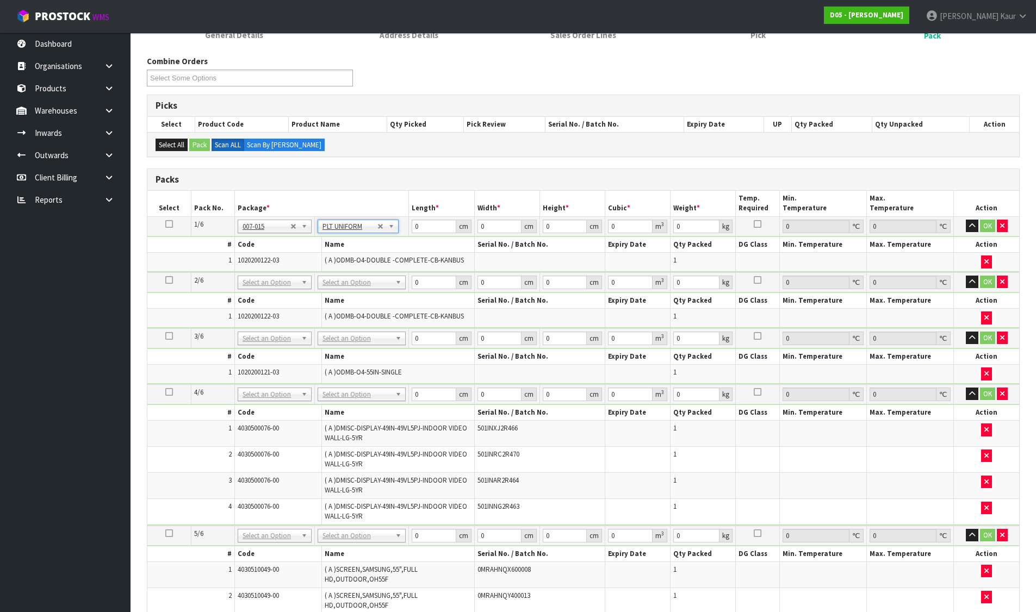
type input "109"
click at [275, 296] on input "text" at bounding box center [274, 298] width 69 height 14
type input "007-015"
type input "2"
type input "109"
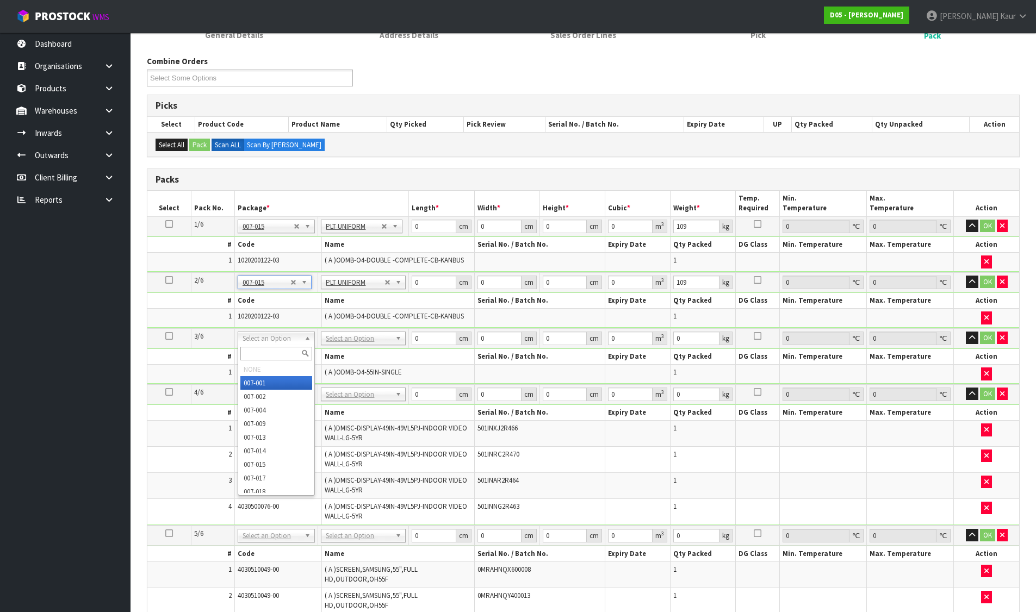
click at [269, 350] on input "text" at bounding box center [276, 354] width 72 height 14
type input "007-015"
type input "3"
type input "86"
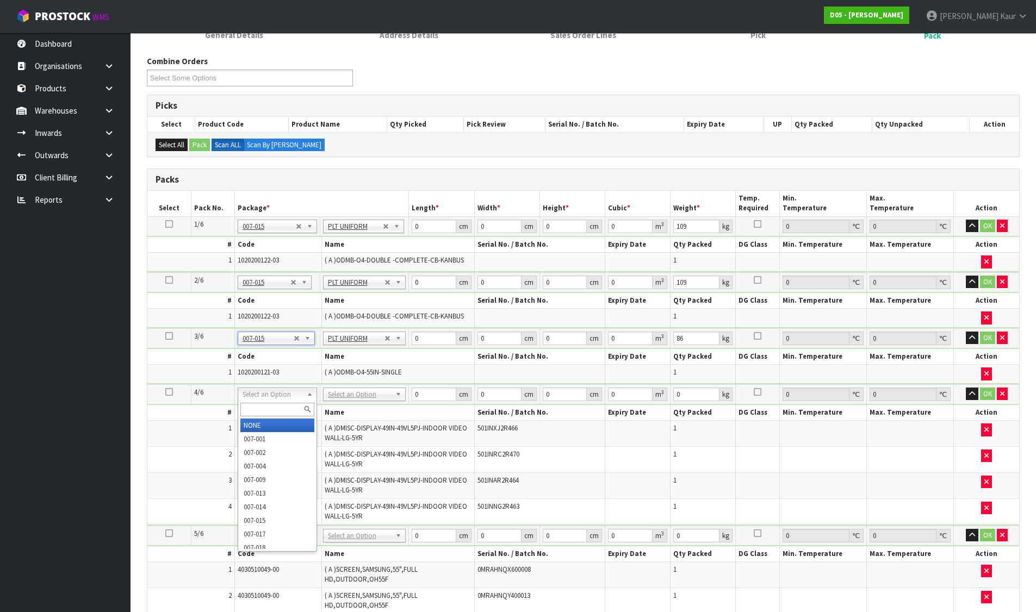
click at [272, 409] on input "text" at bounding box center [277, 410] width 74 height 14
type input "007-001"
type input "120"
type input "100"
type input "88"
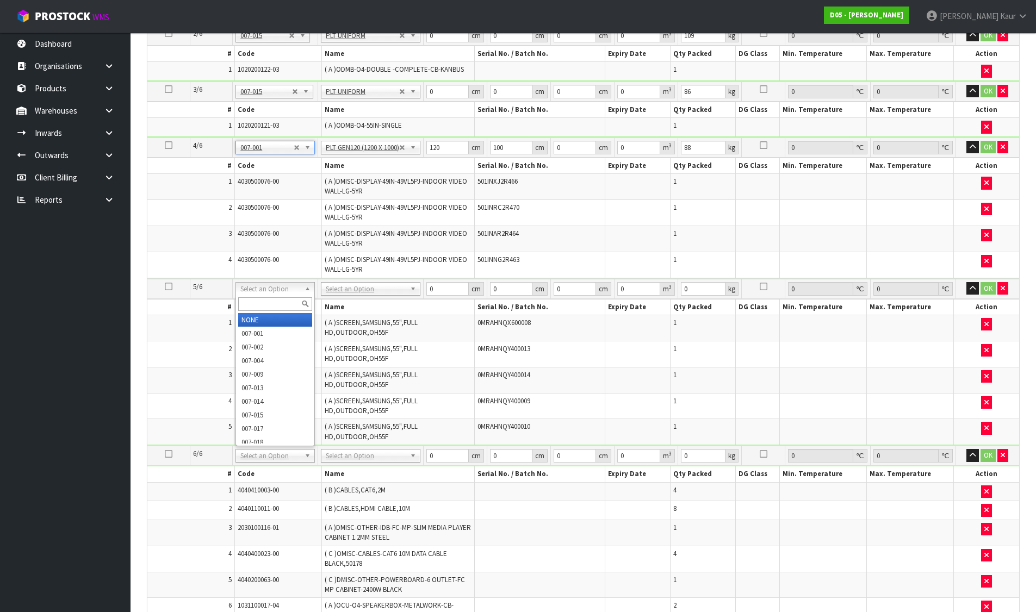
scroll to position [435, 0]
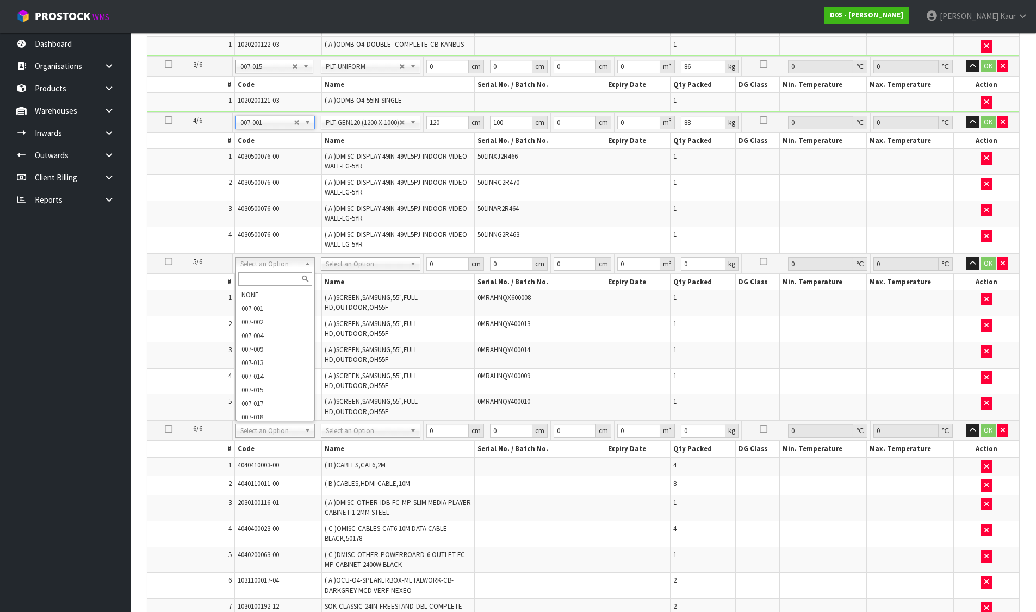
click at [278, 276] on input "text" at bounding box center [275, 279] width 74 height 14
type input "007-001"
type input "2"
type input "120"
type input "100"
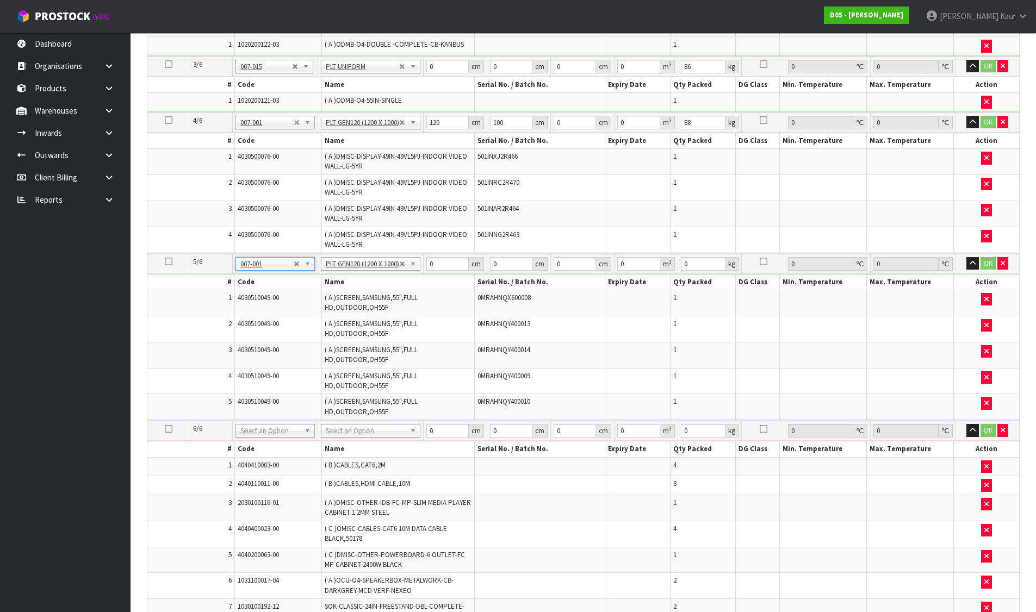
type input "255"
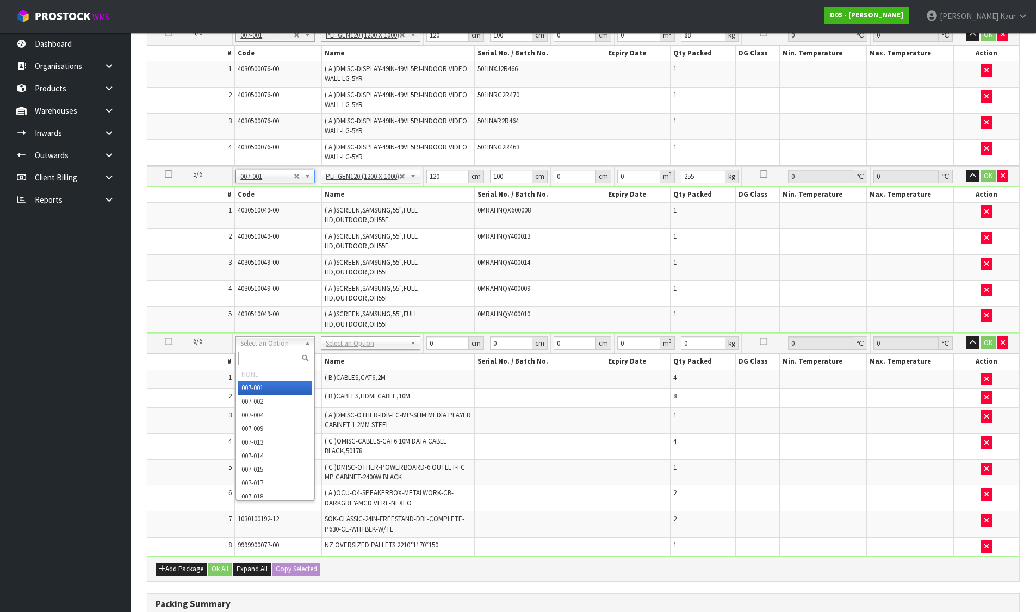
scroll to position [544, 0]
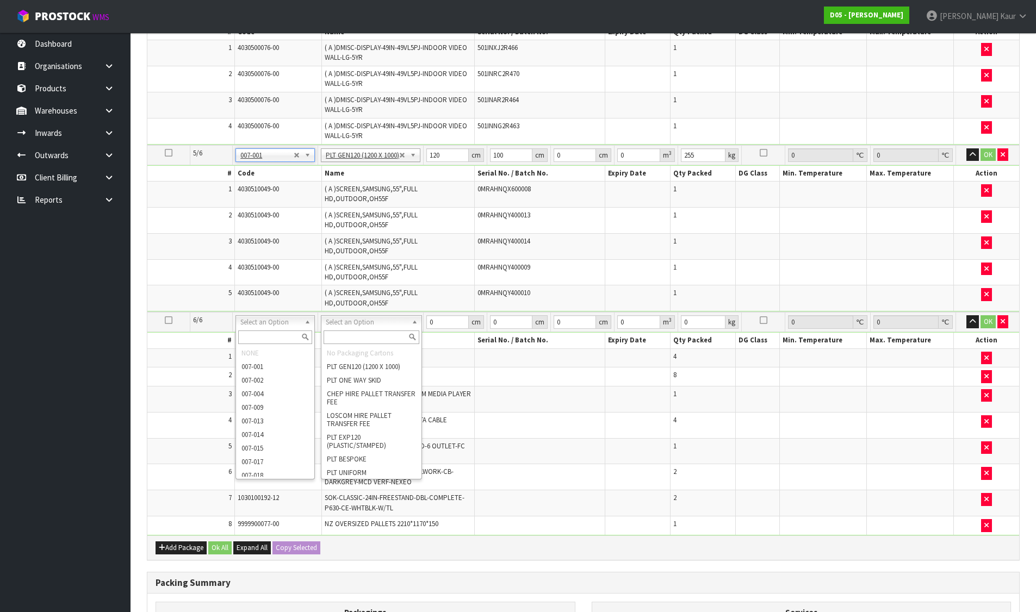
click at [339, 340] on input "text" at bounding box center [372, 338] width 96 height 14
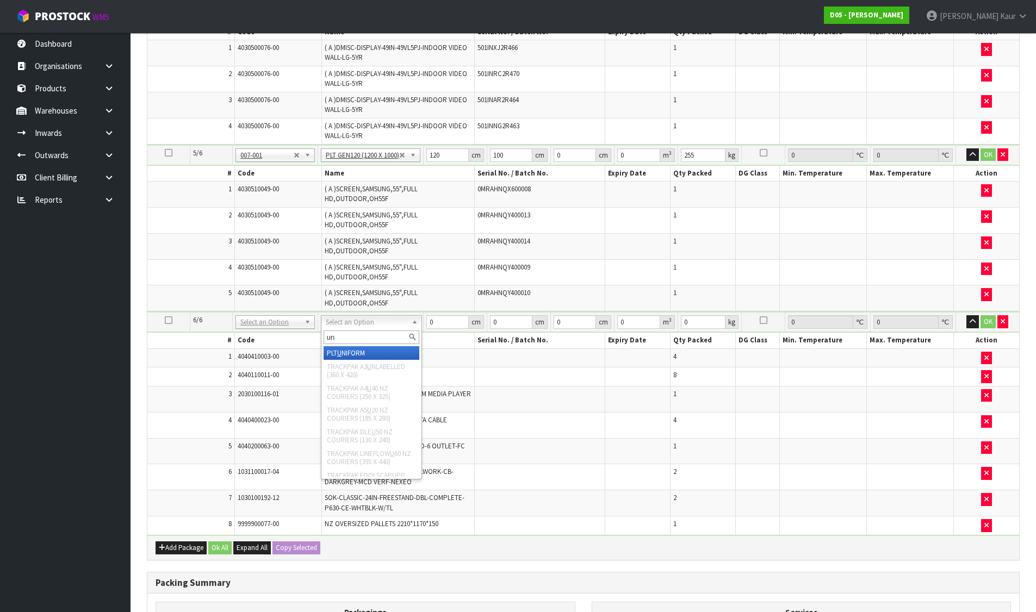
type input "uni"
type input "4"
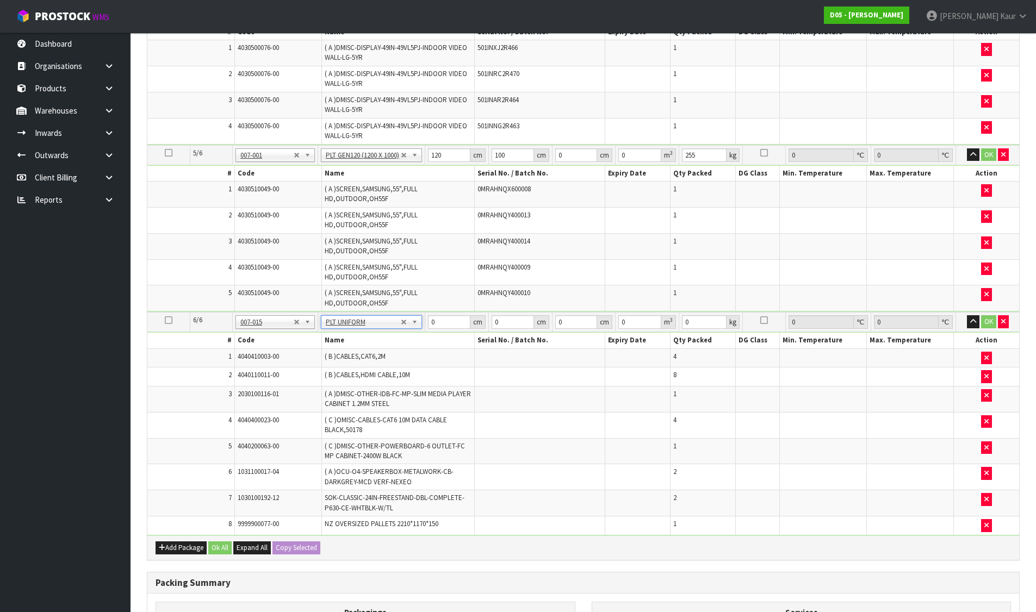
type input "299.2"
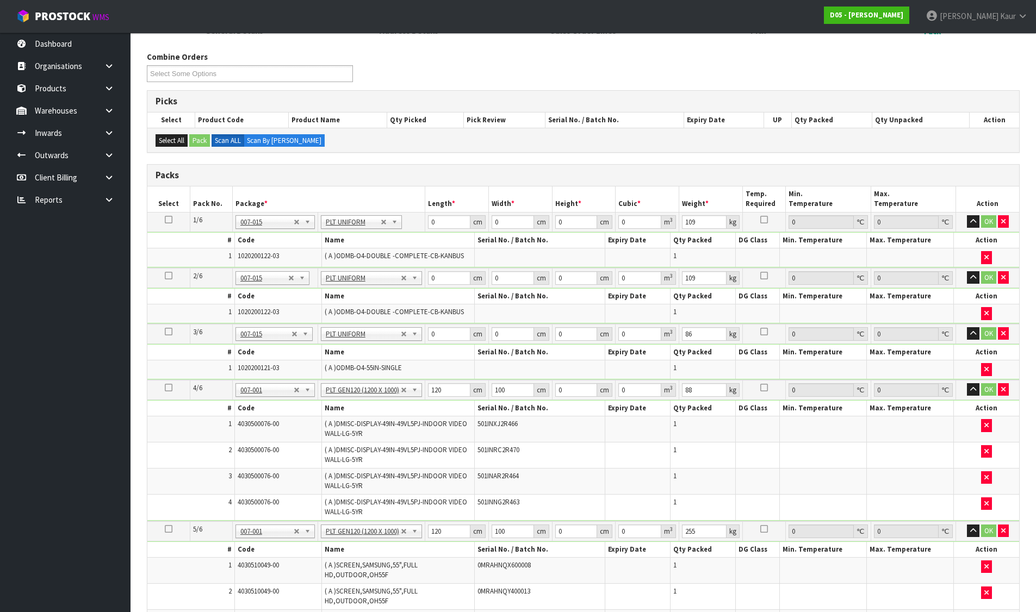
scroll to position [163, 0]
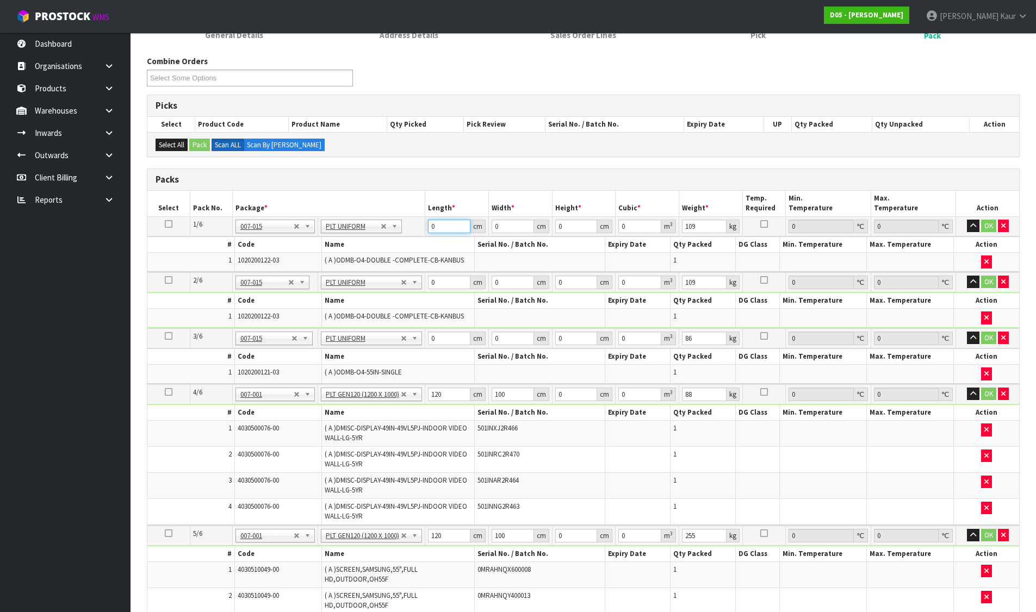
drag, startPoint x: 441, startPoint y: 223, endPoint x: 426, endPoint y: 226, distance: 14.8
click at [426, 226] on td "0 cm" at bounding box center [457, 226] width 64 height 20
type input "64"
type input "157"
type input "2"
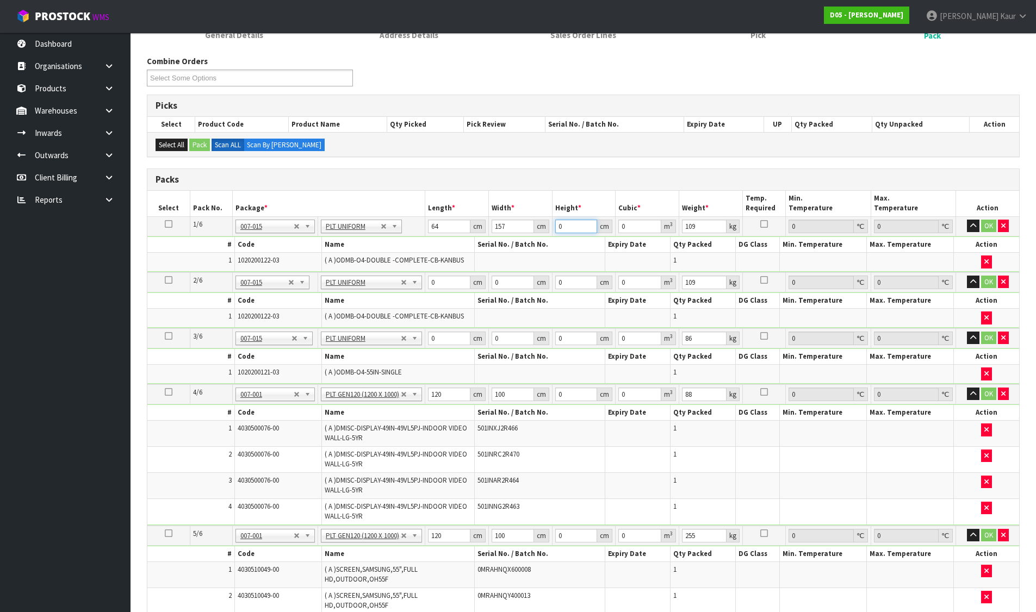
type input "0.020096"
type input "20"
type input "0.20096"
type input "204"
type input "2.049792"
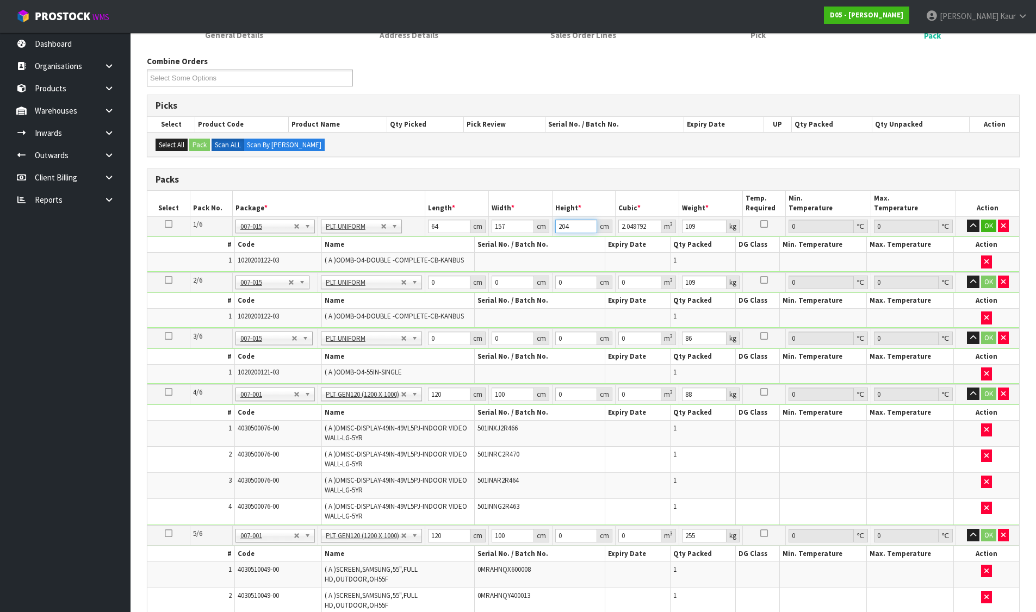
type input "204"
drag, startPoint x: 451, startPoint y: 284, endPoint x: 411, endPoint y: 284, distance: 40.2
click at [411, 284] on tr "2/6 NONE 007-001 007-002 007-004 007-009 007-013 007-014 007-015 007-017 007-01…" at bounding box center [583, 282] width 872 height 20
type input "64"
type input "157"
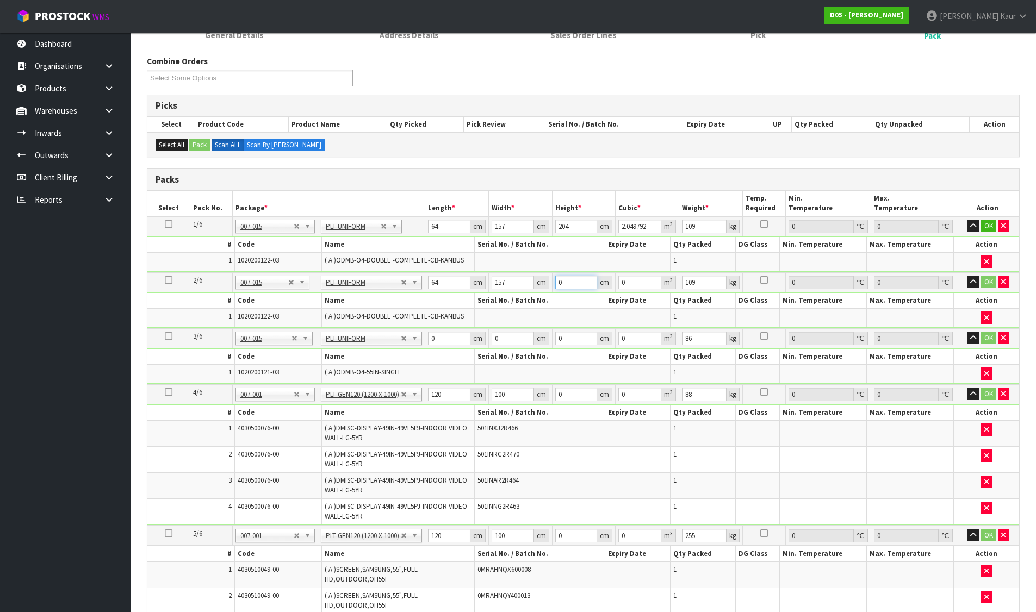
type input "2"
type input "0.020096"
type input "20"
type input "0.20096"
type input "205"
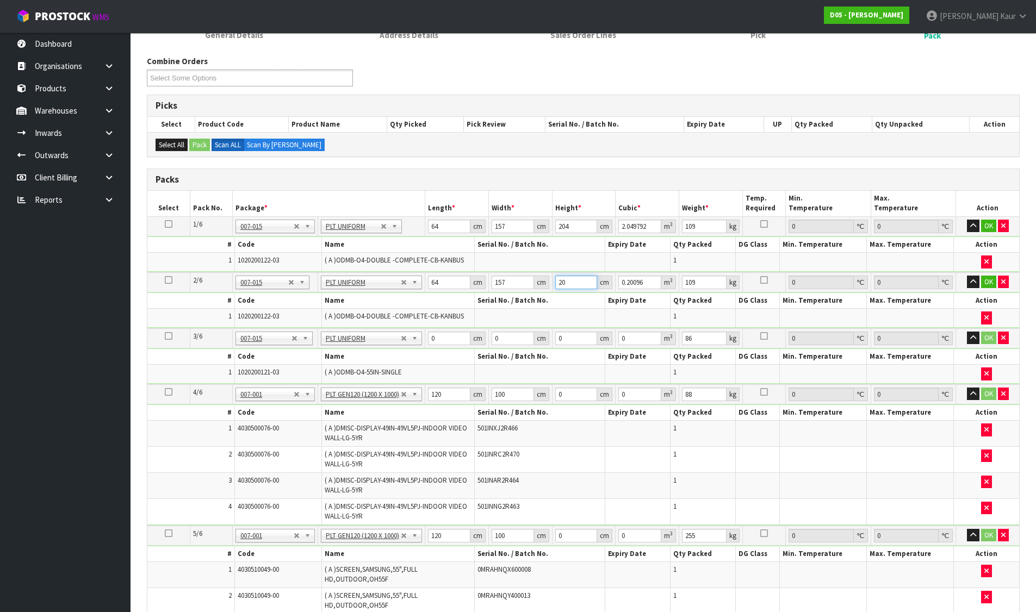
type input "2.05984"
type input "205"
drag, startPoint x: 440, startPoint y: 330, endPoint x: 414, endPoint y: 341, distance: 28.2
click at [414, 341] on tr "3/6 NONE 007-001 007-002 007-004 007-009 007-013 007-014 007-015 007-017 007-01…" at bounding box center [583, 338] width 872 height 20
drag, startPoint x: 451, startPoint y: 341, endPoint x: 420, endPoint y: 338, distance: 31.7
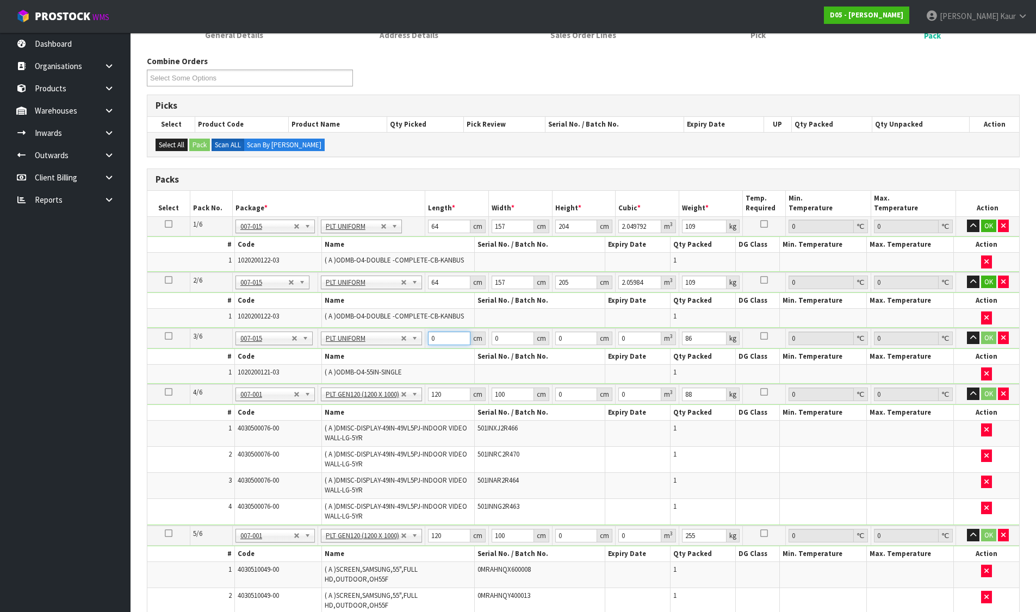
click at [418, 339] on tr "3/6 NONE 007-001 007-002 007-004 007-009 007-013 007-014 007-015 007-017 007-01…" at bounding box center [583, 338] width 872 height 20
type input "83"
type input "64"
type input "2"
type input "0.010624"
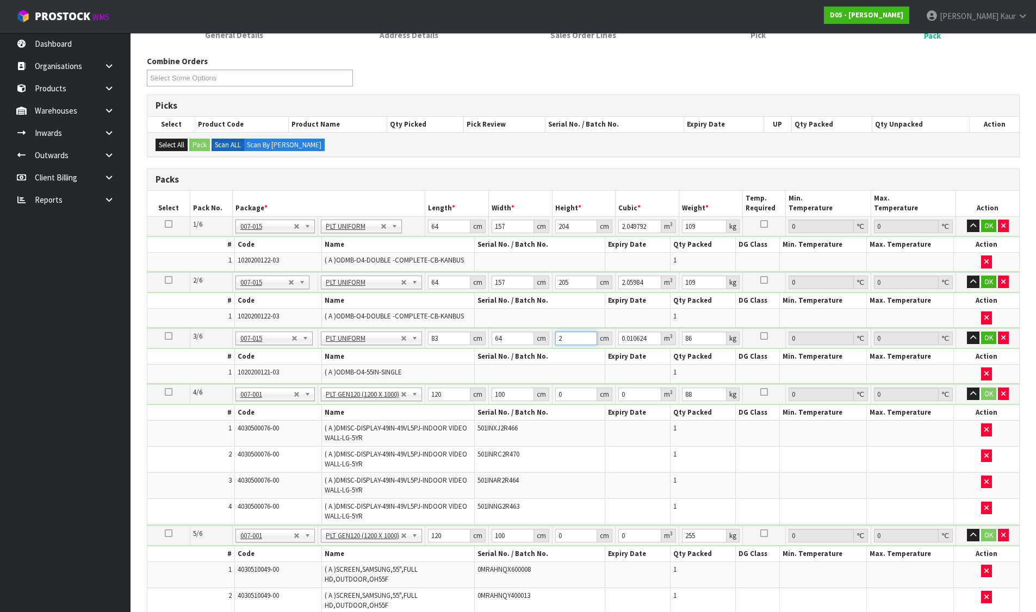
type input "20"
type input "0.10624"
type input "204"
type input "1.083648"
type input "204"
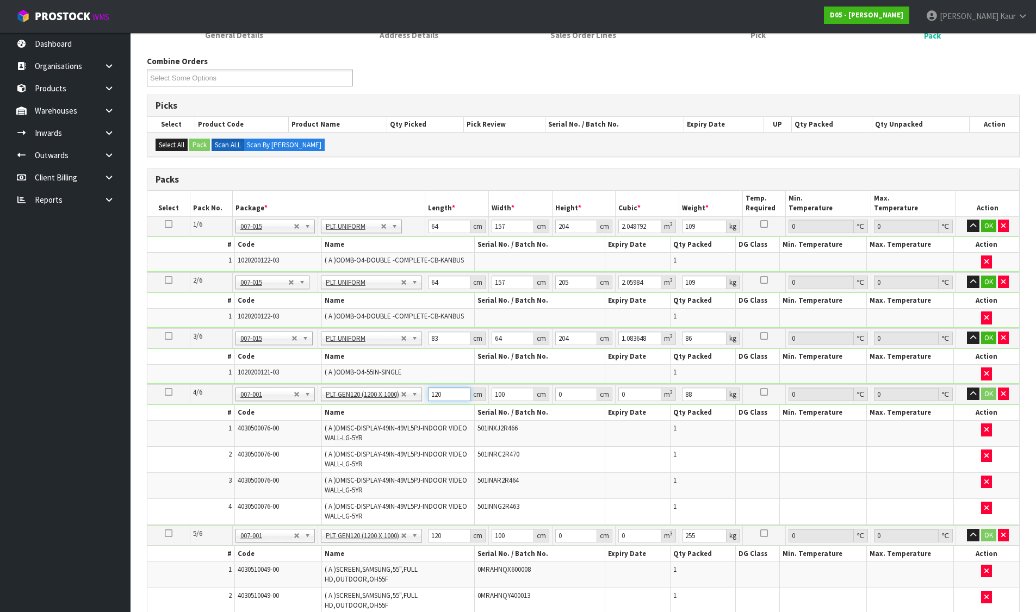
click at [443, 392] on input "120" at bounding box center [449, 395] width 42 height 14
type input "121"
type input "105"
type input "9"
type input "0.114345"
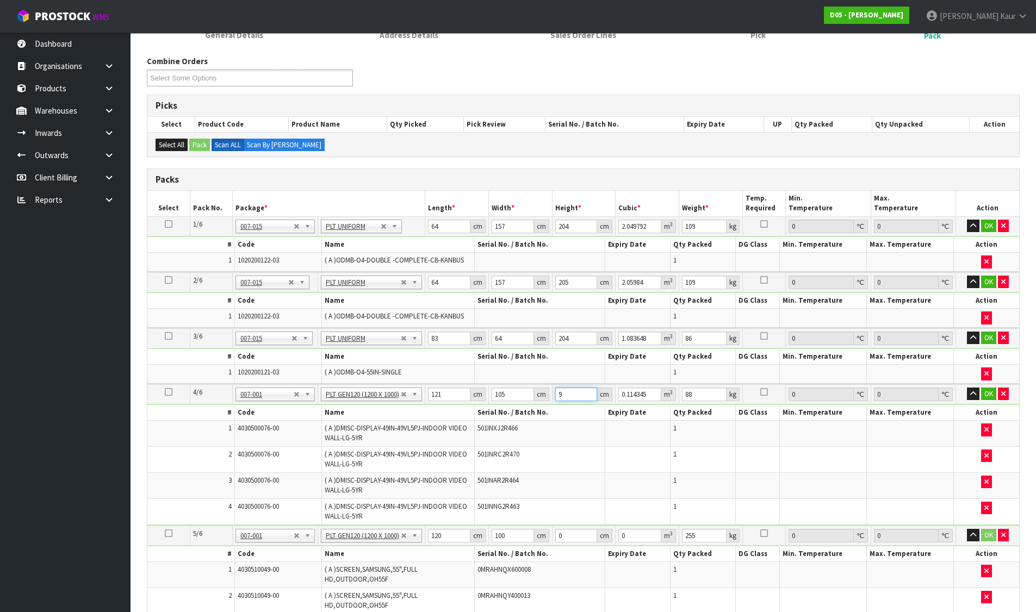
type input "92"
type input "1.16886"
type input "92"
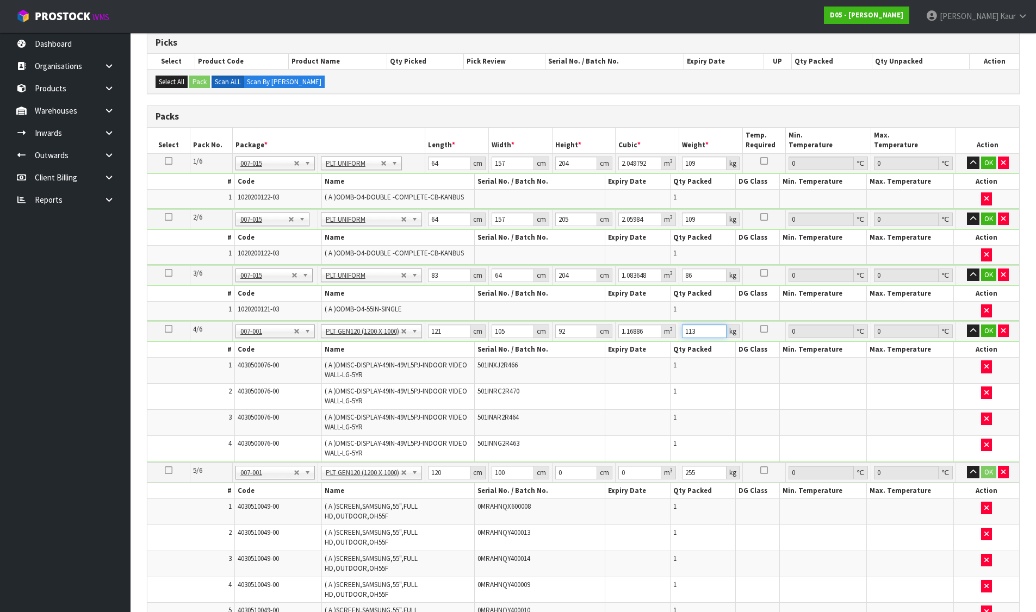
scroll to position [326, 0]
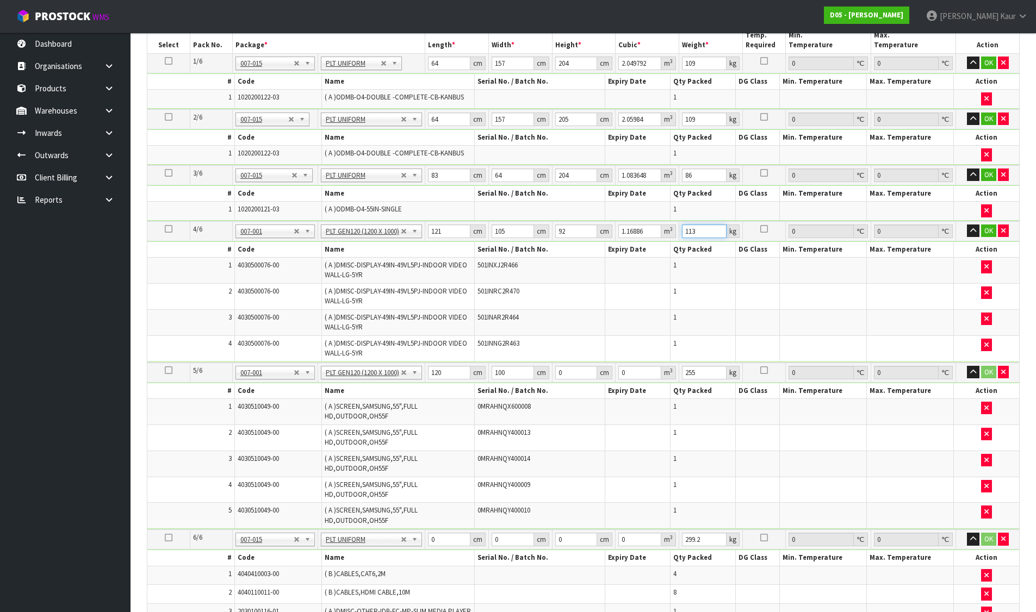
type input "113"
drag, startPoint x: 444, startPoint y: 371, endPoint x: 421, endPoint y: 371, distance: 23.4
click at [421, 371] on tr "5/6 NONE 007-001 007-002 007-004 007-009 007-013 007-014 007-015 007-017 007-01…" at bounding box center [583, 373] width 872 height 20
type input "136"
type input "116"
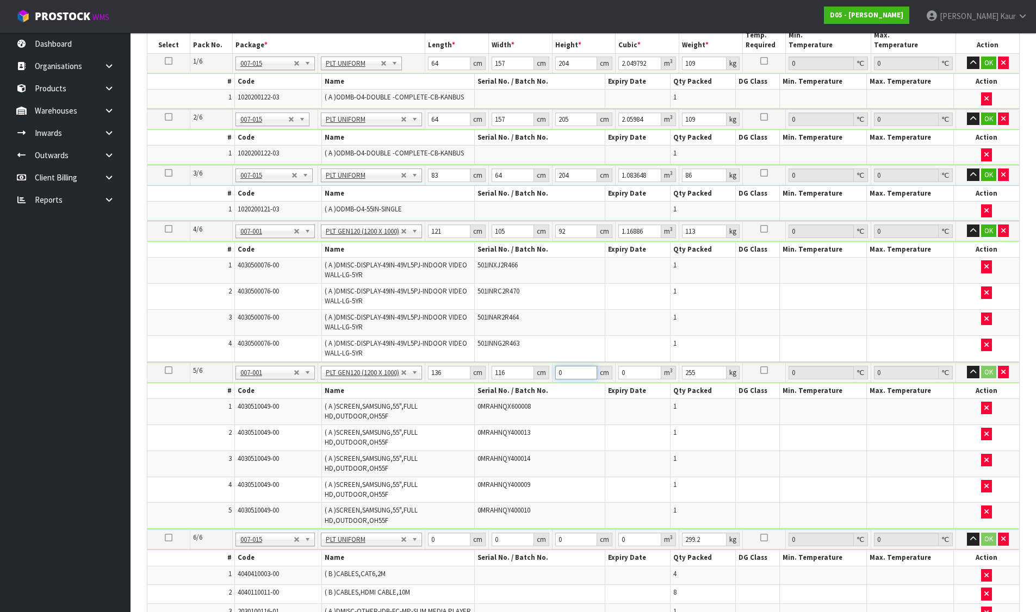
type input "1"
type input "0.015776"
type input "10"
type input "0.15776"
type input "100"
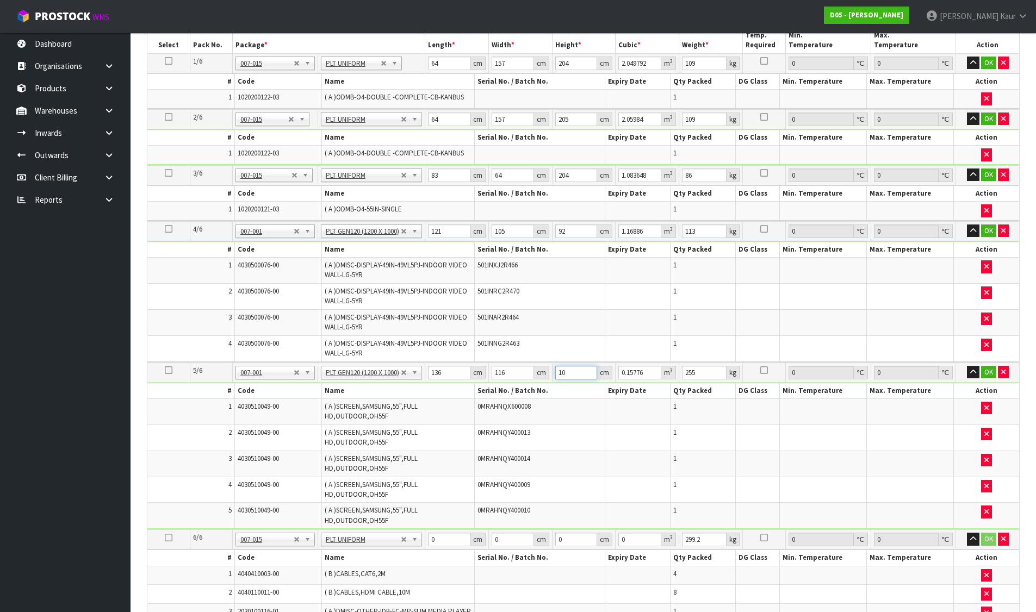
type input "1.5776"
type input "100"
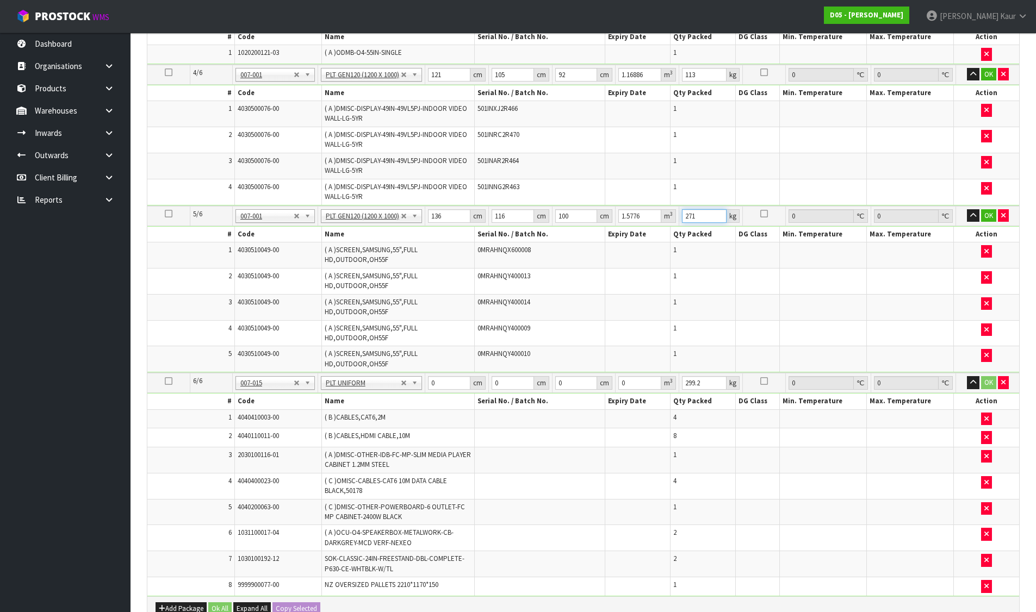
scroll to position [489, 0]
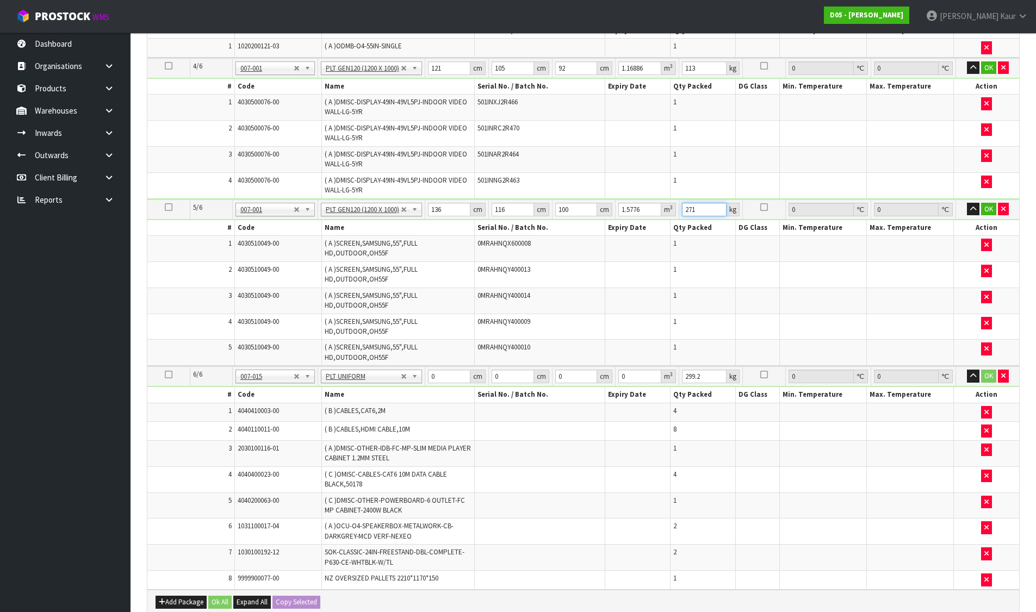
type input "271"
drag, startPoint x: 434, startPoint y: 376, endPoint x: 416, endPoint y: 375, distance: 18.6
click at [412, 377] on tr "6/6 NONE 007-001 007-002 007-004 007-009 007-013 007-014 007-015 007-017 007-01…" at bounding box center [583, 376] width 872 height 20
type input "221"
type input "107"
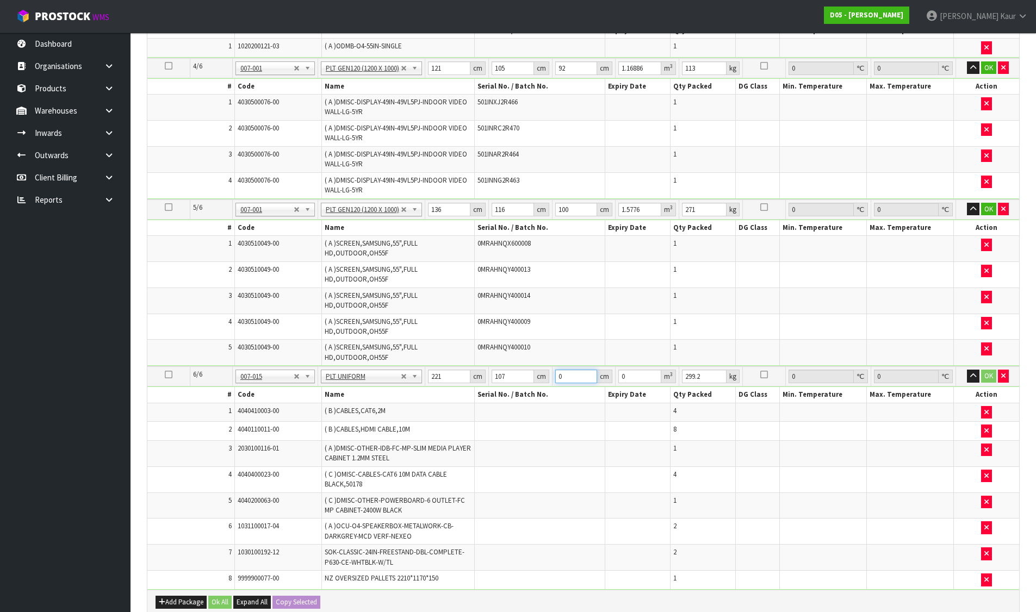
type input "1"
type input "0.023647"
type input "10"
type input "0.23647"
type input "105"
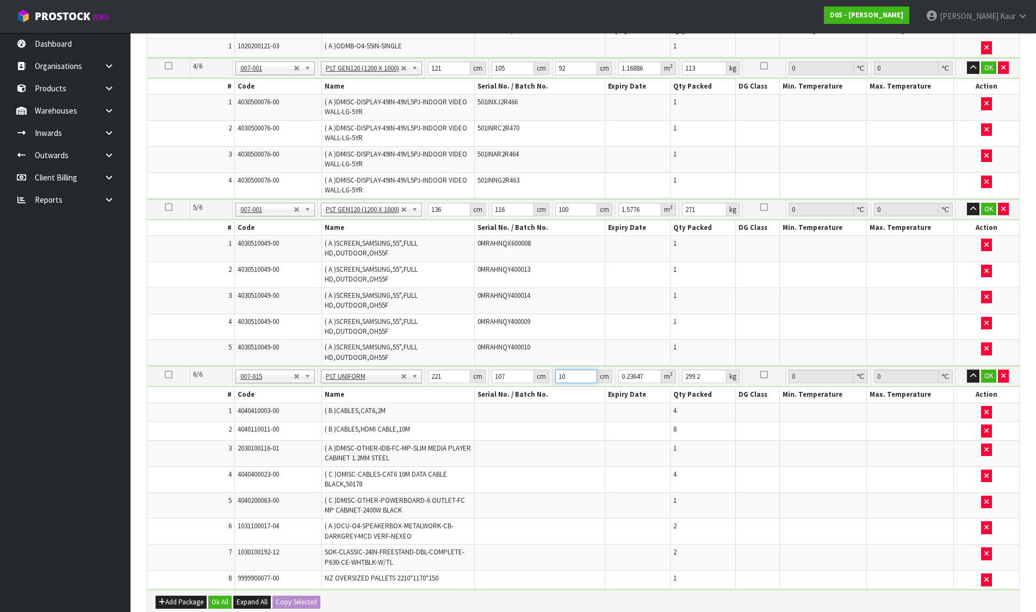
type input "2.482935"
type input "105"
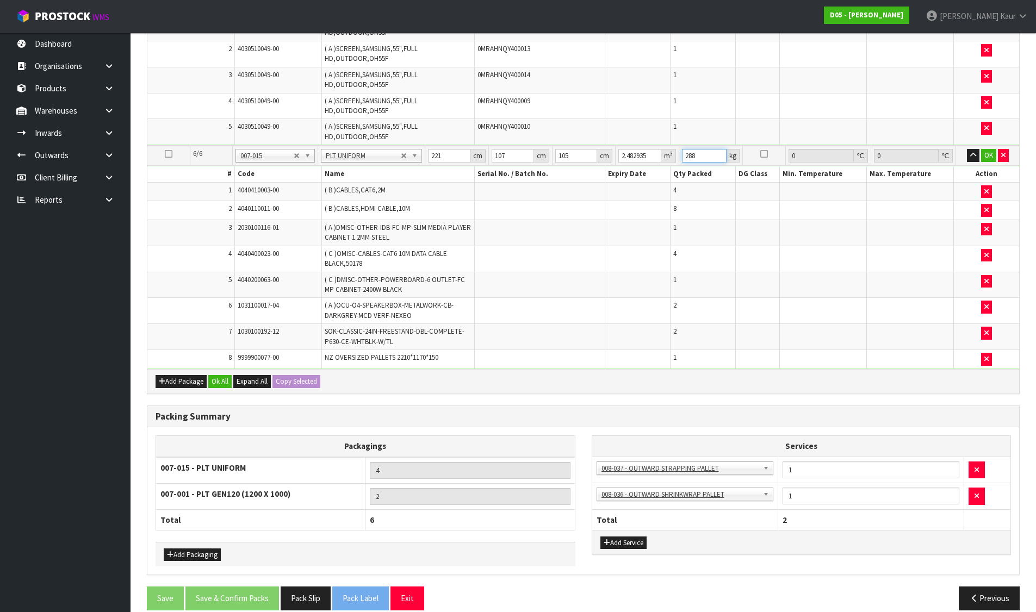
scroll to position [725, 0]
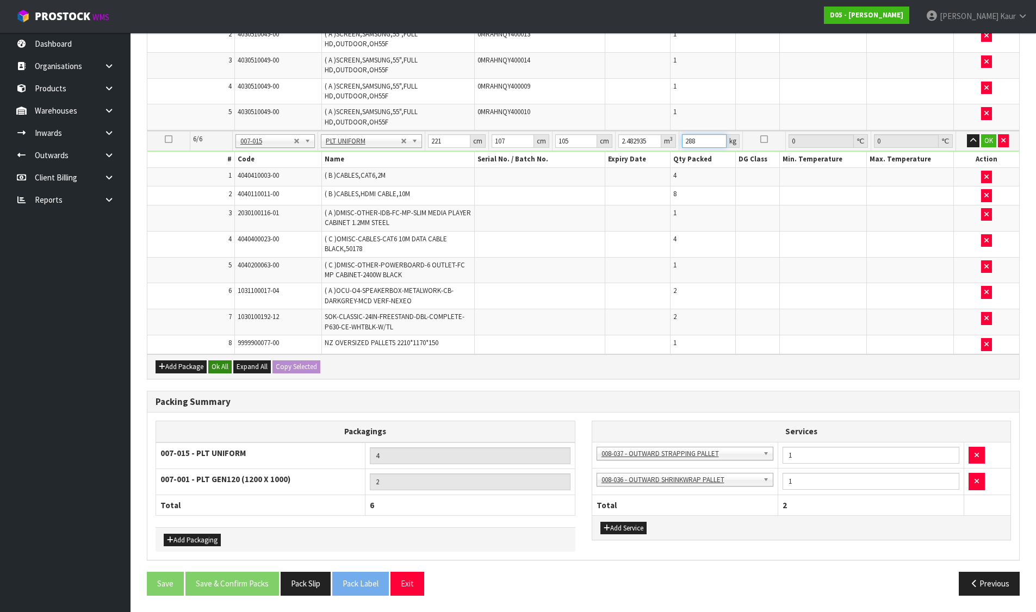
type input "288"
click at [218, 364] on button "Ok All" at bounding box center [219, 366] width 23 height 13
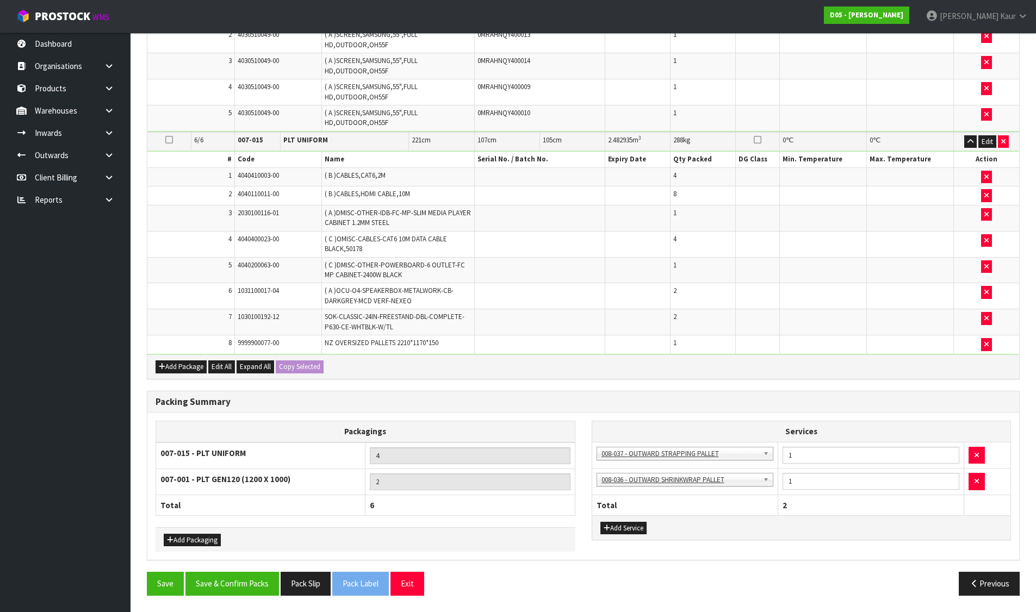
scroll to position [720, 0]
click at [232, 582] on button "Save & Confirm Packs" at bounding box center [232, 583] width 94 height 23
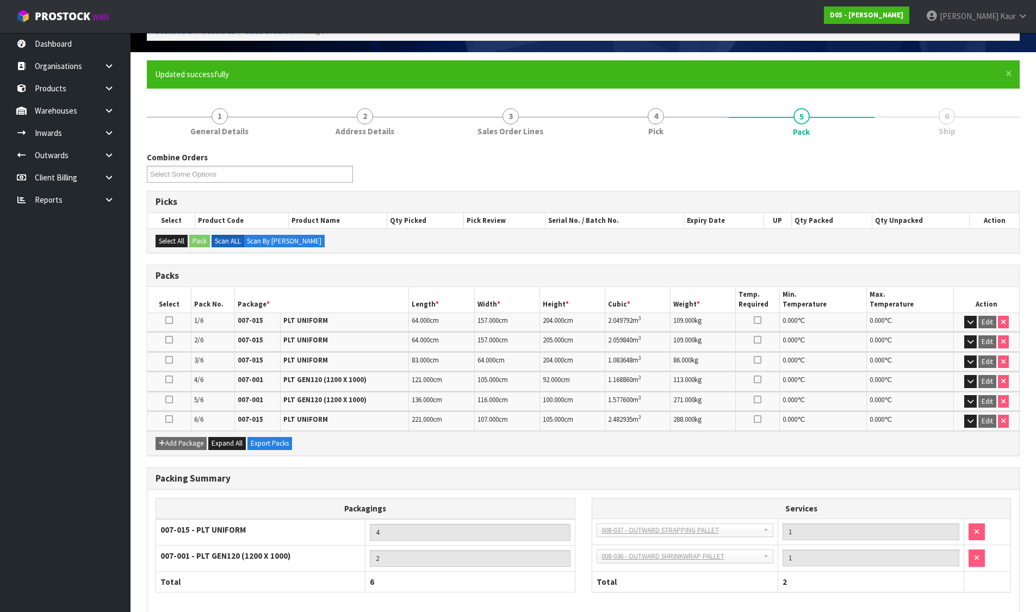
scroll to position [119, 0]
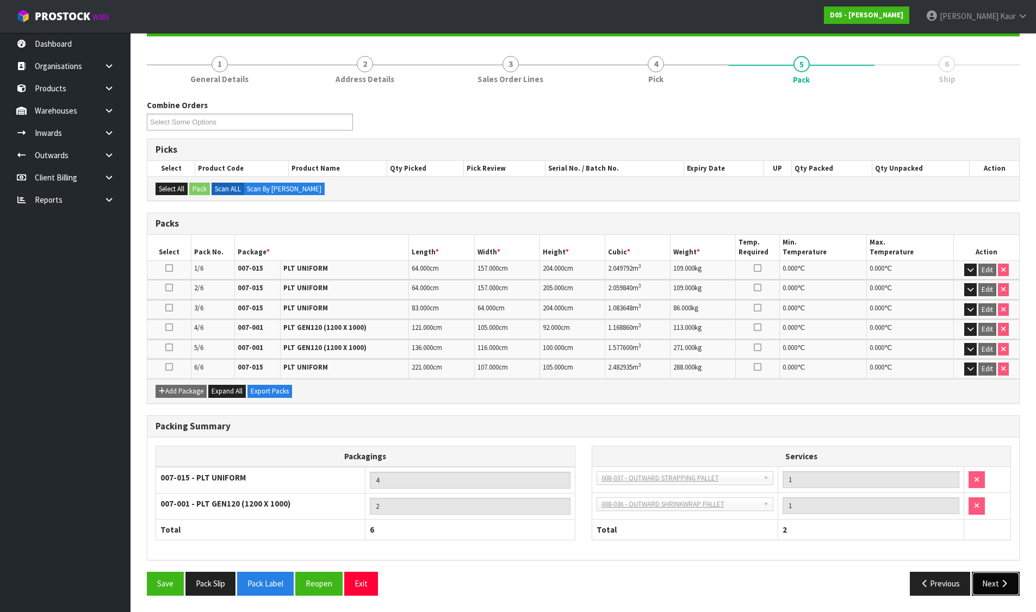
click at [1013, 586] on button "Next" at bounding box center [996, 583] width 48 height 23
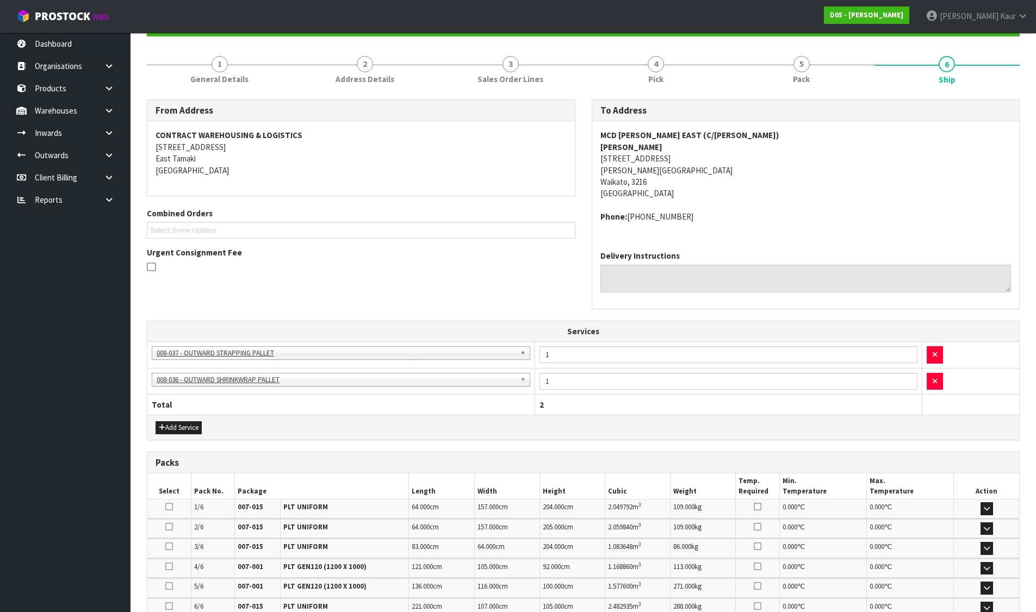
scroll to position [266, 0]
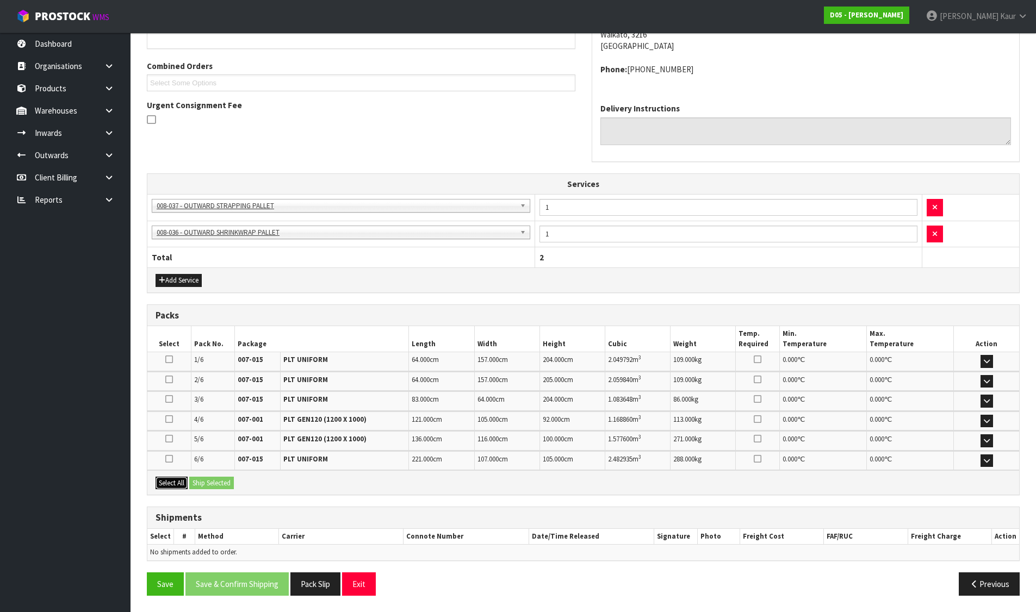
click at [175, 483] on button "Select All" at bounding box center [172, 483] width 32 height 13
click at [214, 482] on button "Ship Selected" at bounding box center [211, 483] width 45 height 13
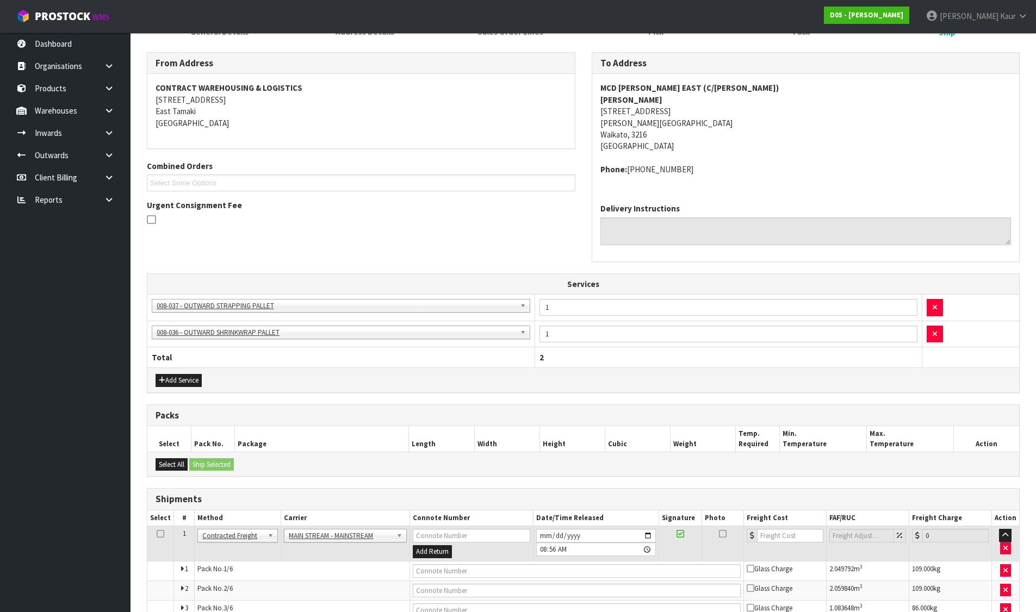
scroll to position [0, 0]
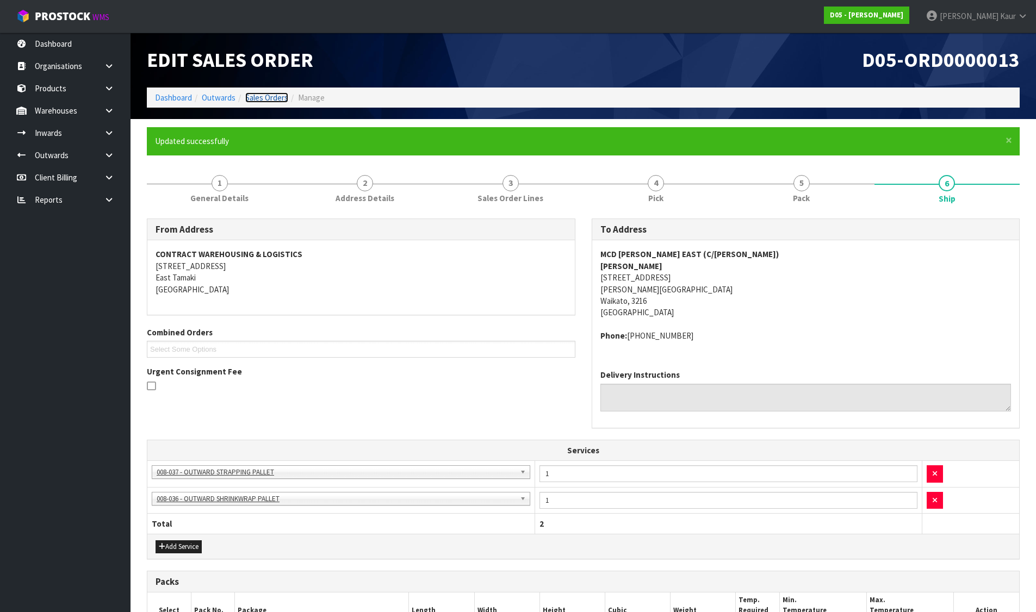
click at [271, 100] on link "Sales Orders" at bounding box center [266, 97] width 43 height 10
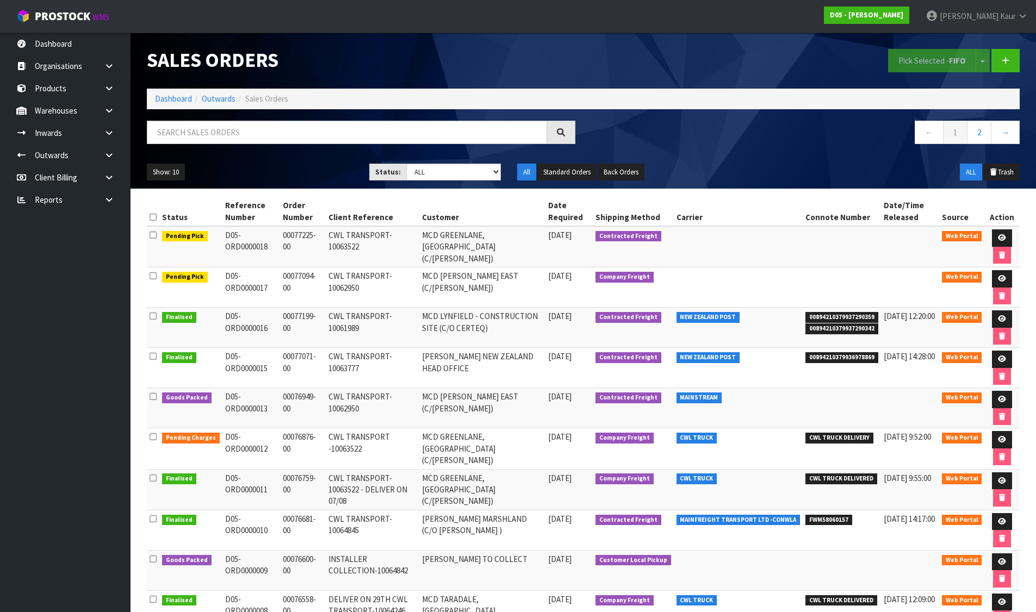
click at [181, 90] on ol "Dashboard Outwards Sales Orders" at bounding box center [583, 99] width 873 height 20
click at [182, 96] on link "Dashboard" at bounding box center [173, 99] width 37 height 10
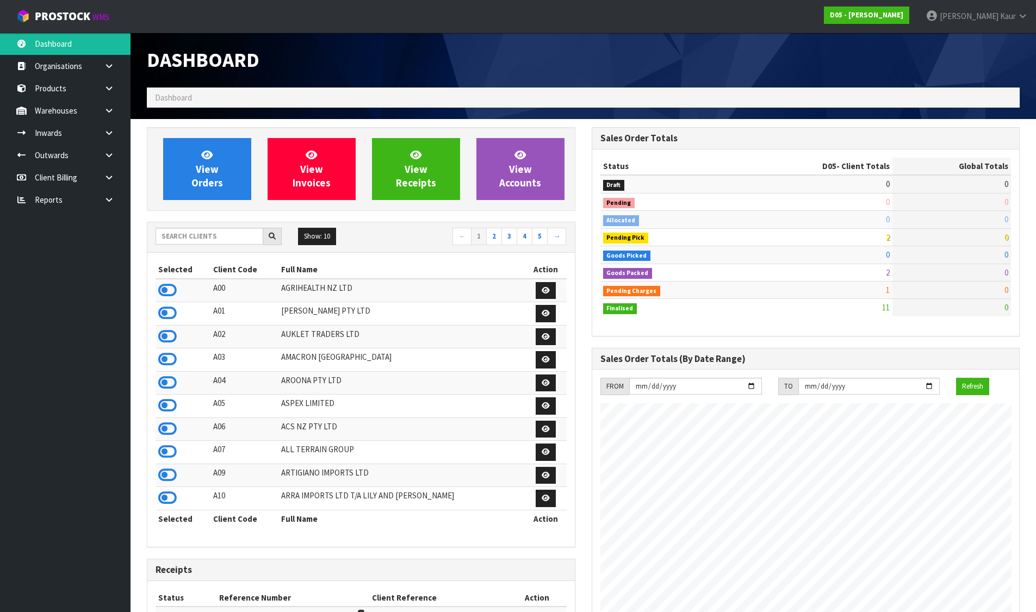
scroll to position [859, 444]
click at [210, 229] on input "text" at bounding box center [210, 236] width 108 height 17
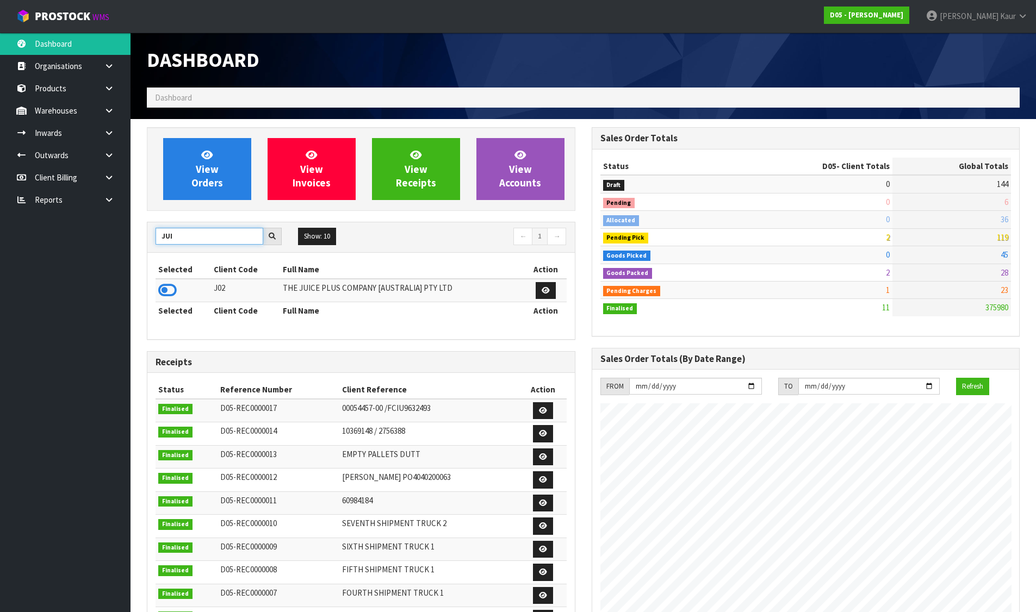
type input "JUI"
click at [161, 287] on icon at bounding box center [167, 290] width 18 height 16
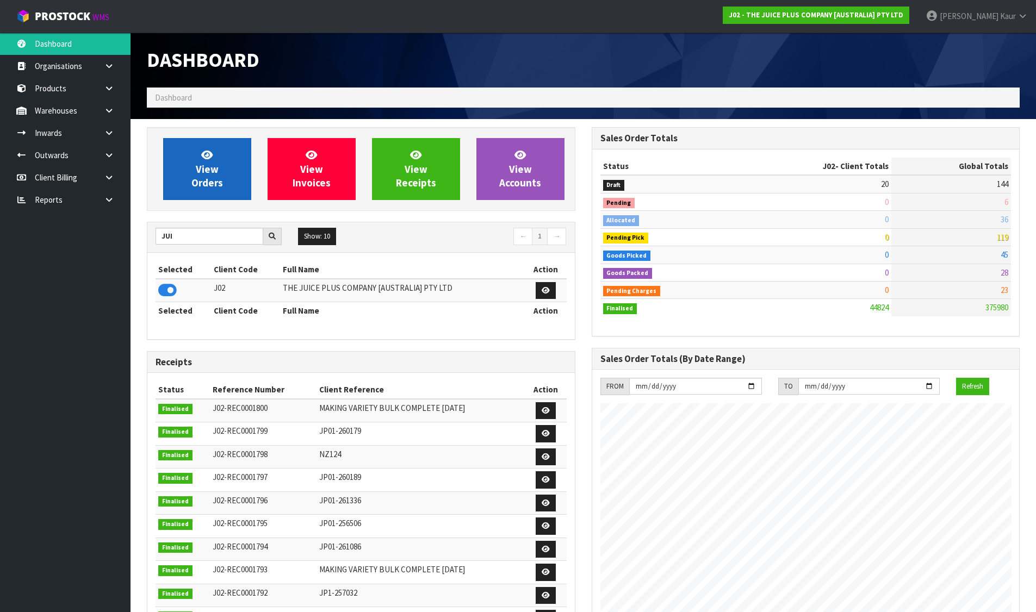
scroll to position [824, 444]
click at [221, 182] on span "View Orders" at bounding box center [207, 168] width 32 height 41
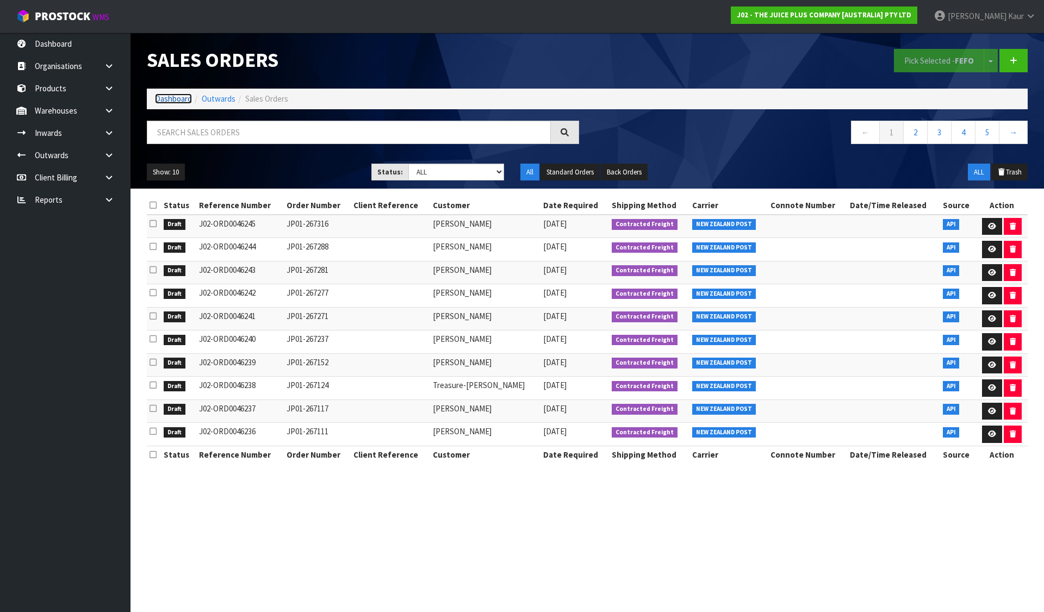
click at [171, 97] on link "Dashboard" at bounding box center [173, 99] width 37 height 10
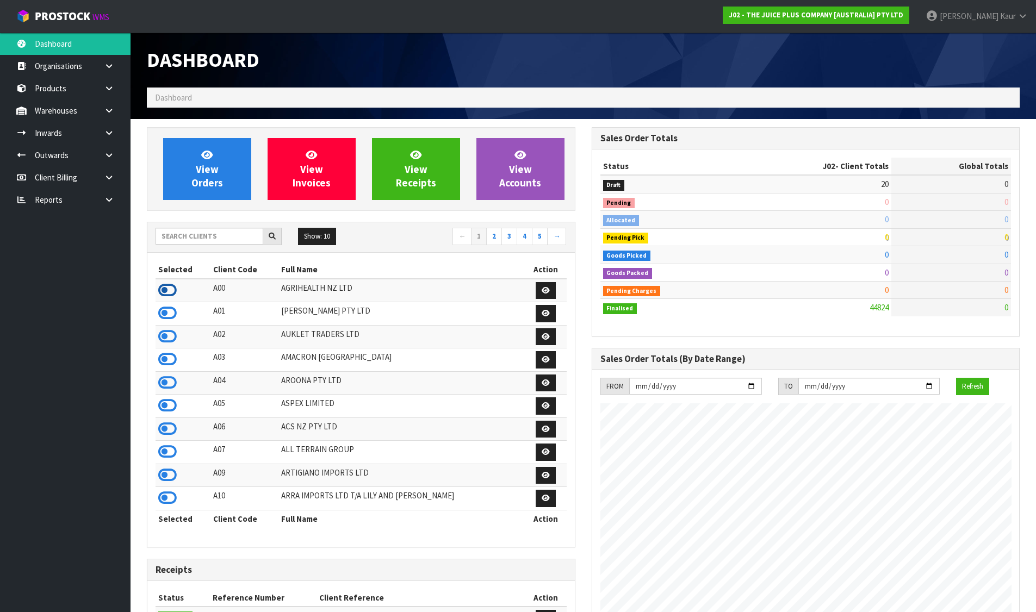
scroll to position [542906, 543285]
click at [164, 291] on icon at bounding box center [167, 290] width 18 height 16
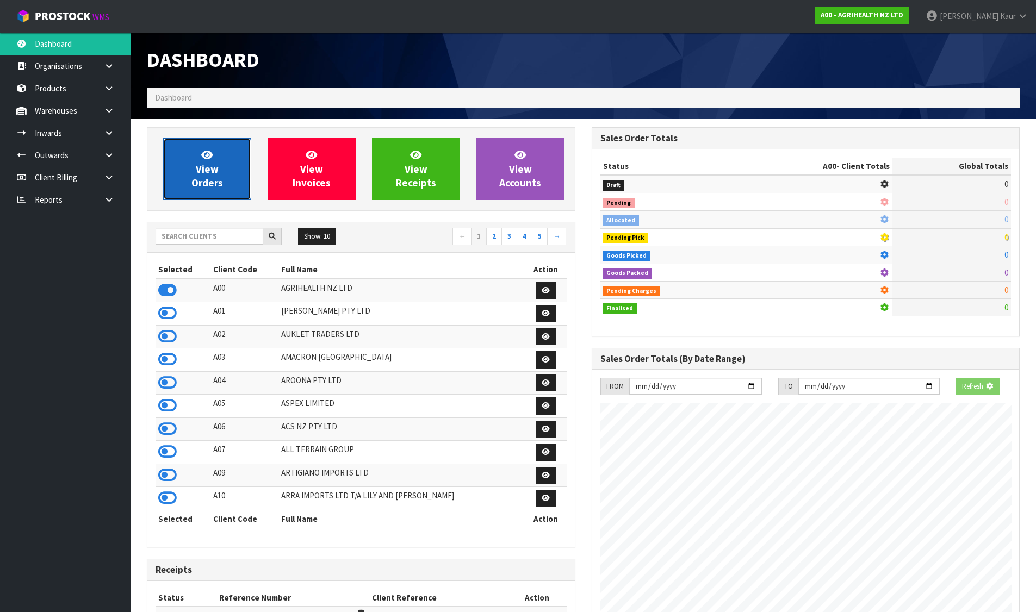
click at [217, 182] on span "View Orders" at bounding box center [207, 168] width 32 height 41
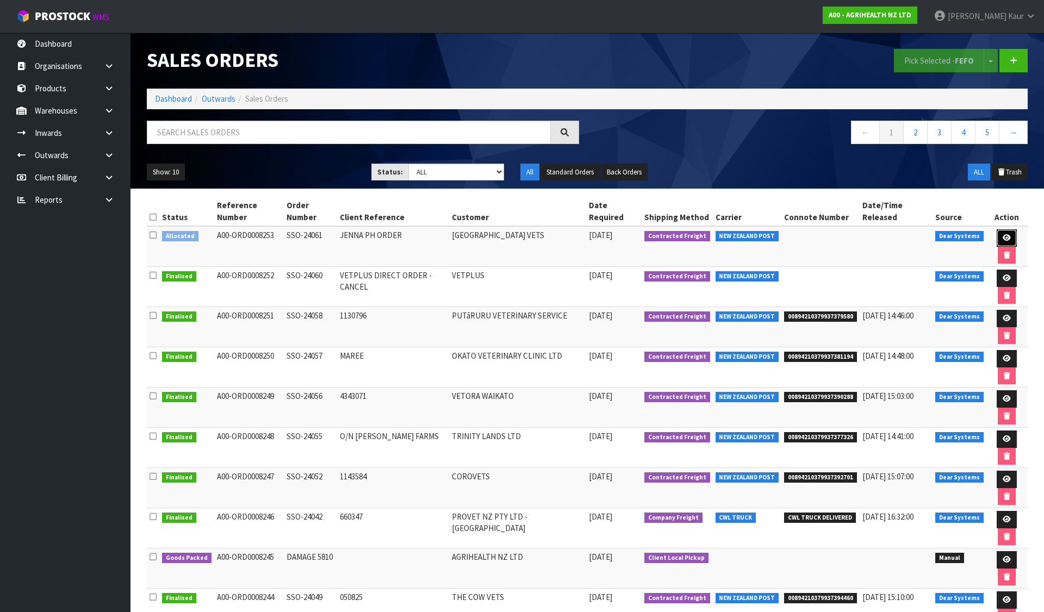
click at [997, 229] on link at bounding box center [1007, 237] width 20 height 17
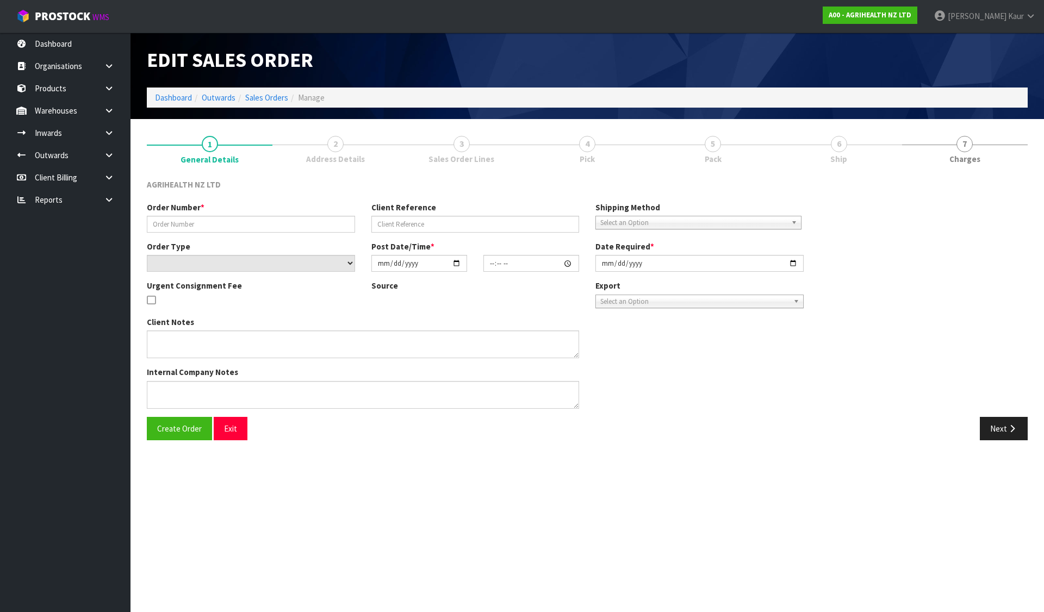
type input "SSO-24061"
type input "JENNA PH ORDER"
select select "number:0"
type input "[DATE]"
type input "09:01:16.000"
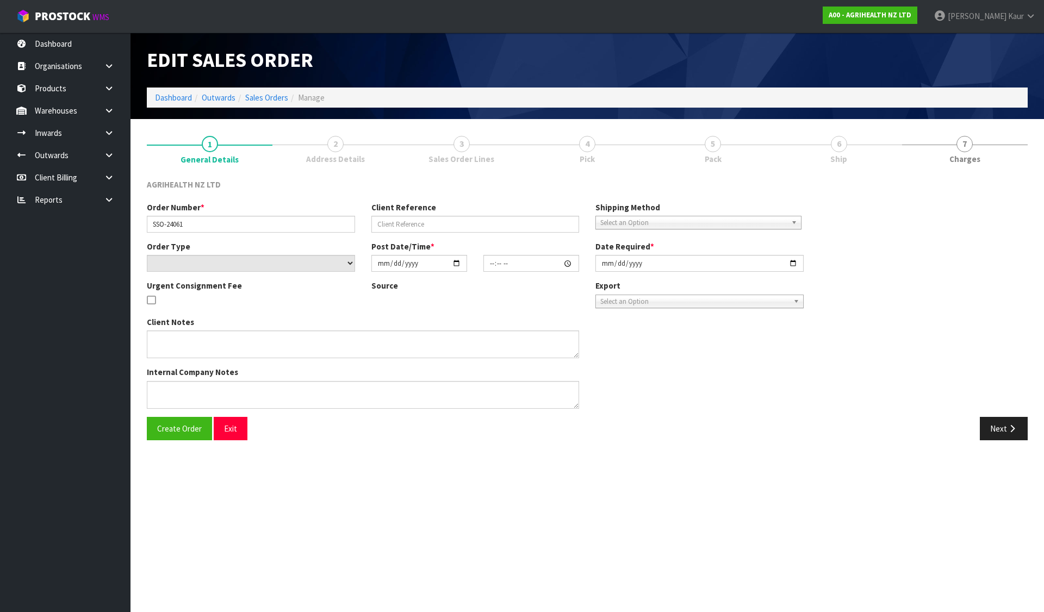
type input "[DATE]"
type textarea "SHIP BY: Overnight Courier"
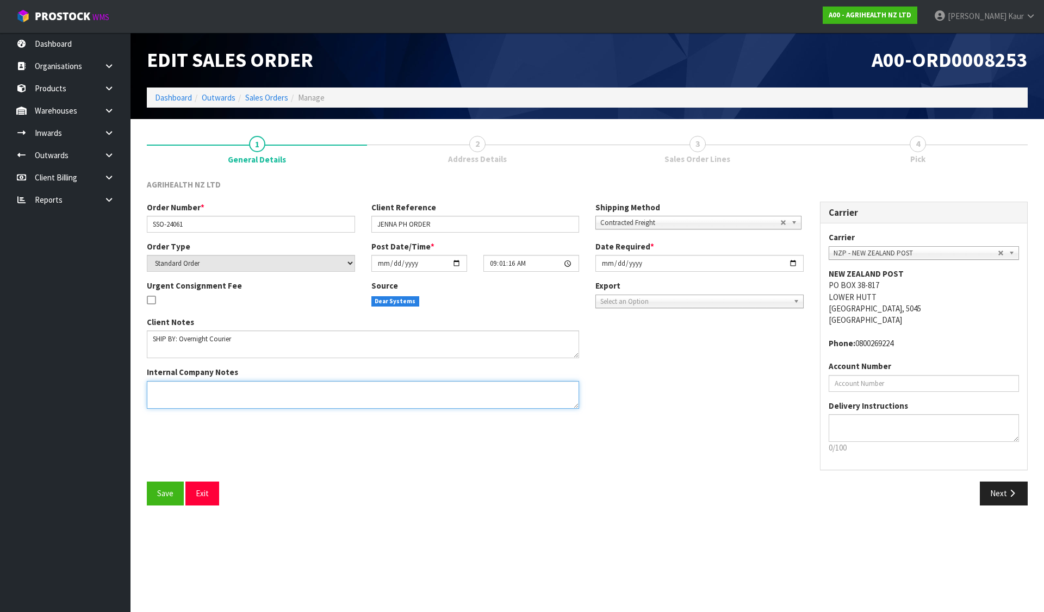
click at [253, 397] on textarea at bounding box center [363, 395] width 432 height 28
type textarea "PDF IS 24060"
click at [166, 500] on button "Save" at bounding box center [165, 493] width 37 height 23
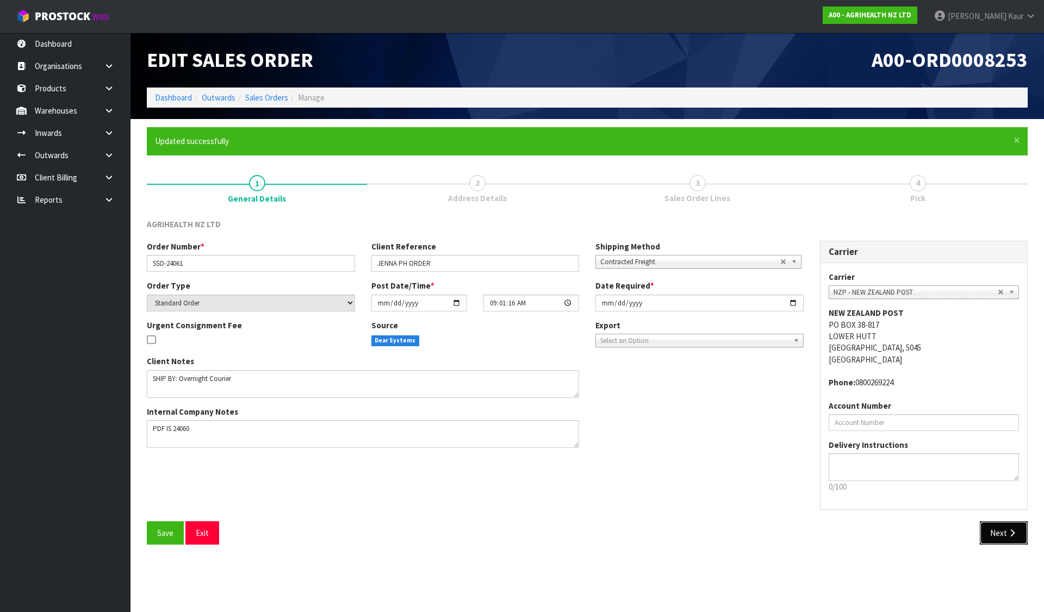
click at [993, 523] on button "Next" at bounding box center [1004, 532] width 48 height 23
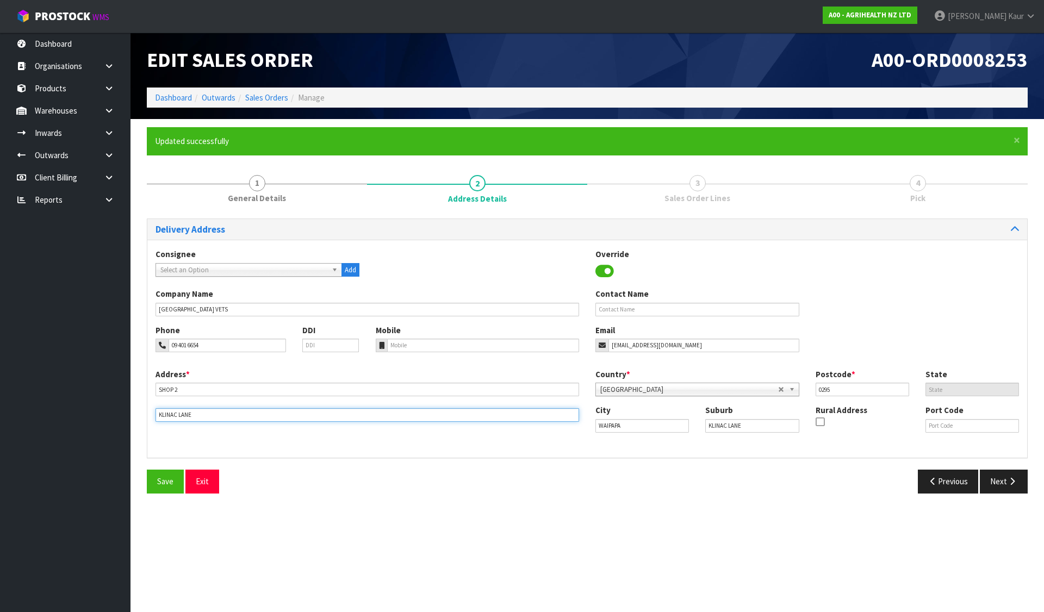
drag, startPoint x: 215, startPoint y: 414, endPoint x: 120, endPoint y: 415, distance: 95.2
click at [120, 415] on body "Toggle navigation ProStock WMS A00 - AGRIHEALTH NZ LTD [PERSON_NAME] Logout Das…" at bounding box center [522, 306] width 1044 height 612
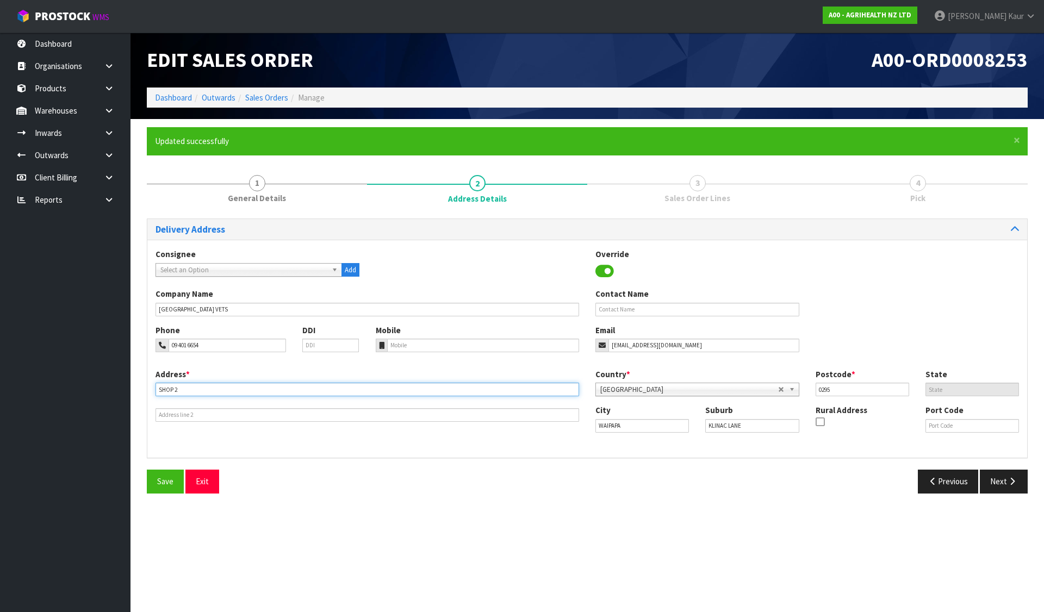
click at [221, 386] on input "SHOP 2" at bounding box center [368, 390] width 424 height 14
paste input "KLINAC LANE"
type input "SHOP [STREET_ADDRESS]"
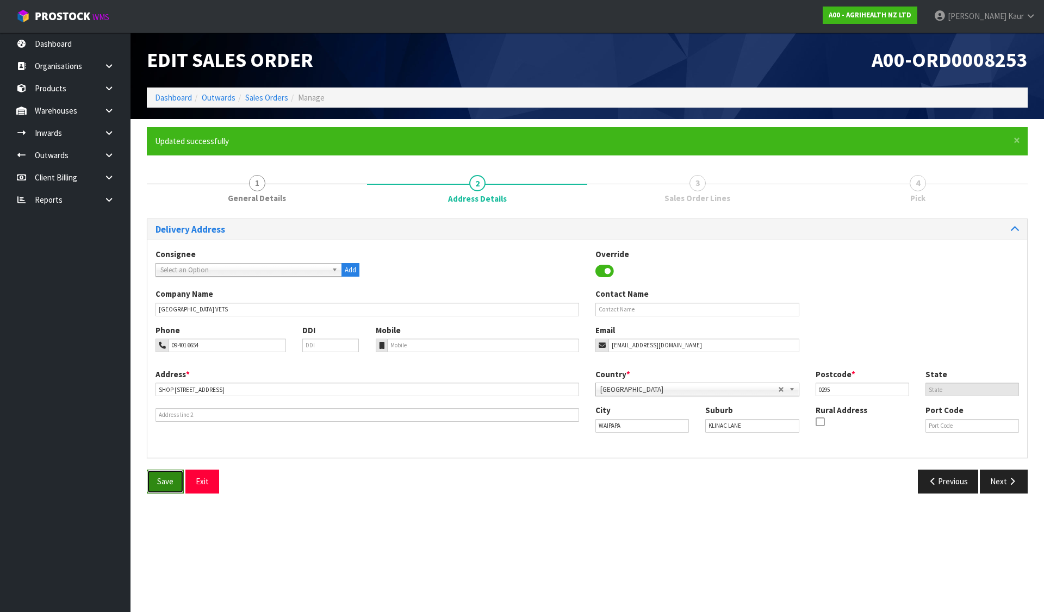
click at [153, 482] on button "Save" at bounding box center [165, 481] width 37 height 23
drag, startPoint x: 640, startPoint y: 427, endPoint x: 556, endPoint y: 428, distance: 84.3
click at [556, 428] on div "Address * [STREET_ADDRESS] Country * [GEOGRAPHIC_DATA] [GEOGRAPHIC_DATA] [GEOGR…" at bounding box center [587, 409] width 880 height 81
paste input "WAIPAPA"
drag, startPoint x: 678, startPoint y: 428, endPoint x: 668, endPoint y: 425, distance: 10.7
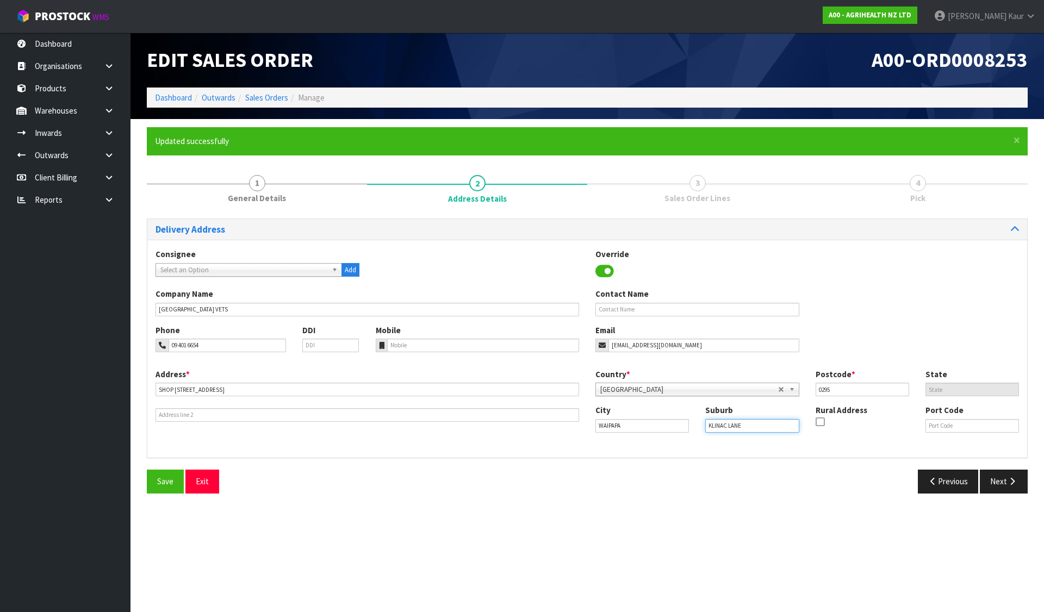
click at [668, 425] on div "City [GEOGRAPHIC_DATA] Suburb KLINAC LANE Rural Address Port Code" at bounding box center [807, 423] width 440 height 37
type input "WAIPAPA"
click at [161, 484] on span "Save" at bounding box center [165, 481] width 16 height 10
click at [1004, 481] on button "Next" at bounding box center [1004, 481] width 48 height 23
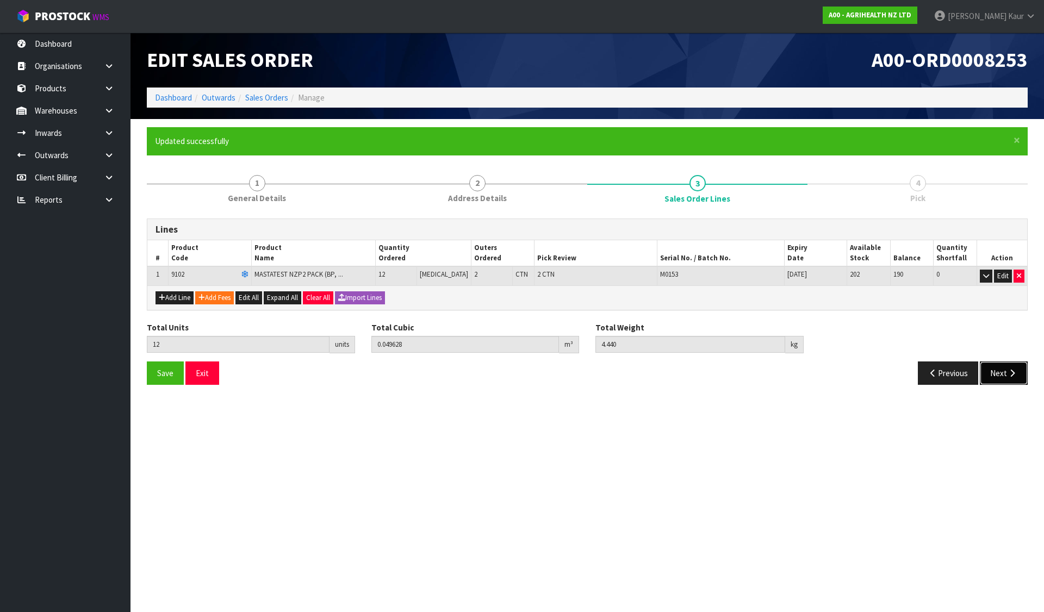
click at [1005, 374] on button "Next" at bounding box center [1004, 373] width 48 height 23
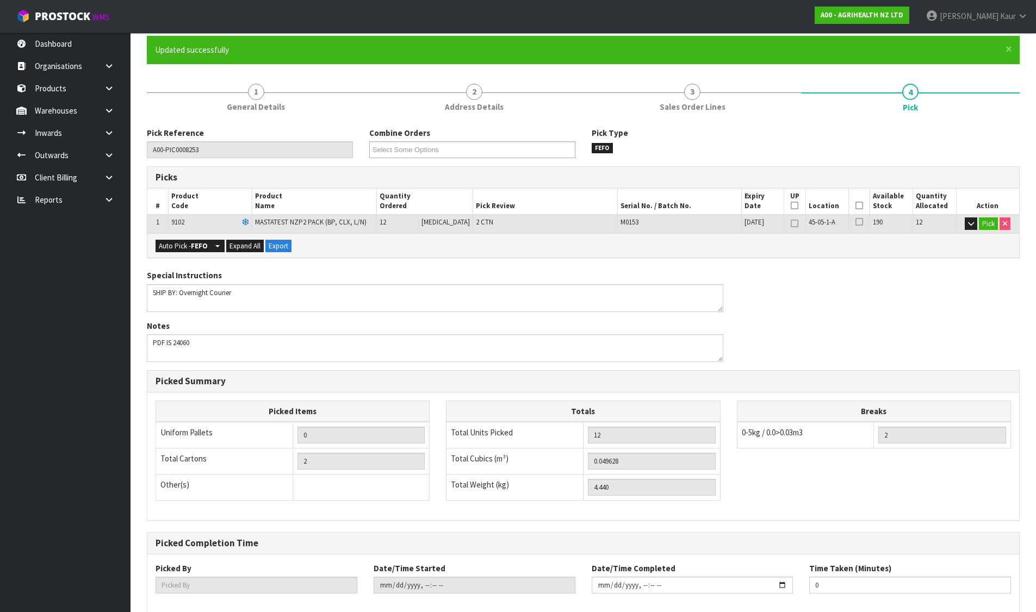
scroll to position [150, 0]
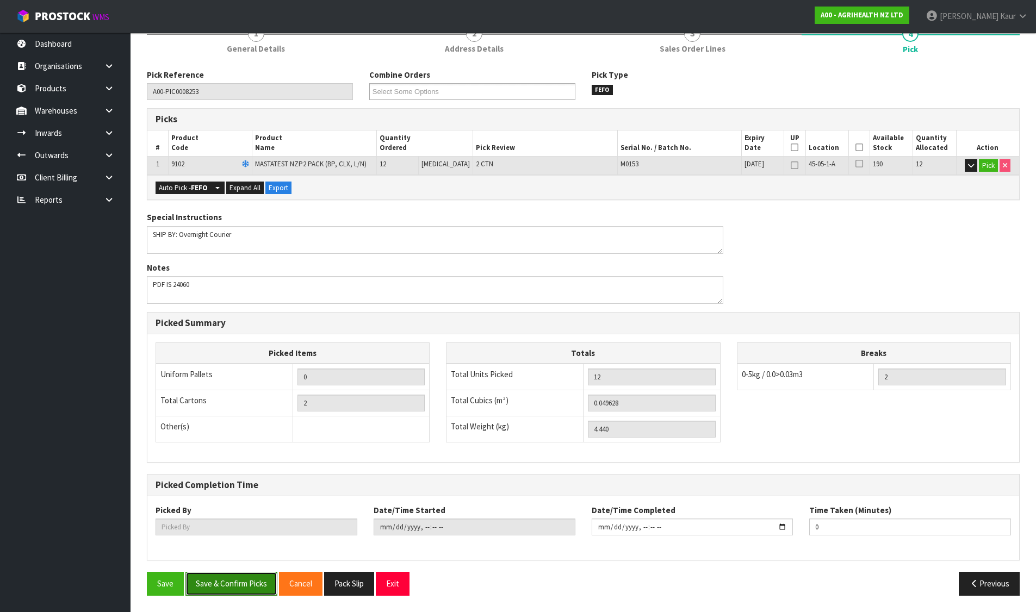
drag, startPoint x: 226, startPoint y: 579, endPoint x: 232, endPoint y: 577, distance: 5.5
click at [228, 579] on button "Save & Confirm Picks" at bounding box center [231, 583] width 92 height 23
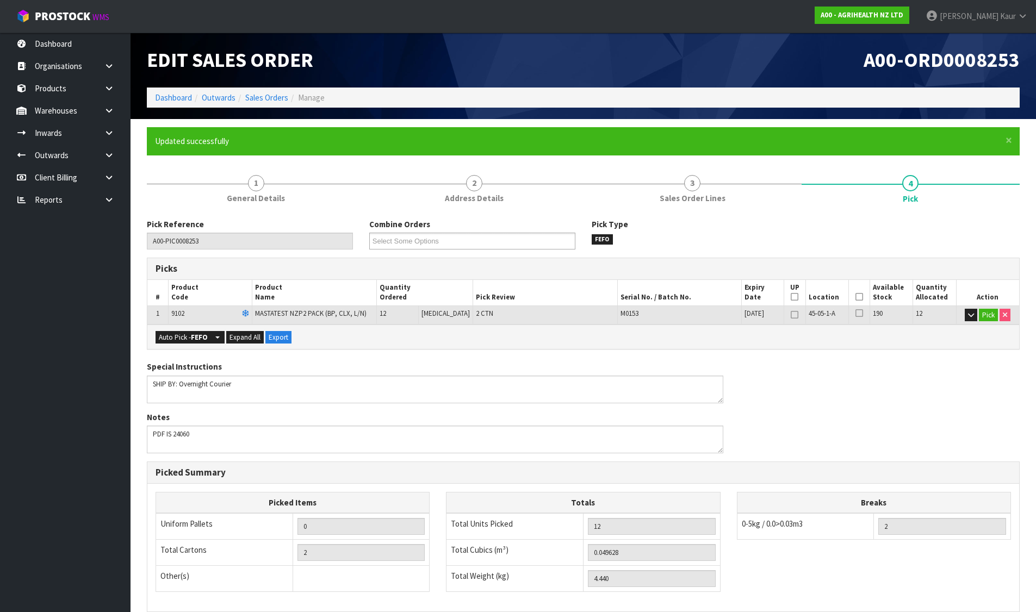
type input "[PERSON_NAME]"
type input "[DATE]T09:08:36"
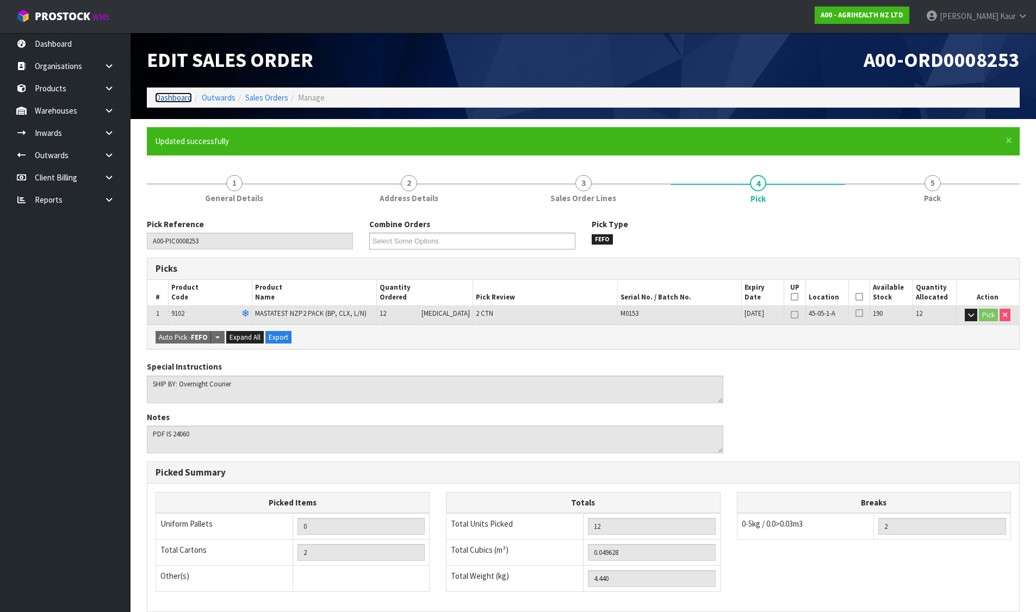
click at [163, 92] on link "Dashboard" at bounding box center [173, 97] width 37 height 10
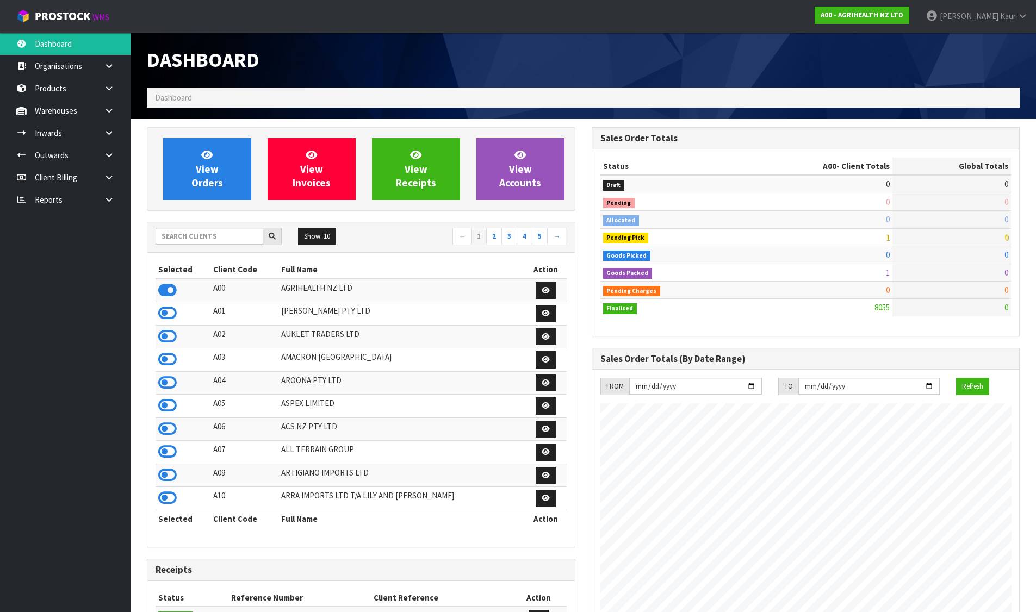
scroll to position [824, 444]
click at [191, 233] on input "text" at bounding box center [210, 236] width 108 height 17
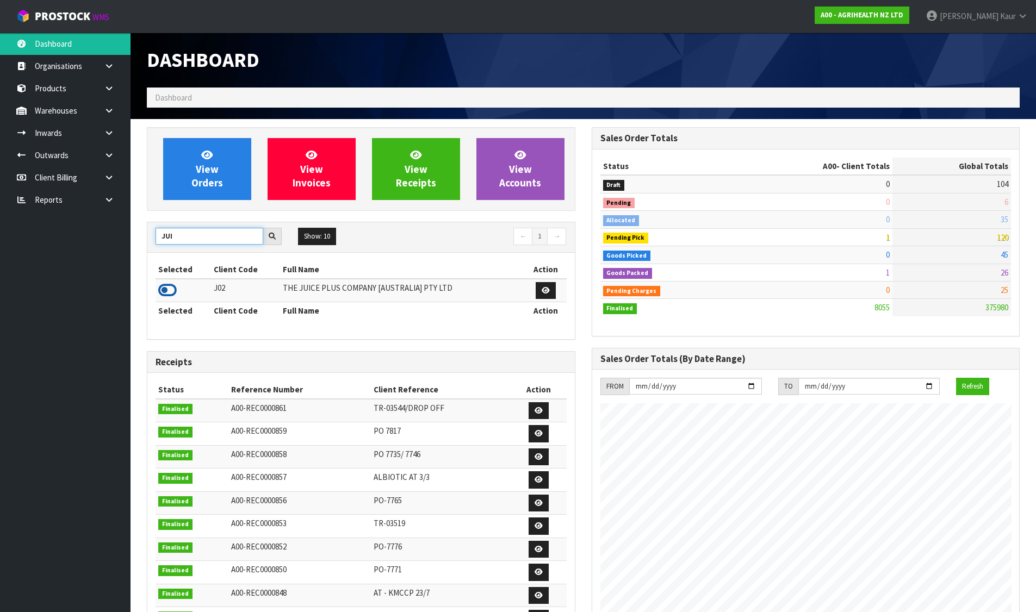
type input "JUI"
click at [166, 289] on icon at bounding box center [167, 290] width 18 height 16
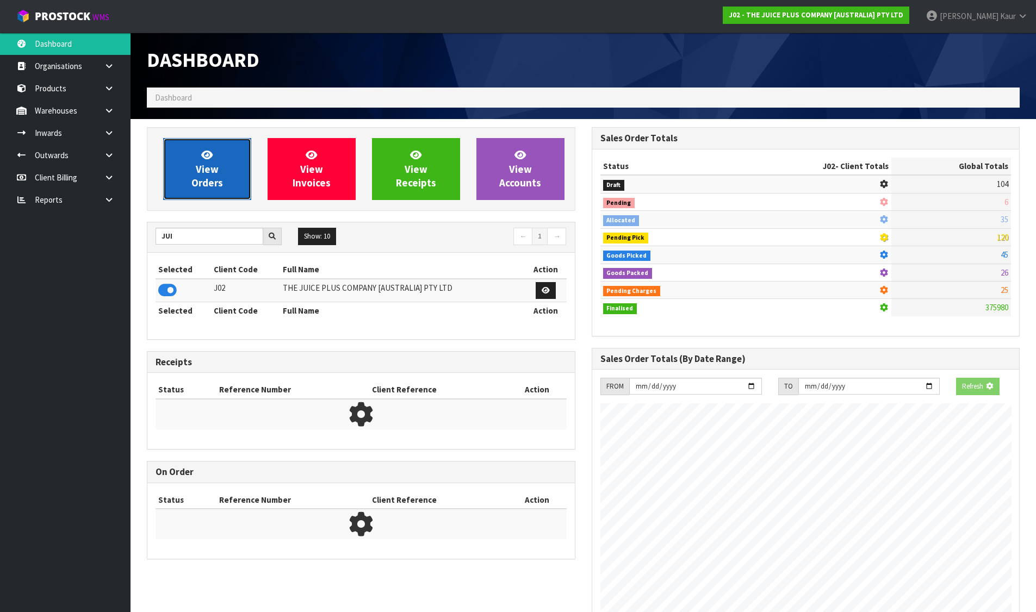
click at [202, 178] on span "View Orders" at bounding box center [207, 168] width 32 height 41
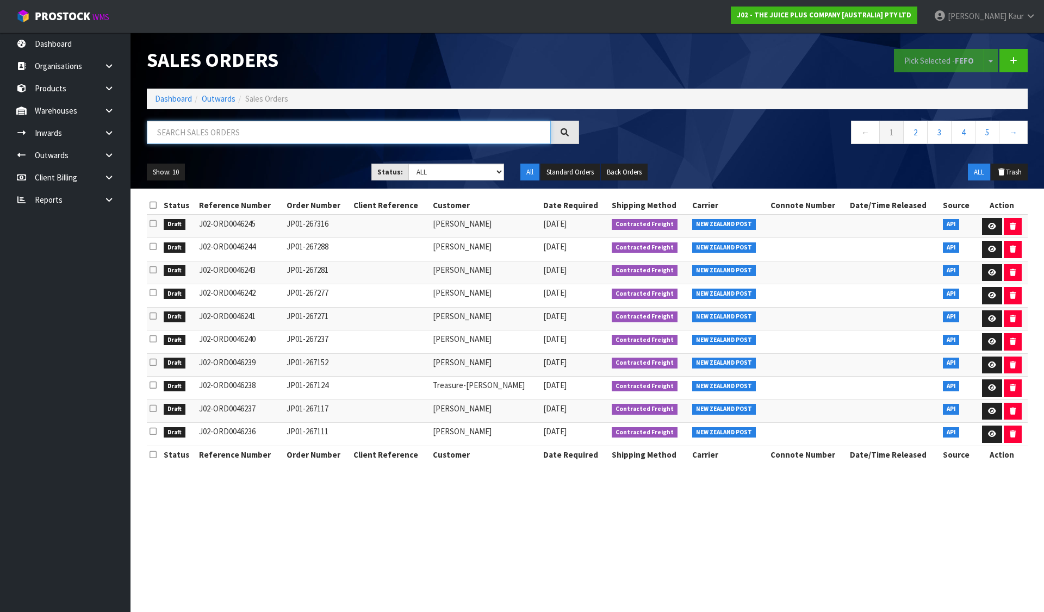
click at [362, 130] on input "text" at bounding box center [349, 132] width 404 height 23
paste input "267281"
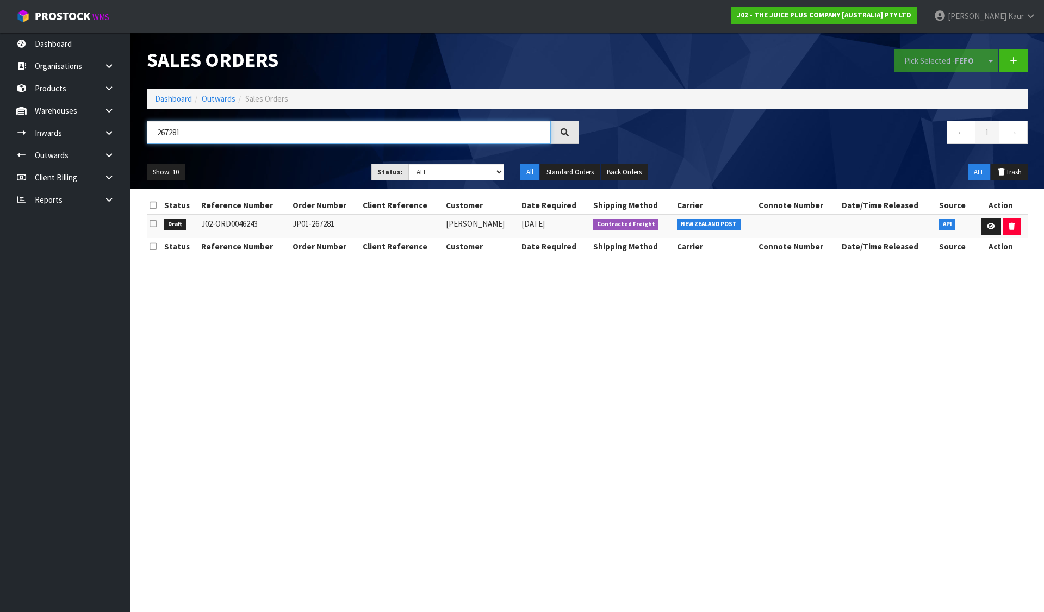
click at [182, 138] on input "267281" at bounding box center [349, 132] width 404 height 23
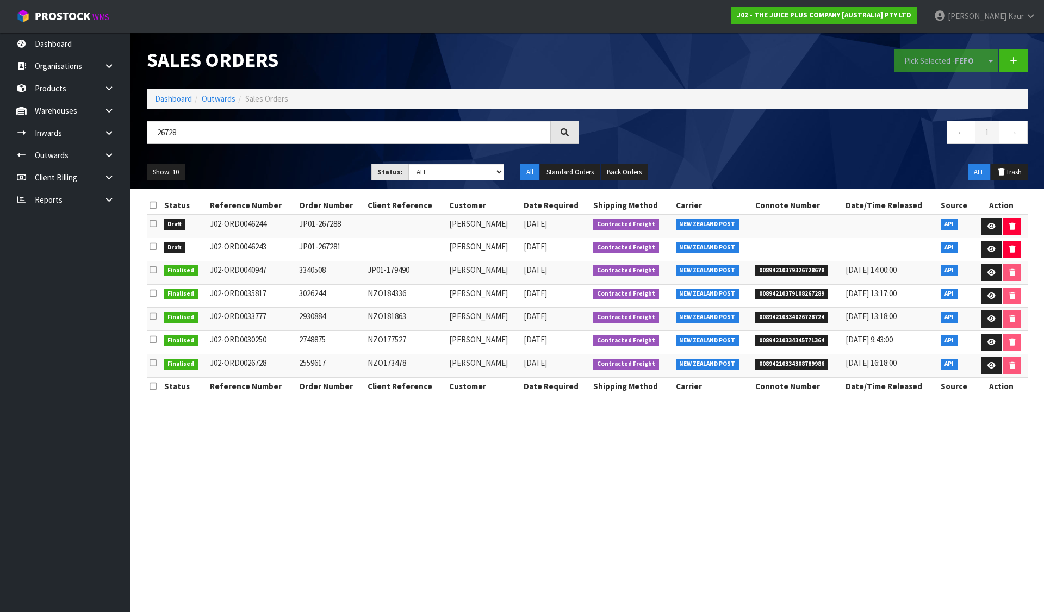
click at [152, 206] on icon at bounding box center [153, 205] width 7 height 8
click at [946, 67] on button "Pick Selected - FEFO" at bounding box center [939, 60] width 90 height 23
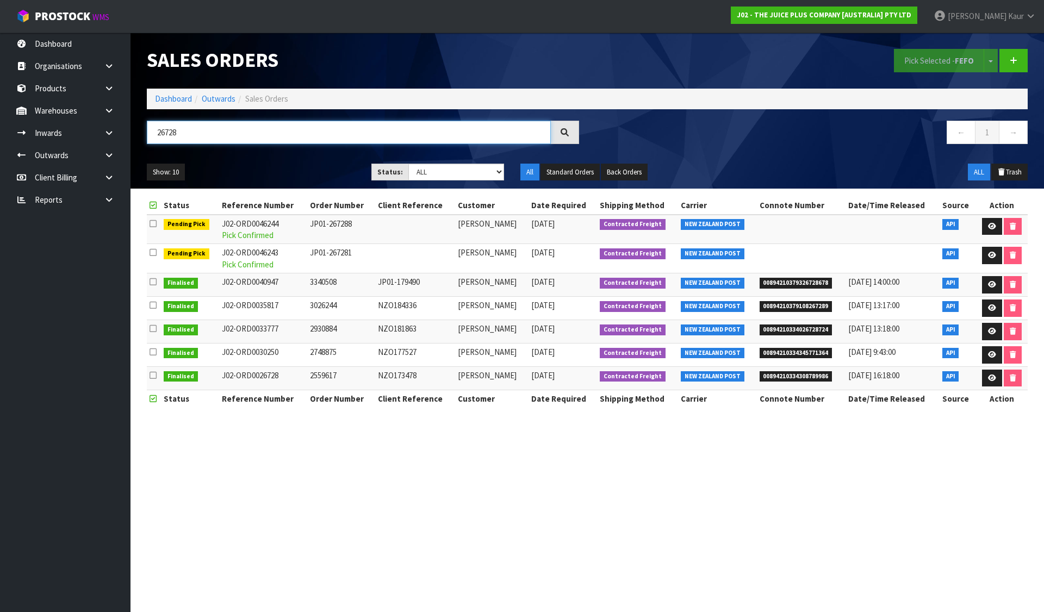
click at [168, 133] on input "26728" at bounding box center [349, 132] width 404 height 23
paste input "316"
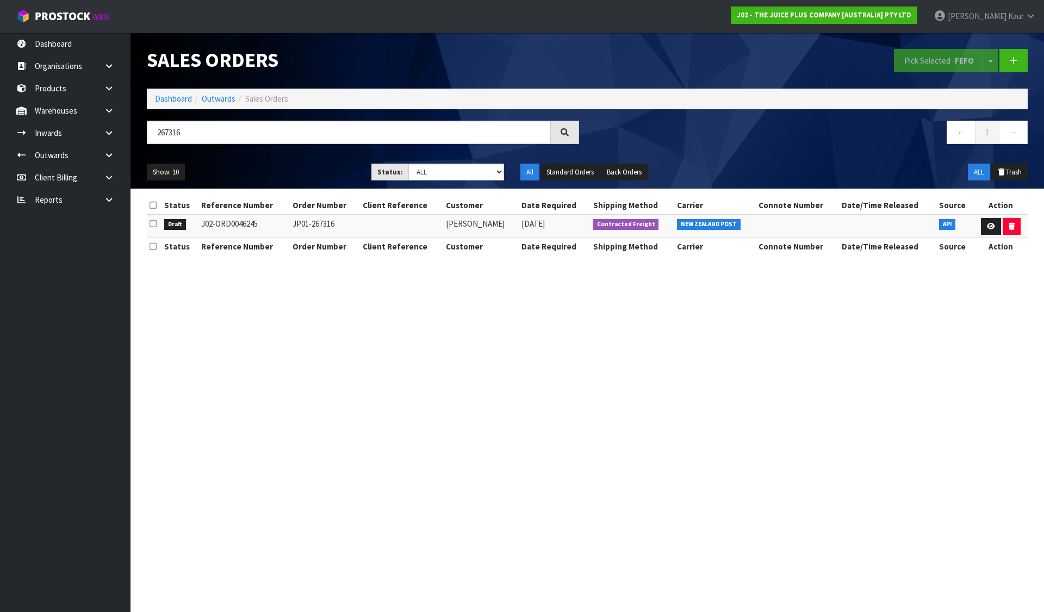
click at [152, 223] on icon at bounding box center [153, 224] width 7 height 8
click at [0, 0] on input "checkbox" at bounding box center [0, 0] width 0 height 0
click at [947, 59] on button "Pick Selected - FEFO" at bounding box center [939, 60] width 90 height 23
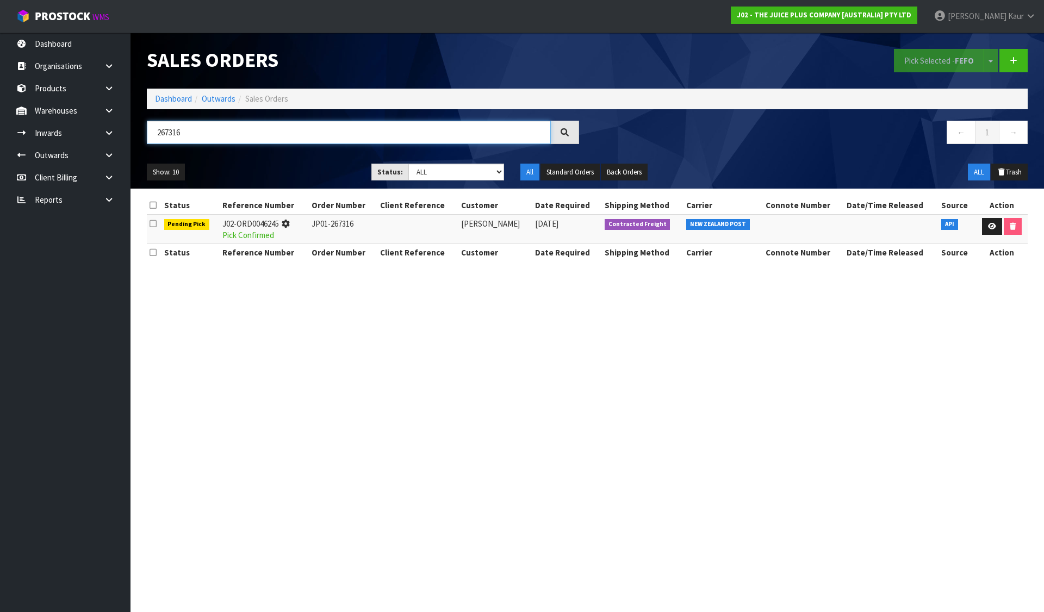
click at [170, 127] on input "267316" at bounding box center [349, 132] width 404 height 23
paste input "6917"
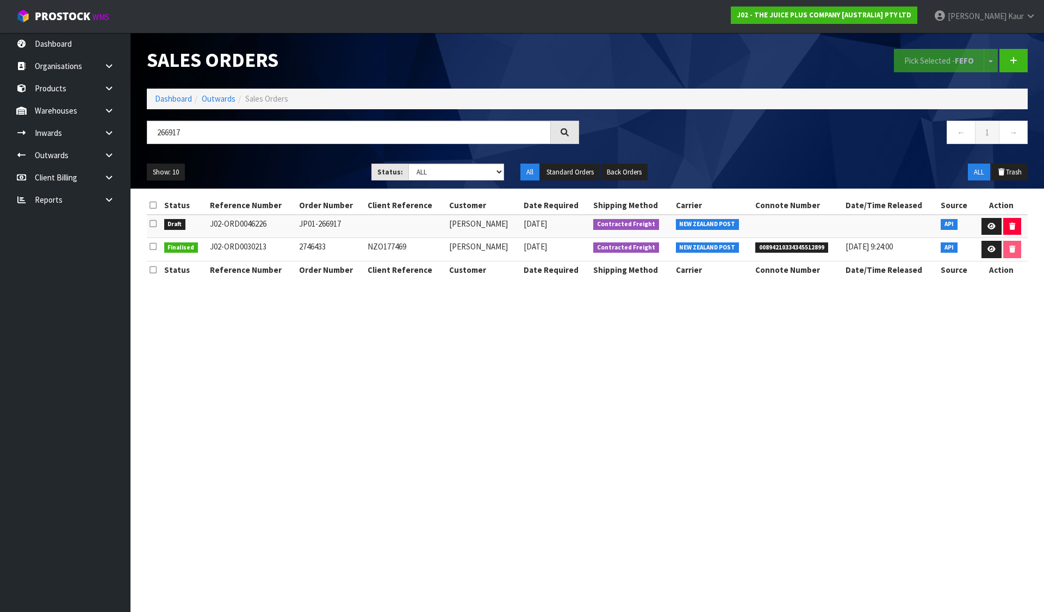
click at [156, 223] on icon at bounding box center [153, 224] width 7 height 8
click at [0, 0] on input "checkbox" at bounding box center [0, 0] width 0 height 0
click at [916, 59] on button "Pick Selected - FEFO" at bounding box center [939, 60] width 90 height 23
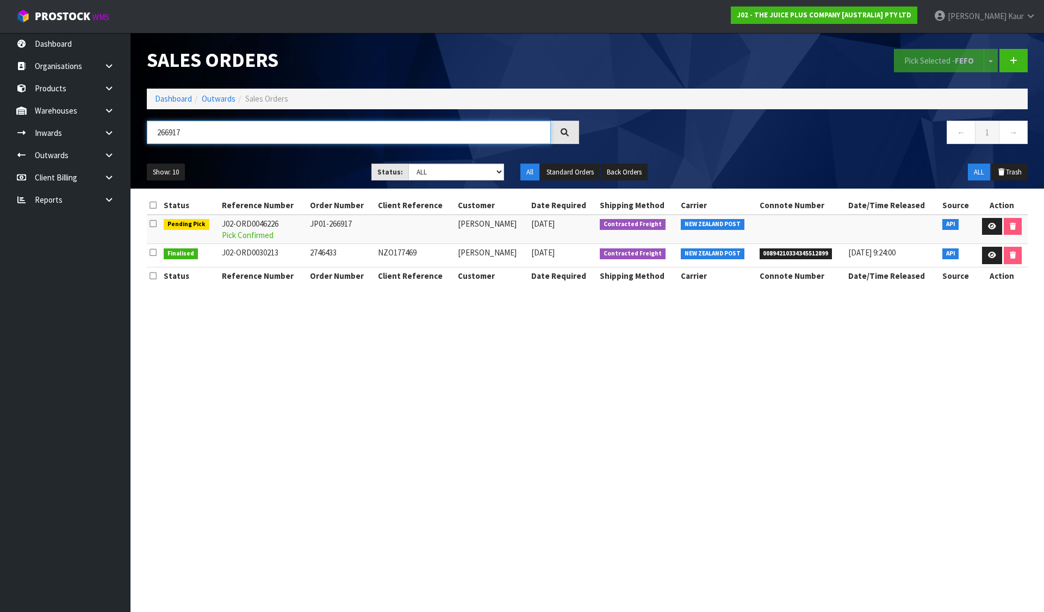
click at [167, 132] on input "266917" at bounding box center [349, 132] width 404 height 23
paste input "22"
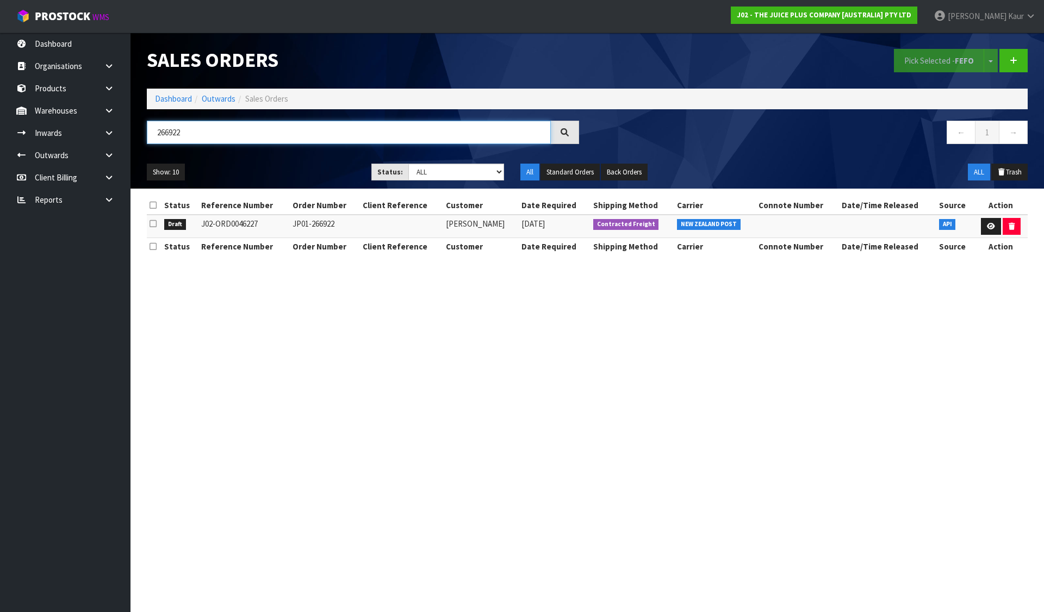
click at [500, 129] on input "266922" at bounding box center [349, 132] width 404 height 23
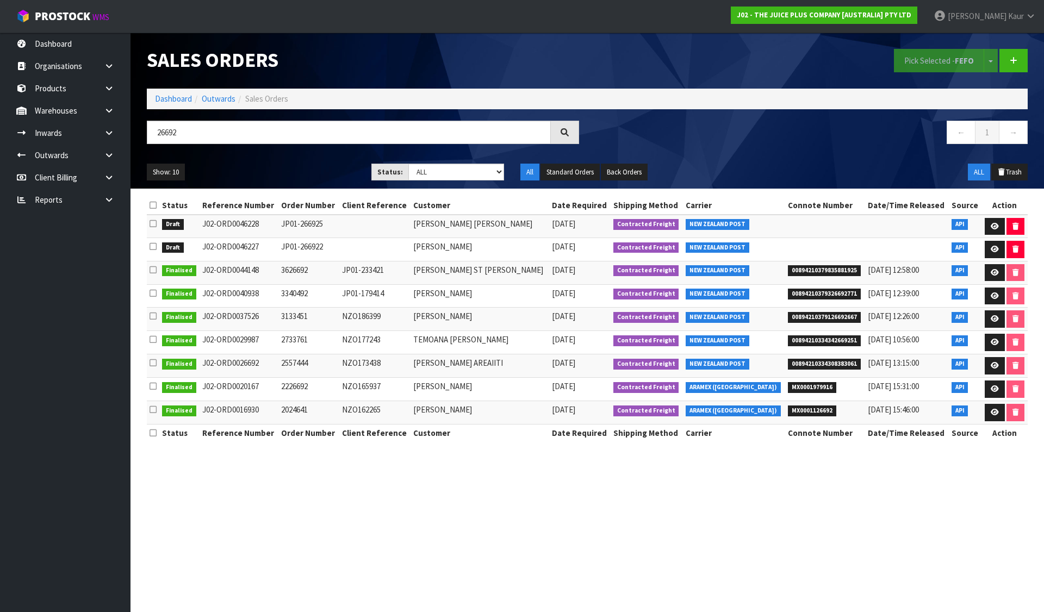
click at [151, 202] on icon at bounding box center [153, 205] width 7 height 8
click at [940, 57] on button "Pick Selected - FEFO" at bounding box center [939, 60] width 90 height 23
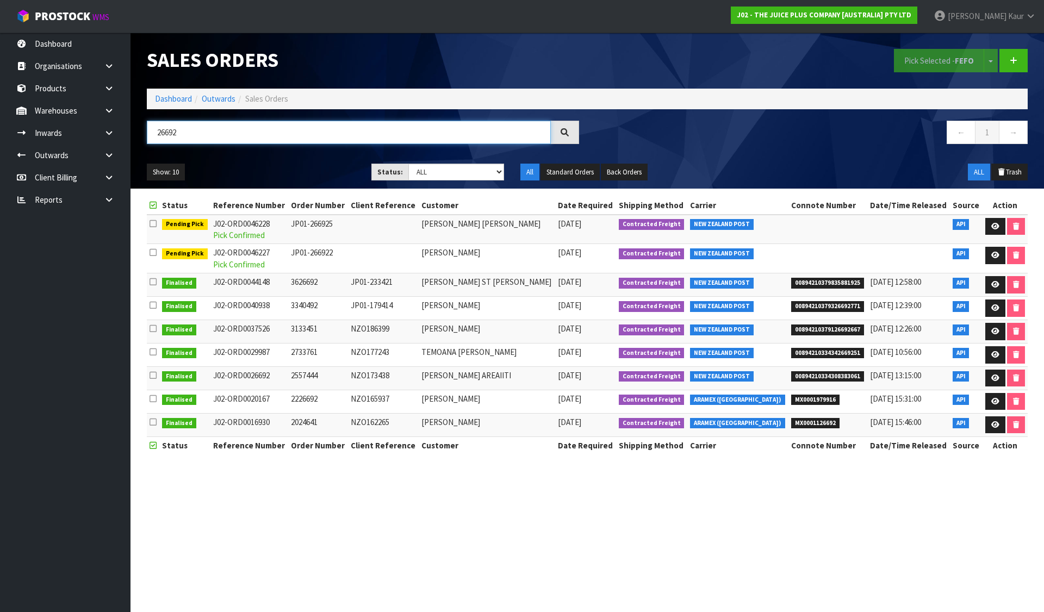
click at [172, 134] on input "26692" at bounding box center [349, 132] width 404 height 23
paste input "3"
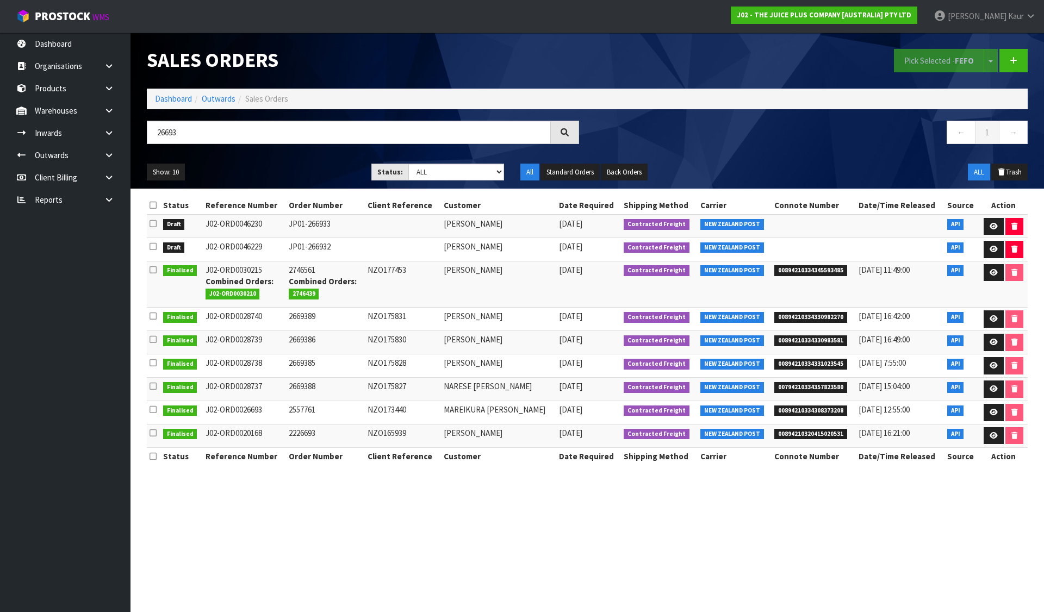
click at [151, 203] on icon at bounding box center [153, 205] width 7 height 8
click at [938, 58] on button "Pick Selected - FEFO" at bounding box center [939, 60] width 90 height 23
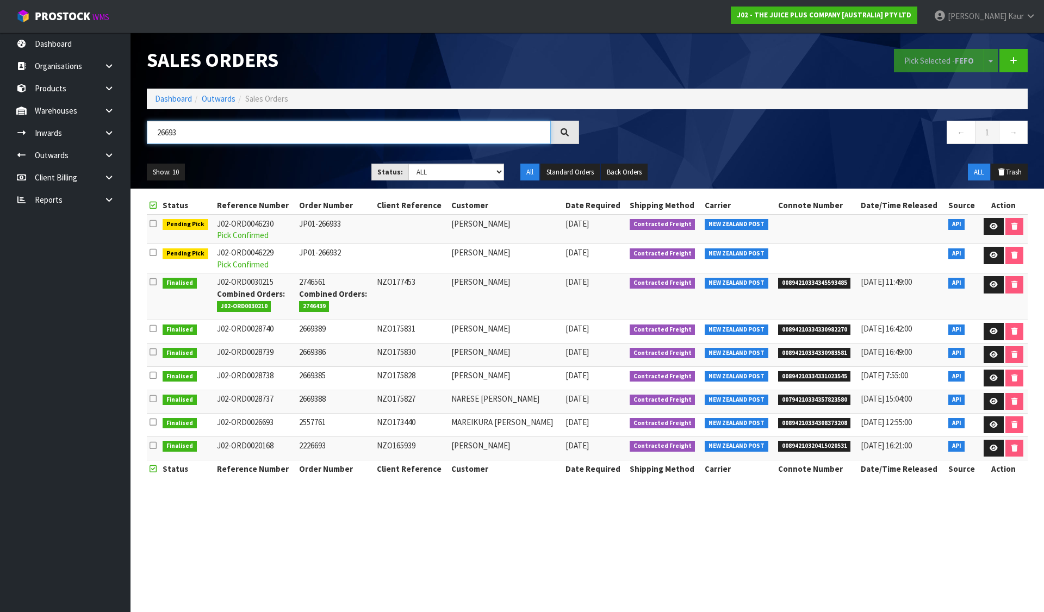
click at [163, 133] on input "26693" at bounding box center [349, 132] width 404 height 23
paste input "40"
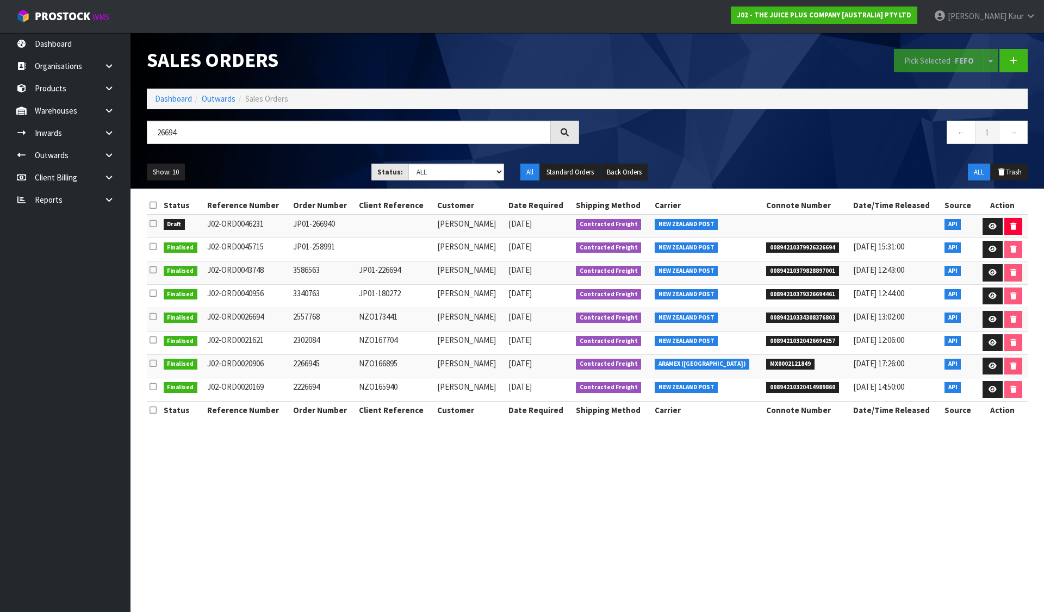
click at [157, 223] on icon at bounding box center [153, 224] width 7 height 8
click at [0, 0] on input "checkbox" at bounding box center [0, 0] width 0 height 0
click at [916, 56] on button "Pick Selected - FEFO" at bounding box center [939, 60] width 90 height 23
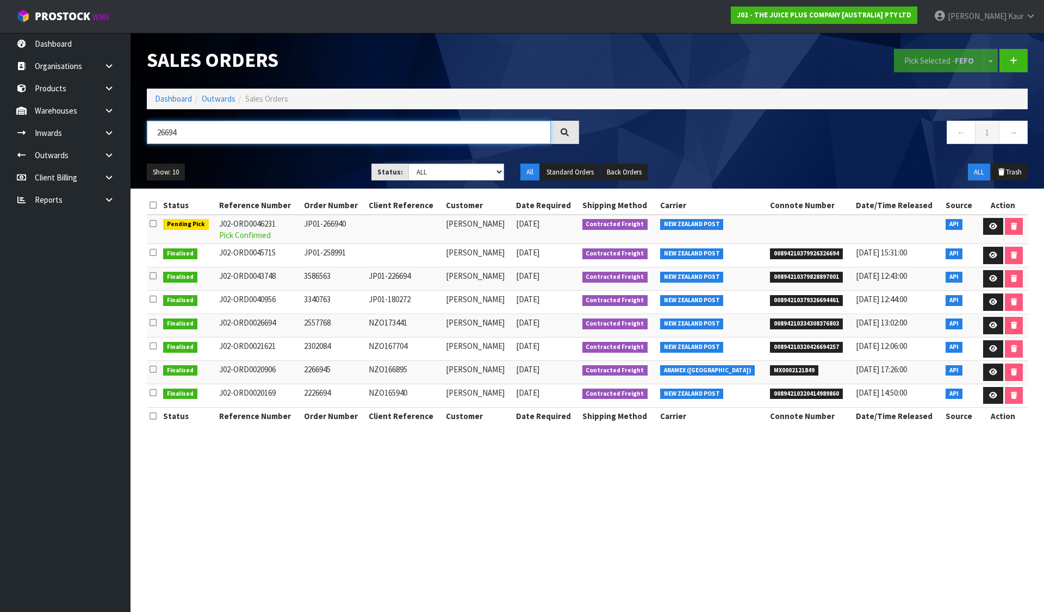
click at [163, 130] on input "26694" at bounding box center [349, 132] width 404 height 23
paste input "7015"
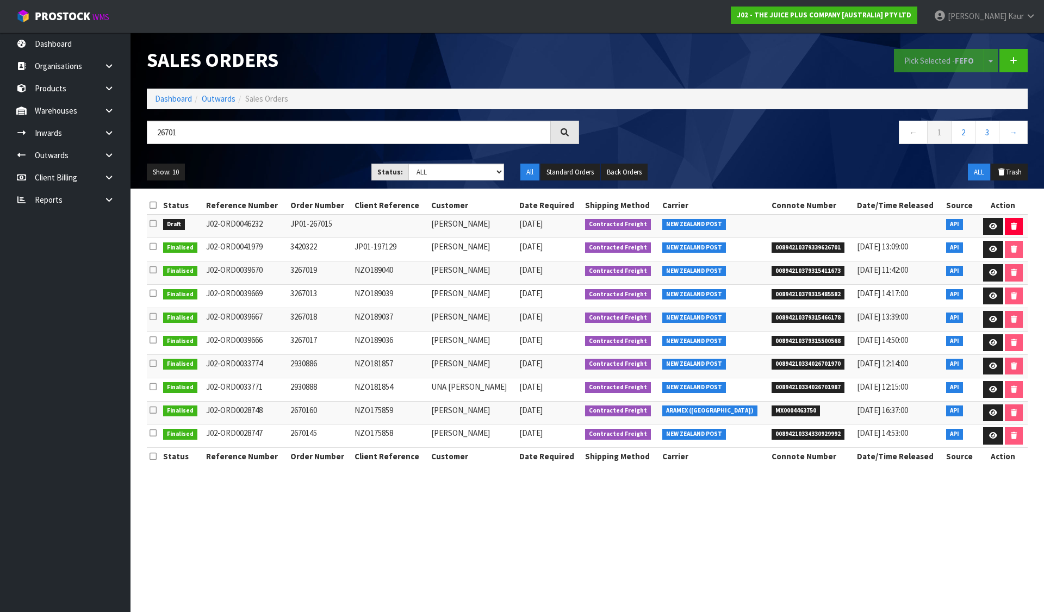
click at [154, 223] on icon at bounding box center [153, 224] width 7 height 8
click at [0, 0] on input "checkbox" at bounding box center [0, 0] width 0 height 0
click at [920, 60] on button "Pick Selected - FEFO" at bounding box center [939, 60] width 90 height 23
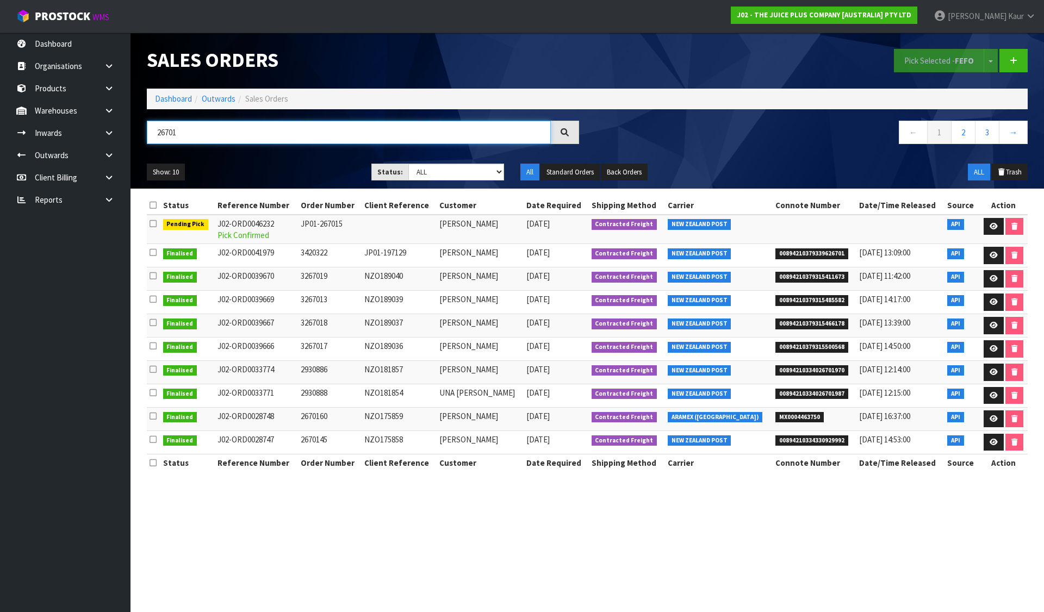
click at [166, 133] on input "26701" at bounding box center [349, 132] width 404 height 23
paste input "32"
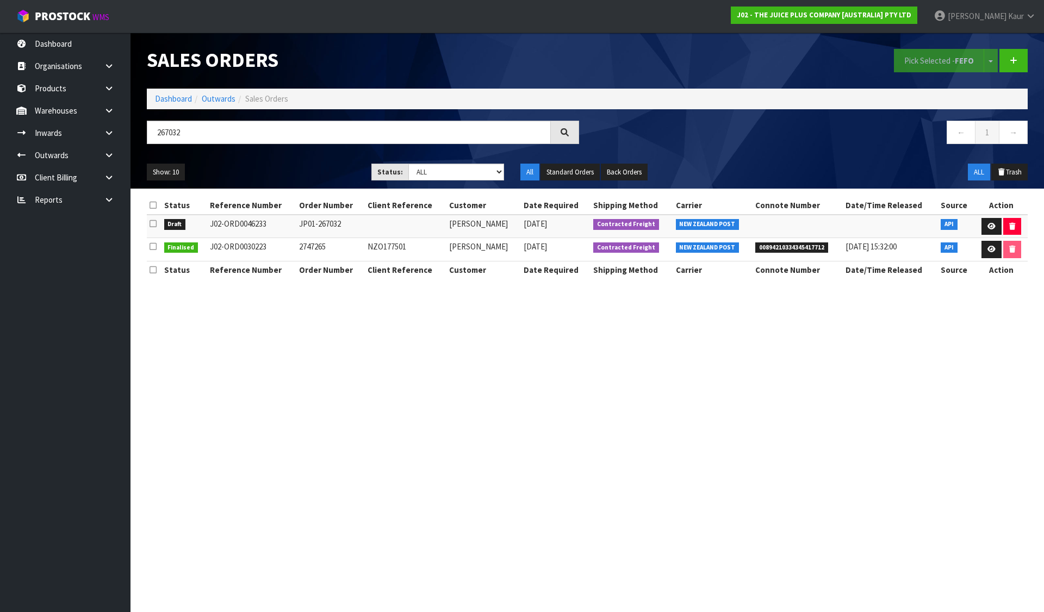
drag, startPoint x: 175, startPoint y: 214, endPoint x: 146, endPoint y: 225, distance: 30.3
click at [174, 215] on td "Draft" at bounding box center [184, 226] width 46 height 23
click at [153, 223] on icon at bounding box center [153, 224] width 7 height 8
click at [0, 0] on input "checkbox" at bounding box center [0, 0] width 0 height 0
click at [935, 59] on button "Pick Selected - FEFO" at bounding box center [939, 60] width 90 height 23
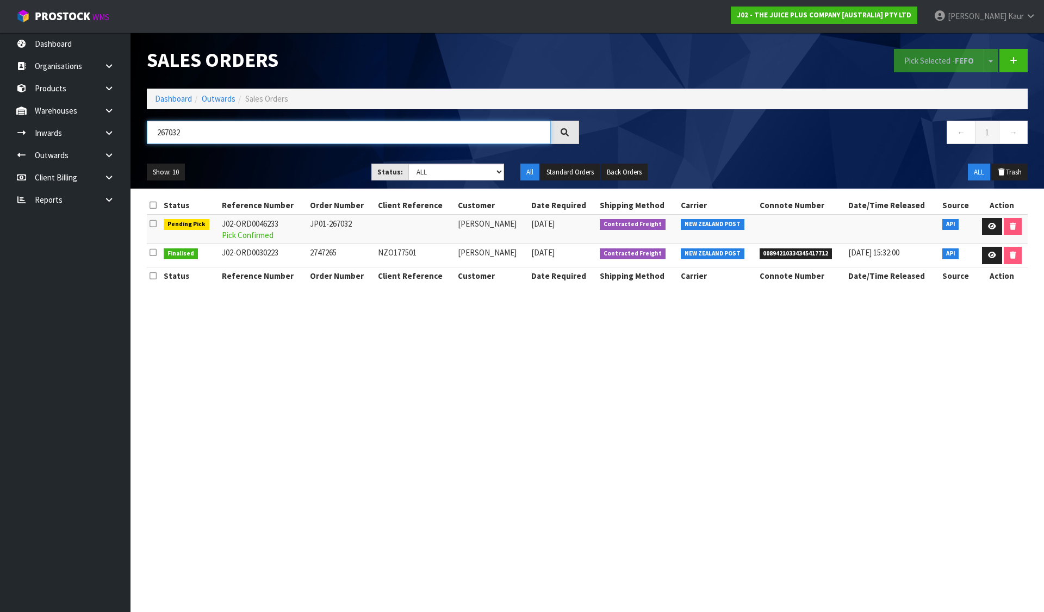
click at [162, 131] on input "267032" at bounding box center [349, 132] width 404 height 23
paste input "59"
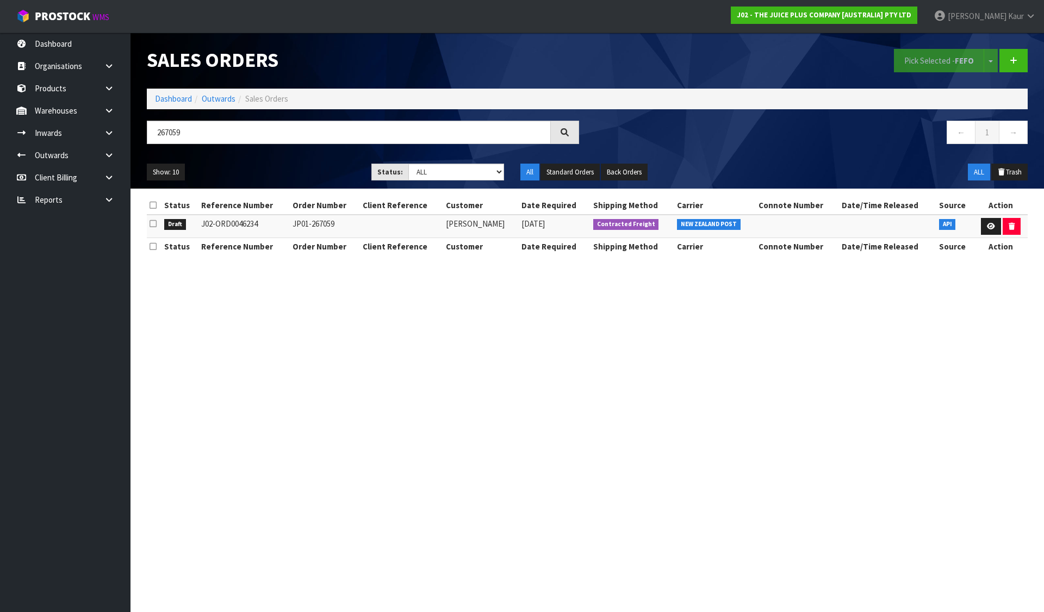
drag, startPoint x: 152, startPoint y: 206, endPoint x: 365, endPoint y: 97, distance: 239.3
click at [152, 206] on icon at bounding box center [153, 205] width 7 height 8
click at [930, 60] on button "Pick Selected - FEFO" at bounding box center [939, 60] width 90 height 23
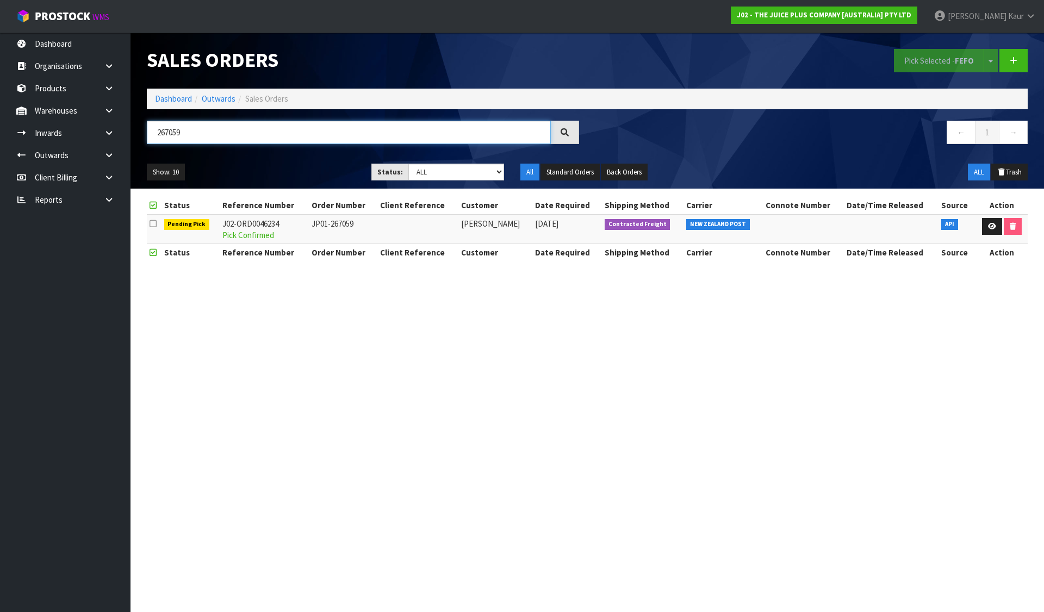
click at [171, 132] on input "267059" at bounding box center [349, 132] width 404 height 23
paste input "63"
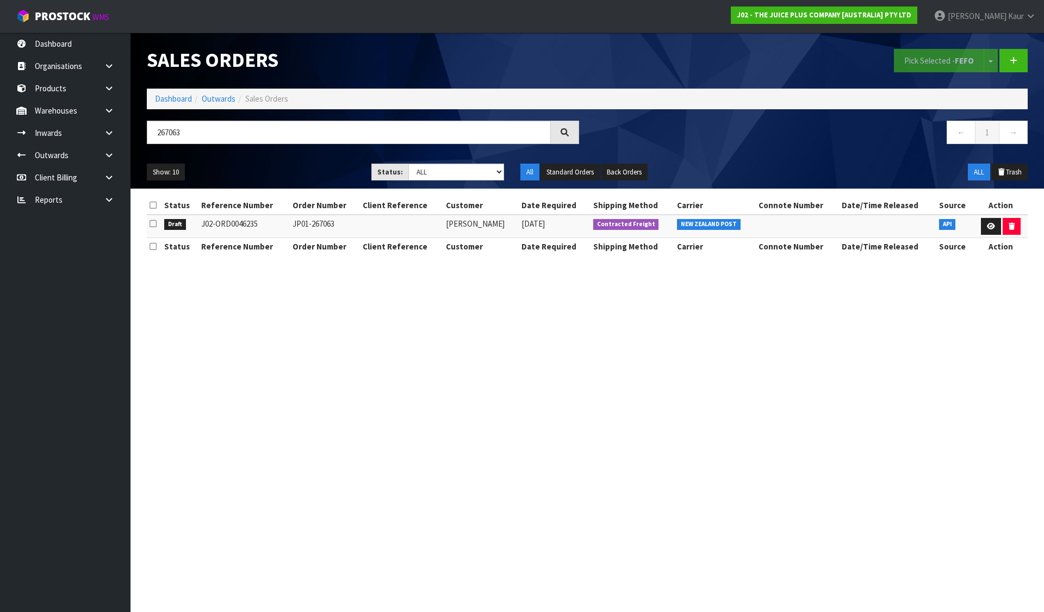
drag, startPoint x: 151, startPoint y: 223, endPoint x: 262, endPoint y: 192, distance: 115.5
click at [151, 223] on icon at bounding box center [153, 224] width 7 height 8
click at [0, 0] on input "checkbox" at bounding box center [0, 0] width 0 height 0
click at [918, 48] on div "Pick Selected - FEFO Split button! FIFO - First In First Out FEFO - First Expir…" at bounding box center [811, 61] width 449 height 56
click at [916, 60] on button "Pick Selected - FEFO" at bounding box center [939, 60] width 90 height 23
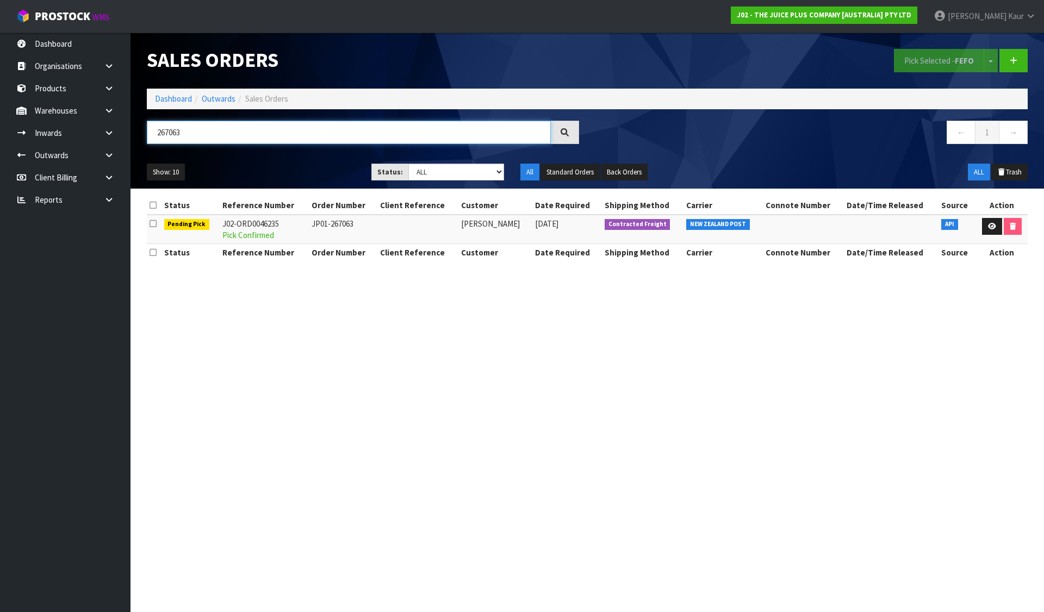
click at [162, 135] on input "267063" at bounding box center [349, 132] width 404 height 23
paste input "111"
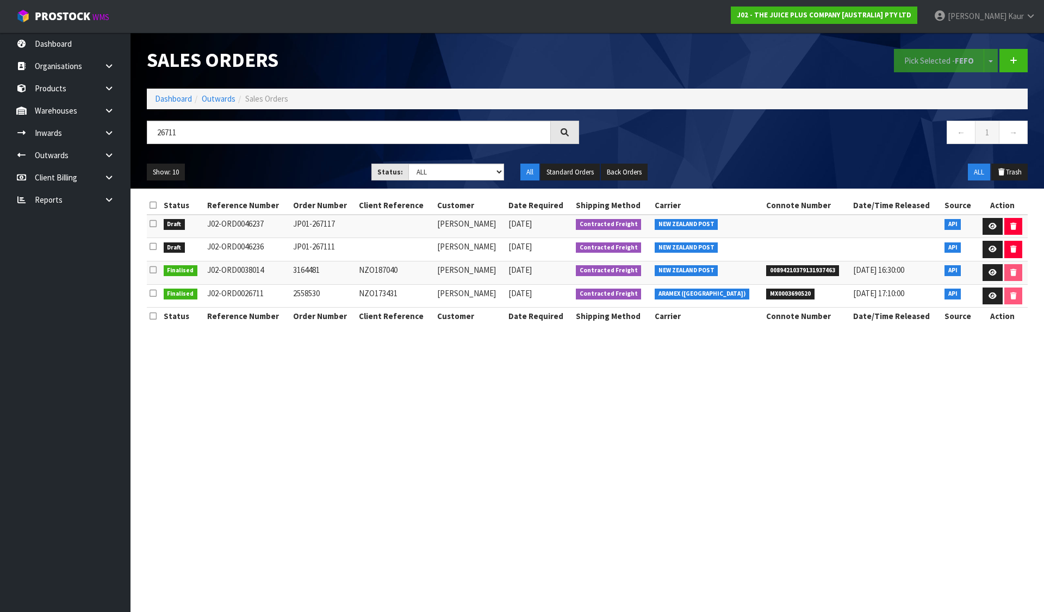
click at [152, 205] on icon at bounding box center [153, 205] width 7 height 8
click at [921, 62] on button "Pick Selected - FEFO" at bounding box center [939, 60] width 90 height 23
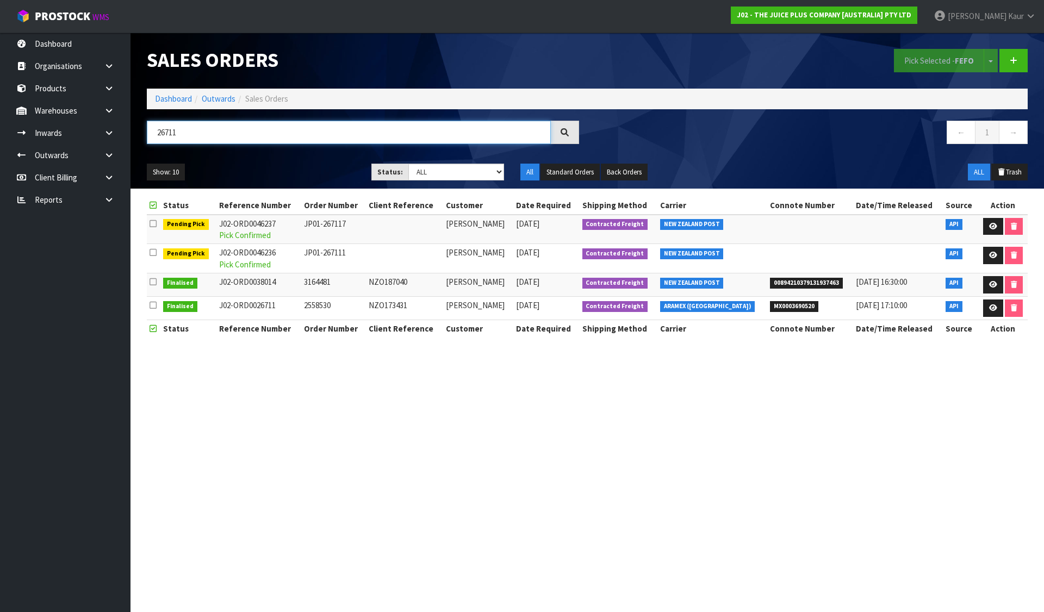
click at [164, 136] on input "26711" at bounding box center [349, 132] width 404 height 23
paste input "267124"
click at [164, 136] on input "2267124711" at bounding box center [349, 132] width 404 height 23
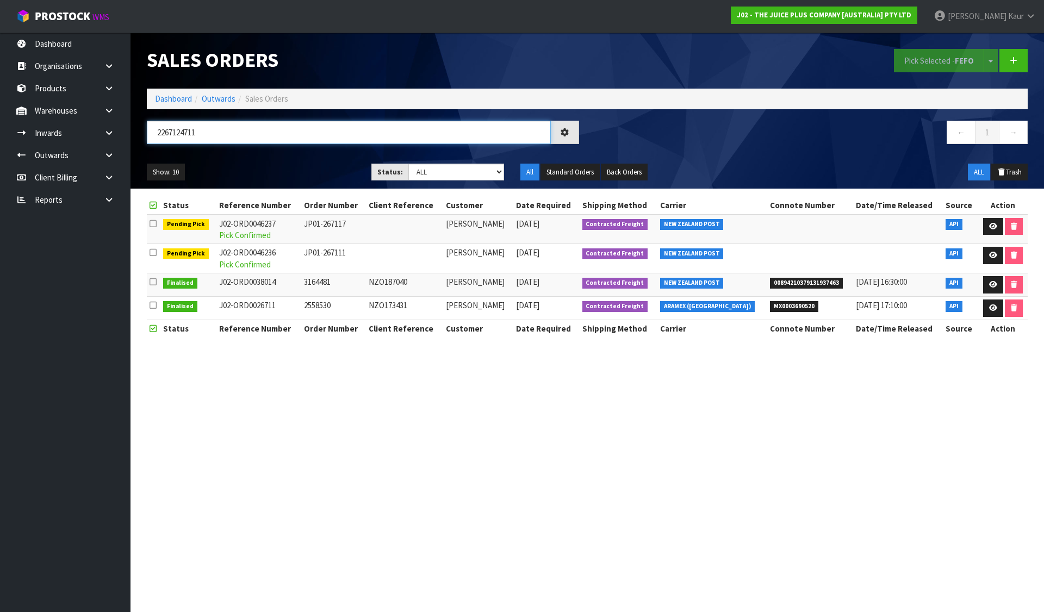
paste input "67124"
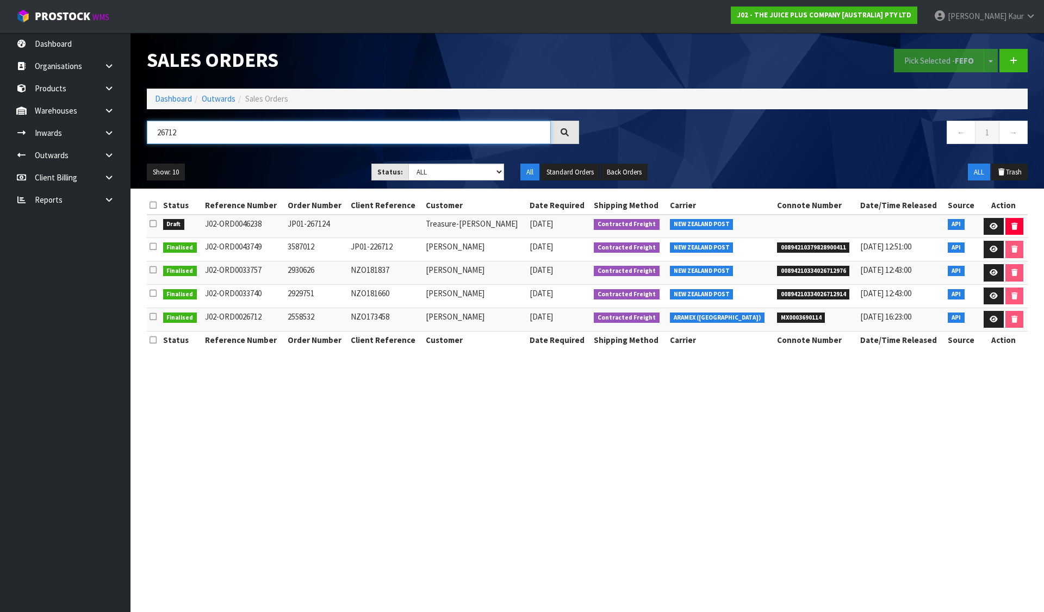
click at [167, 134] on input "26712" at bounding box center [349, 132] width 404 height 23
click at [154, 204] on icon at bounding box center [153, 205] width 7 height 8
click at [927, 59] on button "Pick Selected - FEFO" at bounding box center [939, 60] width 90 height 23
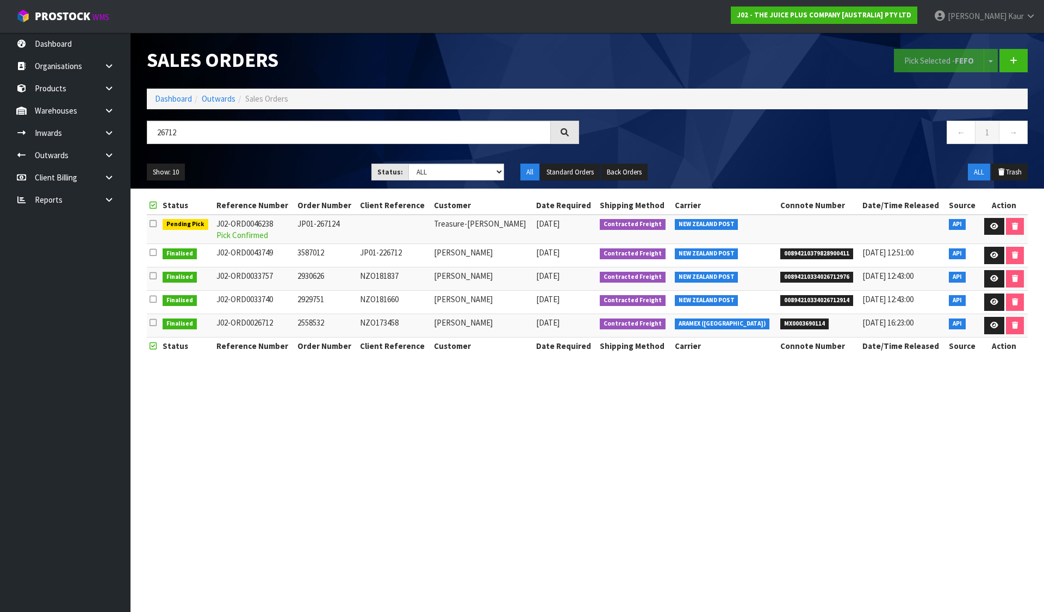
click at [160, 129] on input "26712" at bounding box center [349, 132] width 404 height 23
paste input "5"
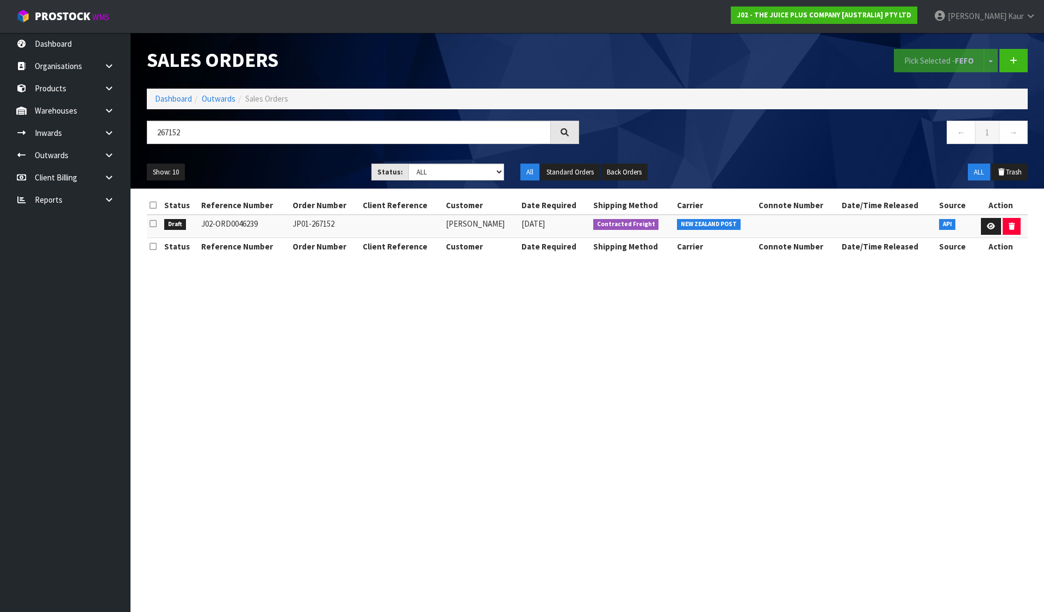
drag, startPoint x: 152, startPoint y: 223, endPoint x: 231, endPoint y: 203, distance: 81.0
click at [152, 223] on icon at bounding box center [153, 224] width 7 height 8
click at [0, 0] on input "checkbox" at bounding box center [0, 0] width 0 height 0
click at [929, 55] on button "Pick Selected - FEFO" at bounding box center [939, 60] width 90 height 23
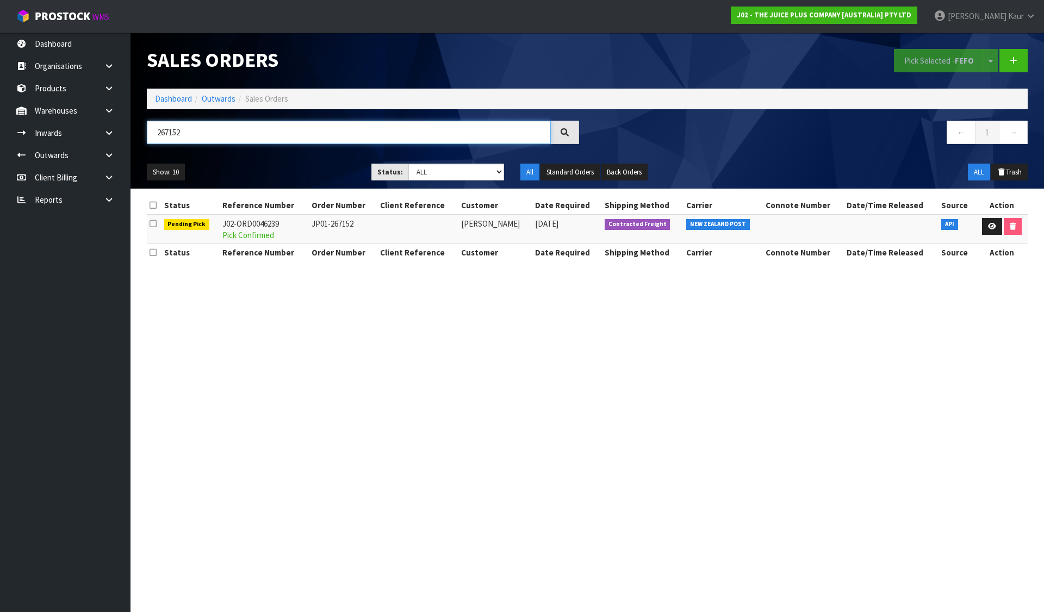
click at [170, 133] on input "267152" at bounding box center [349, 132] width 404 height 23
click at [170, 132] on input "267152" at bounding box center [349, 132] width 404 height 23
paste input "237"
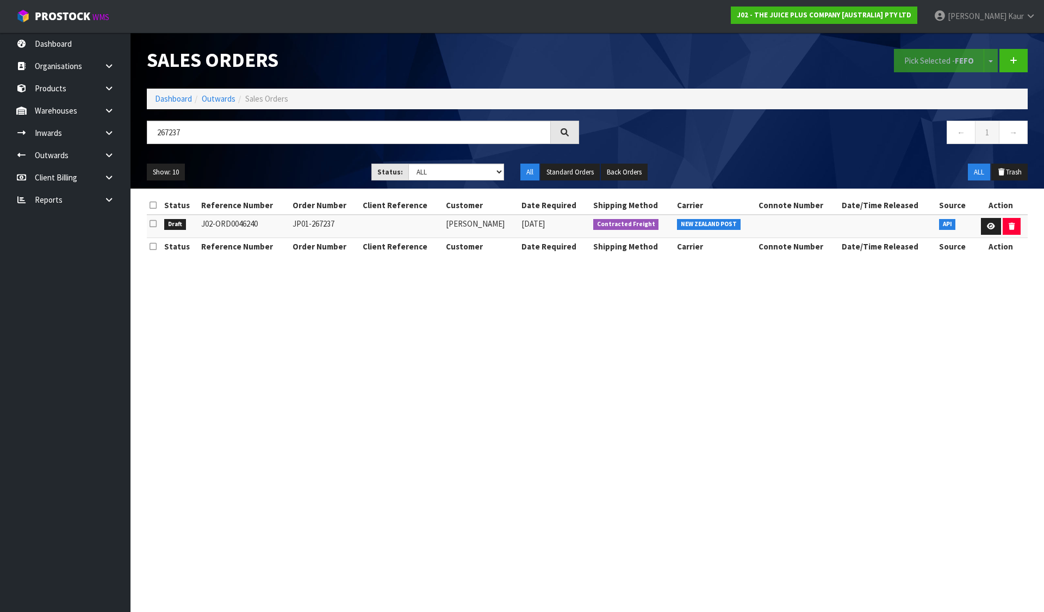
click at [155, 208] on icon at bounding box center [153, 205] width 7 height 8
click at [923, 61] on button "Pick Selected - FEFO" at bounding box center [939, 60] width 90 height 23
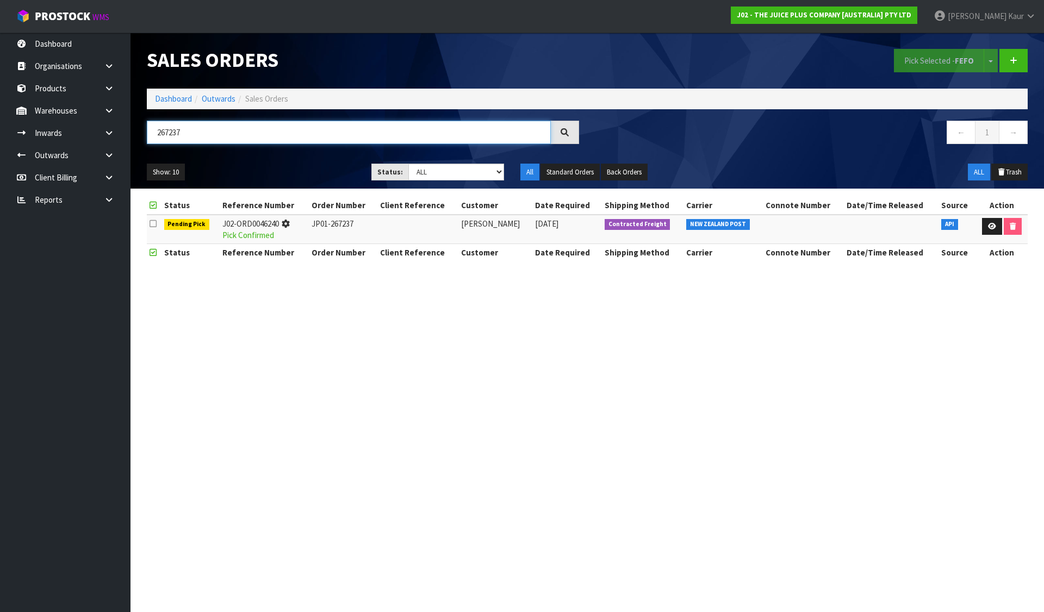
click at [162, 134] on input "267237" at bounding box center [349, 132] width 404 height 23
paste input "71"
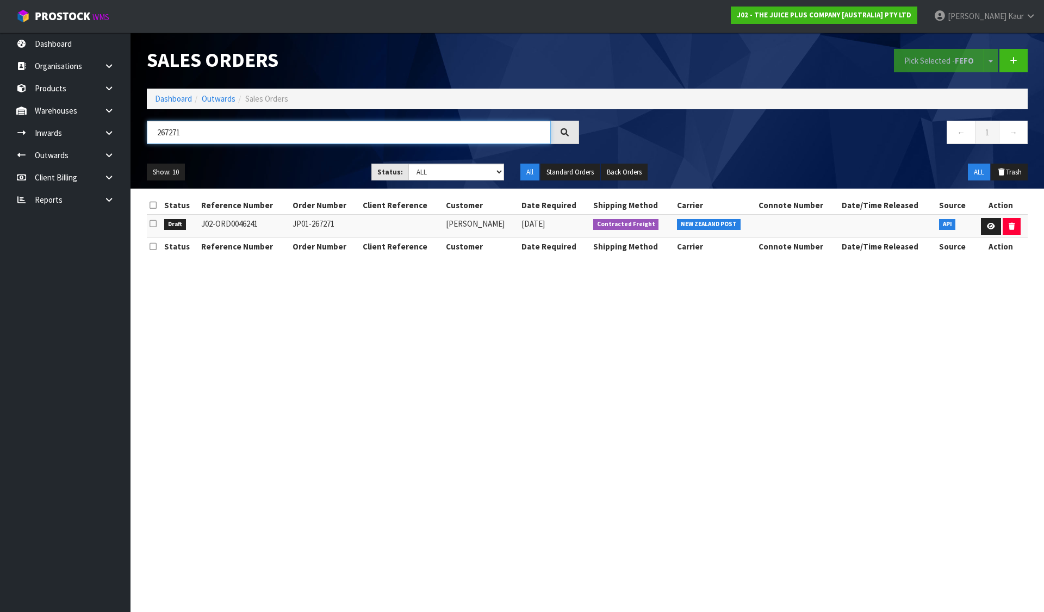
click at [288, 136] on input "267271" at bounding box center [349, 132] width 404 height 23
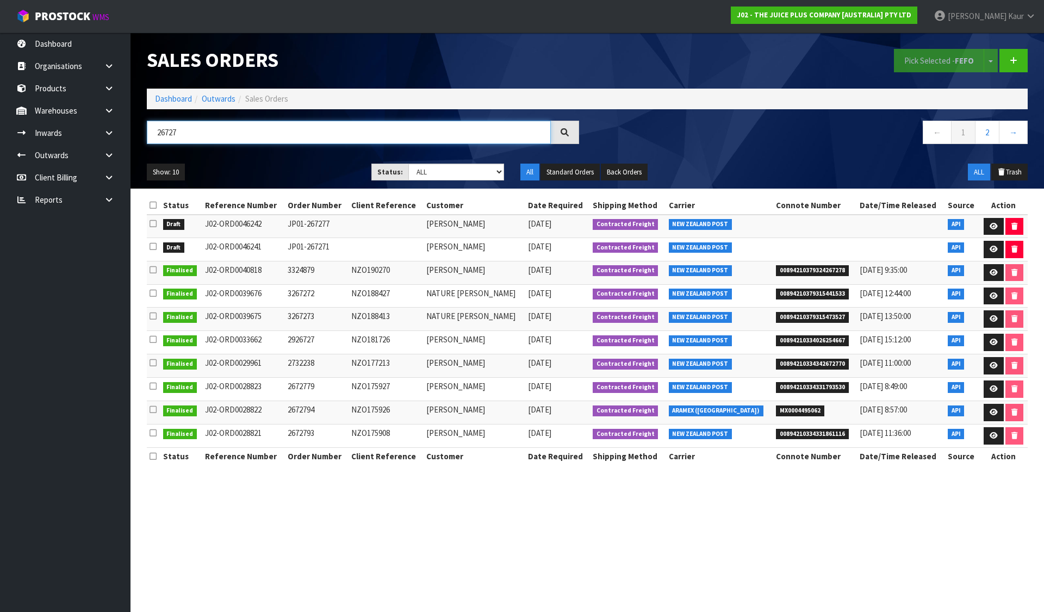
type input "26727"
click at [150, 204] on icon at bounding box center [153, 205] width 7 height 8
click at [914, 60] on button "Pick Selected - FEFO" at bounding box center [939, 60] width 90 height 23
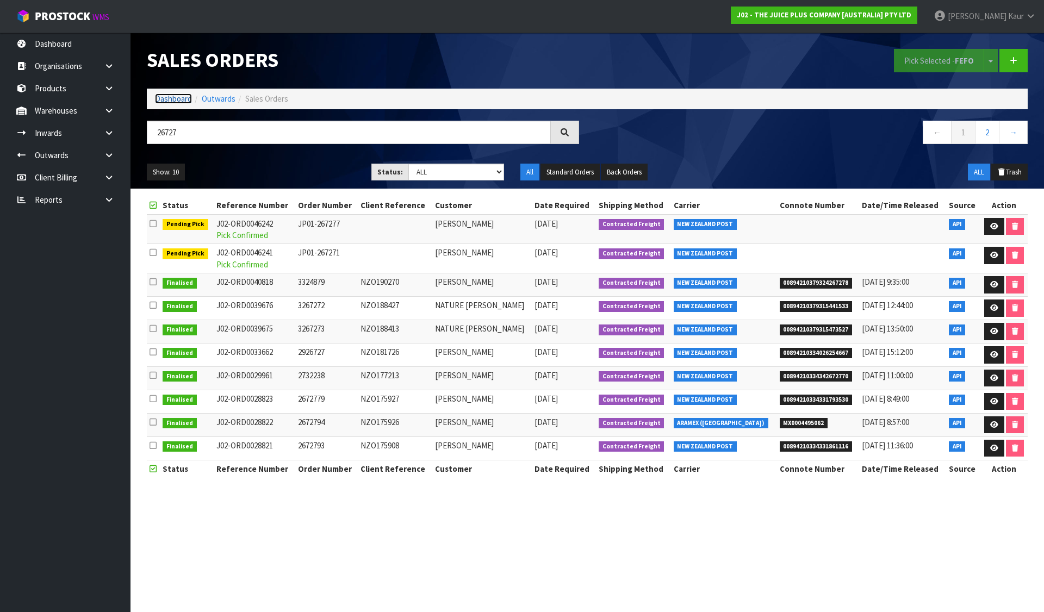
click at [182, 97] on link "Dashboard" at bounding box center [173, 99] width 37 height 10
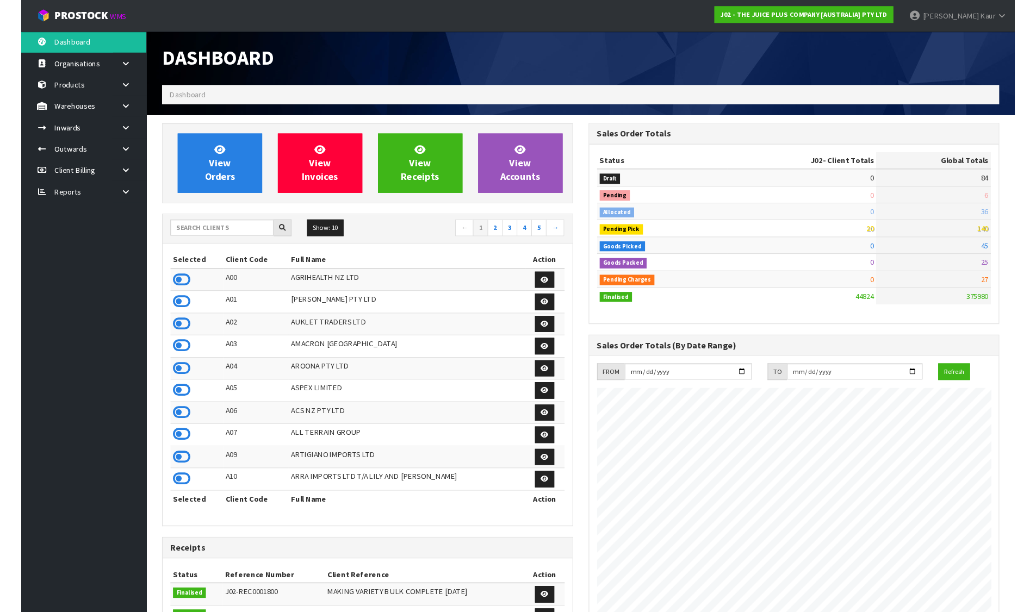
scroll to position [824, 444]
